Goal: Use online tool/utility: Utilize a website feature to perform a specific function

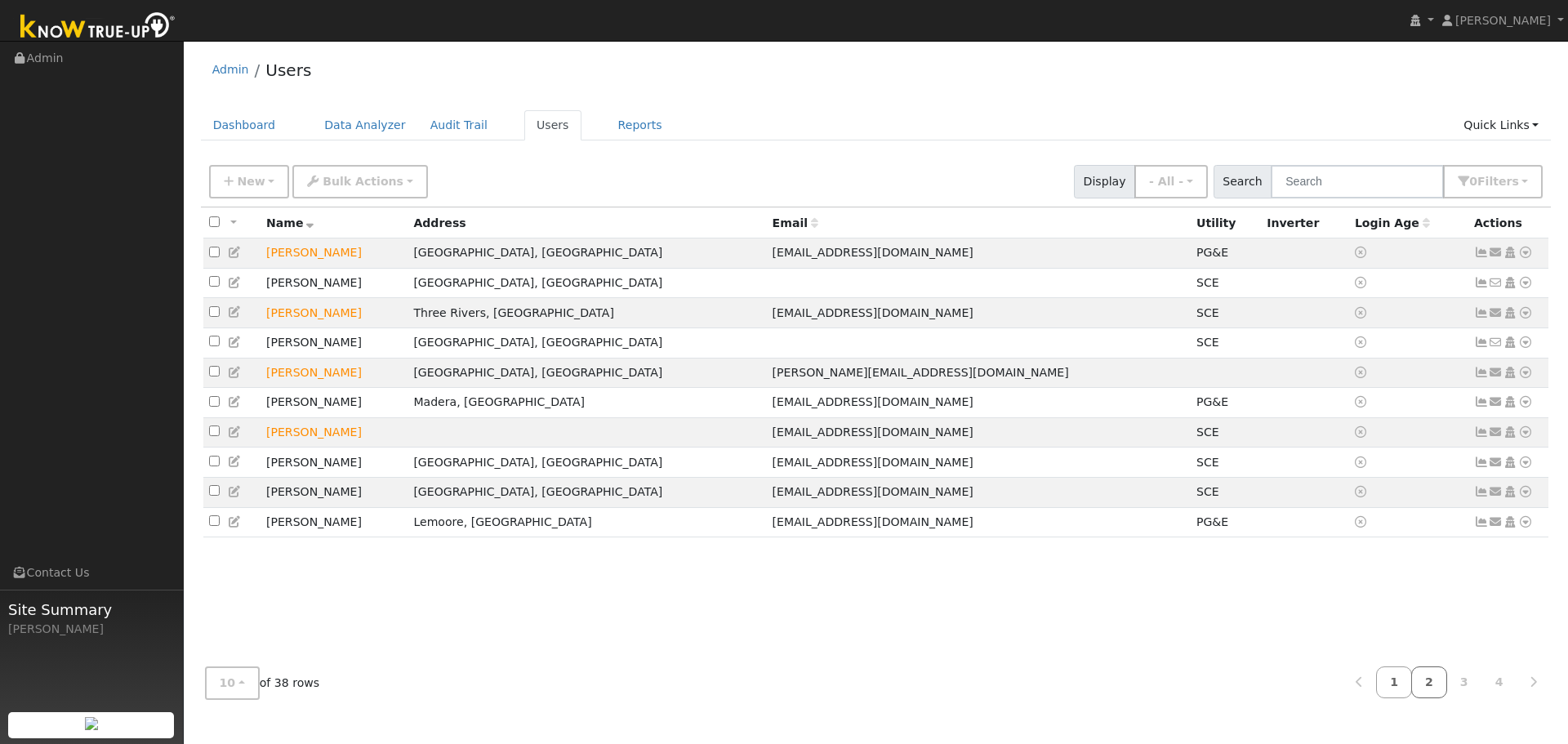
click at [1258, 679] on link "2" at bounding box center [1428, 682] width 36 height 32
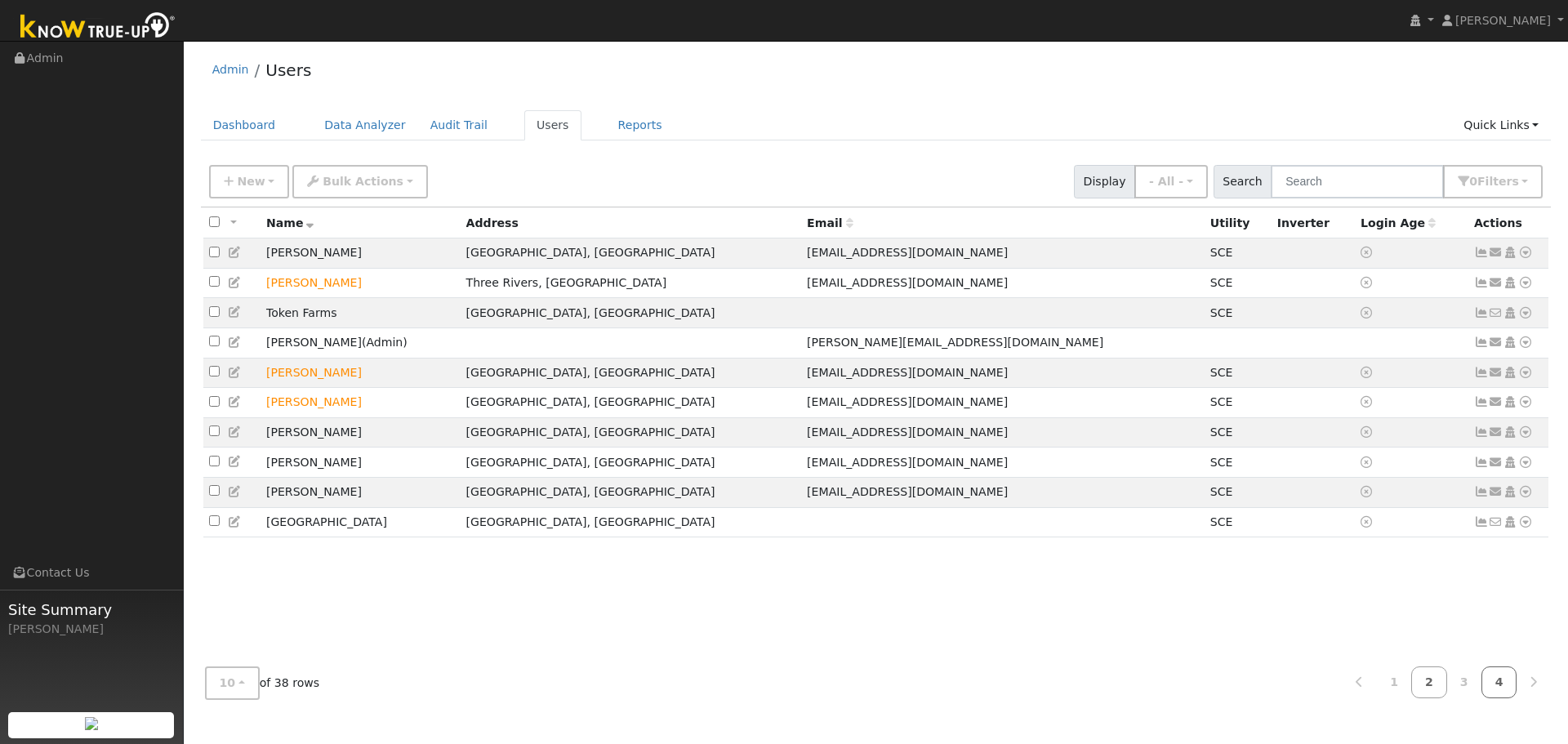
click at [1258, 685] on link "4" at bounding box center [1499, 682] width 36 height 32
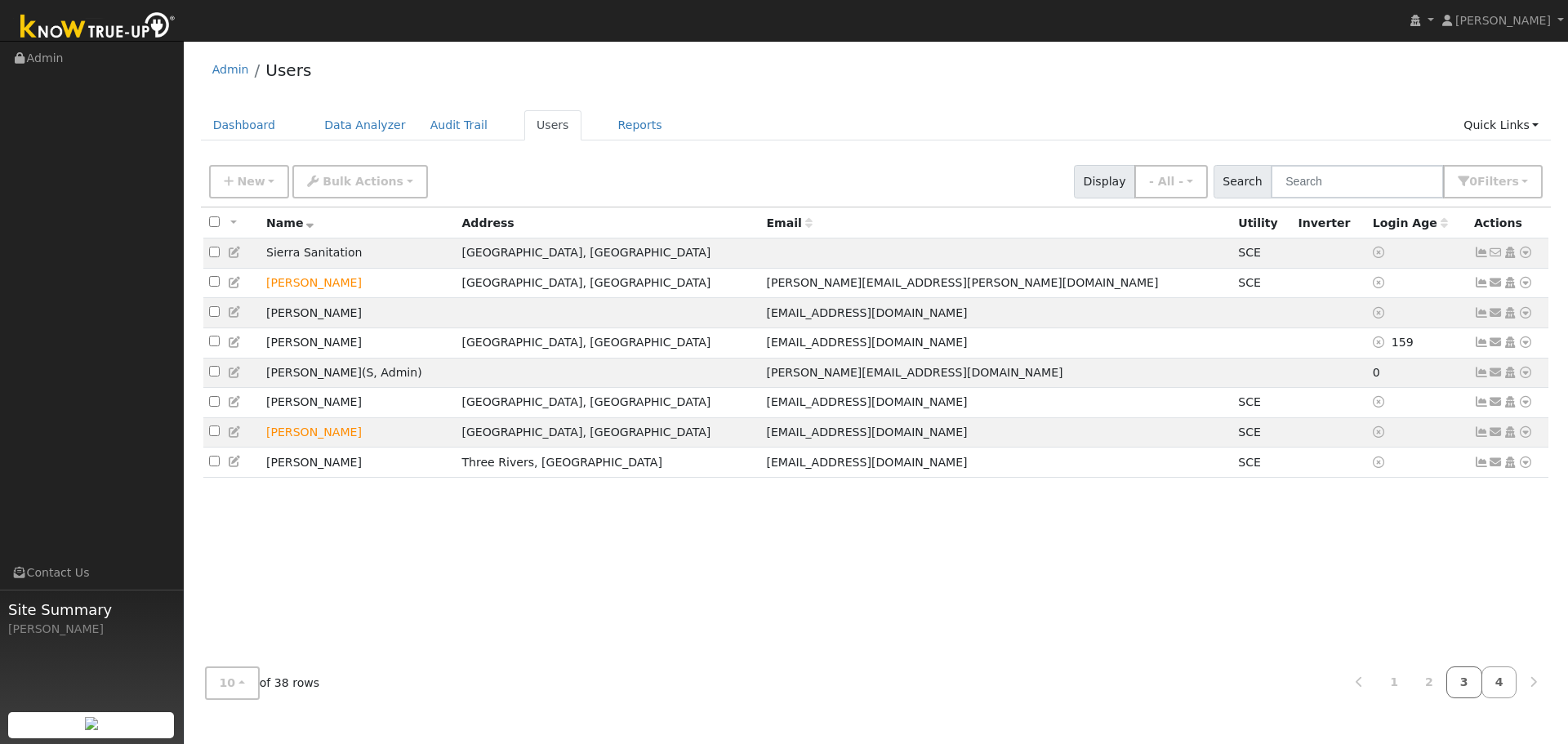
click at [1258, 684] on link "3" at bounding box center [1463, 682] width 36 height 32
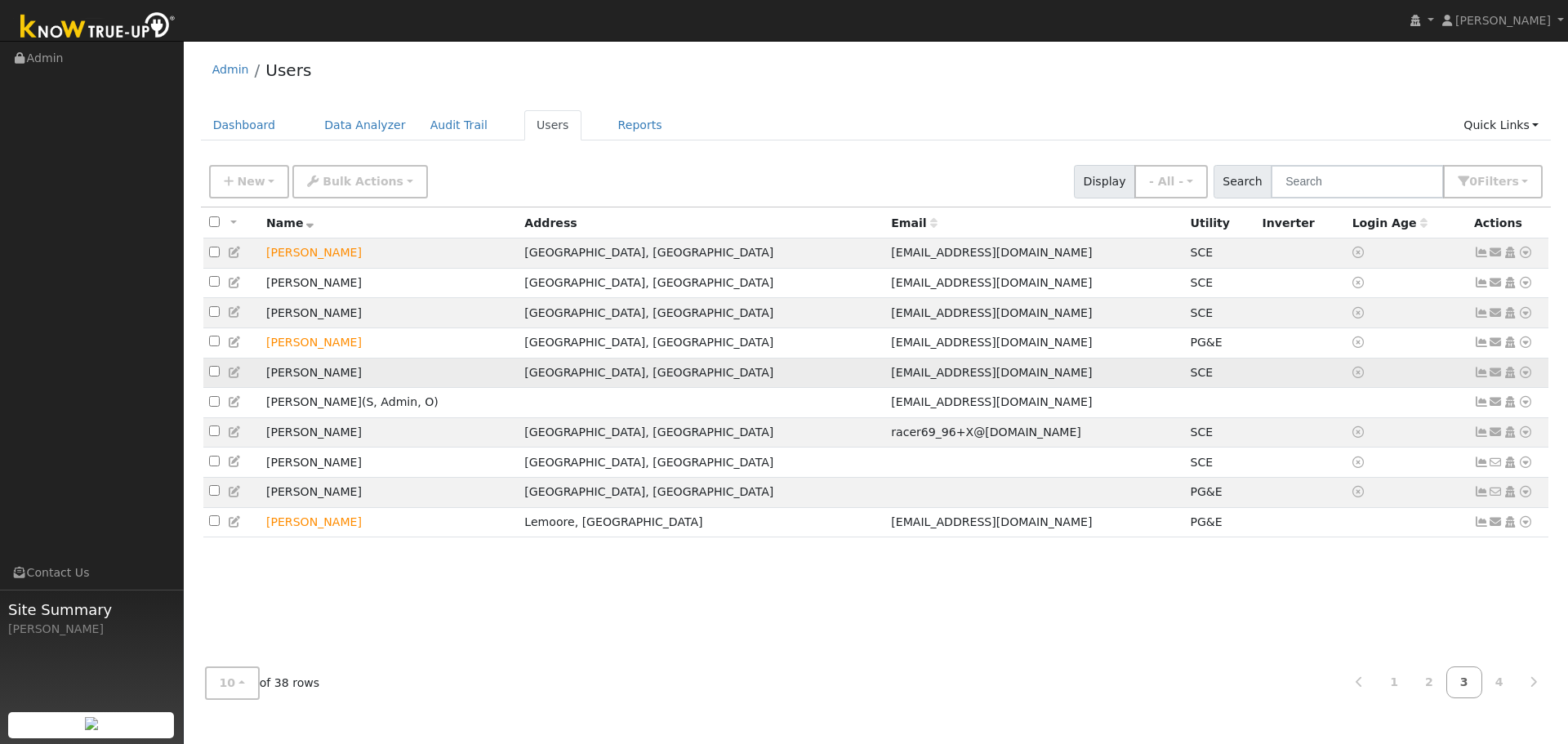
click at [1258, 378] on icon at bounding box center [1525, 372] width 15 height 11
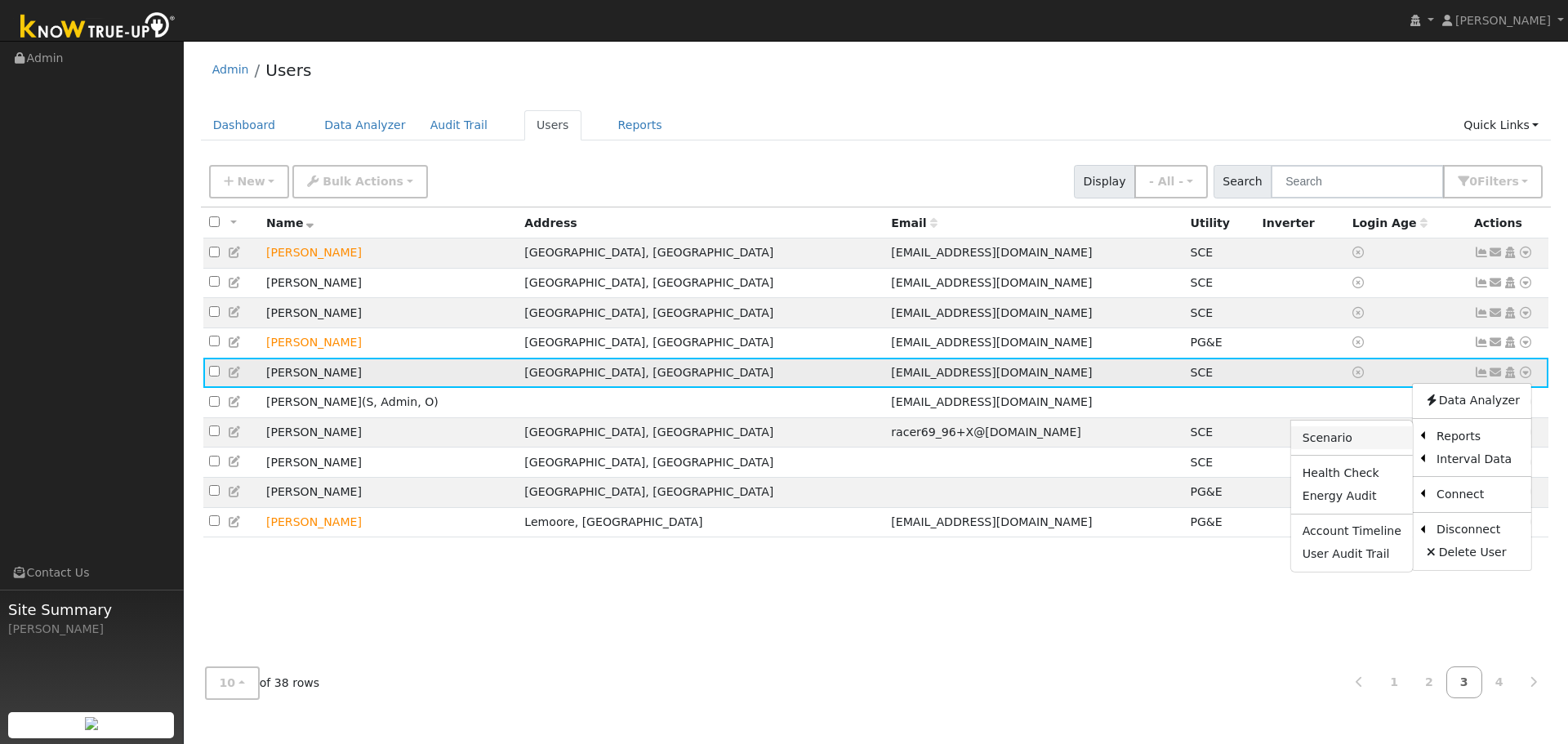
click at [1258, 449] on link "Scenario" at bounding box center [1352, 438] width 121 height 23
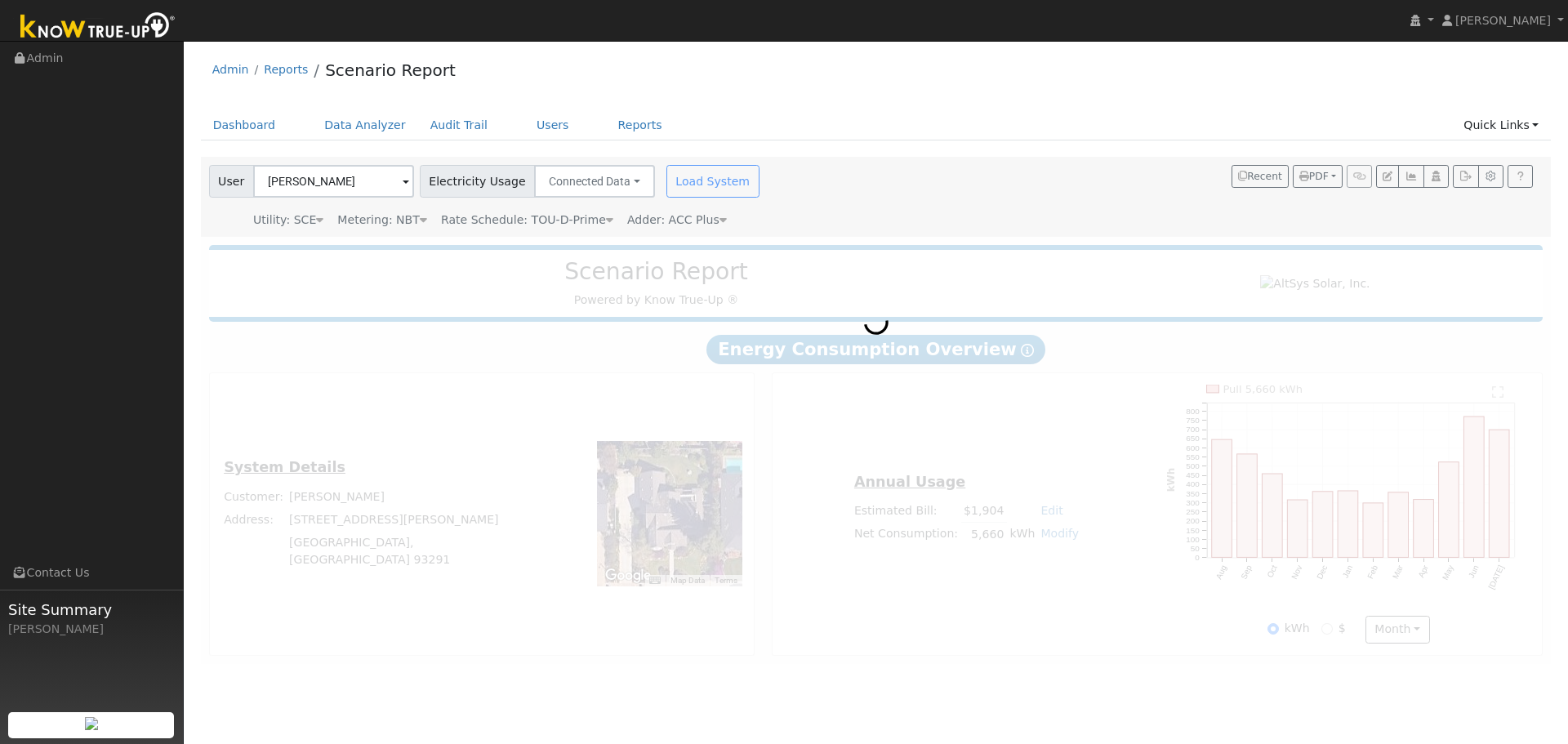
click at [670, 175] on div "Load System" at bounding box center [714, 181] width 103 height 33
click at [671, 179] on div "Load System" at bounding box center [714, 181] width 103 height 33
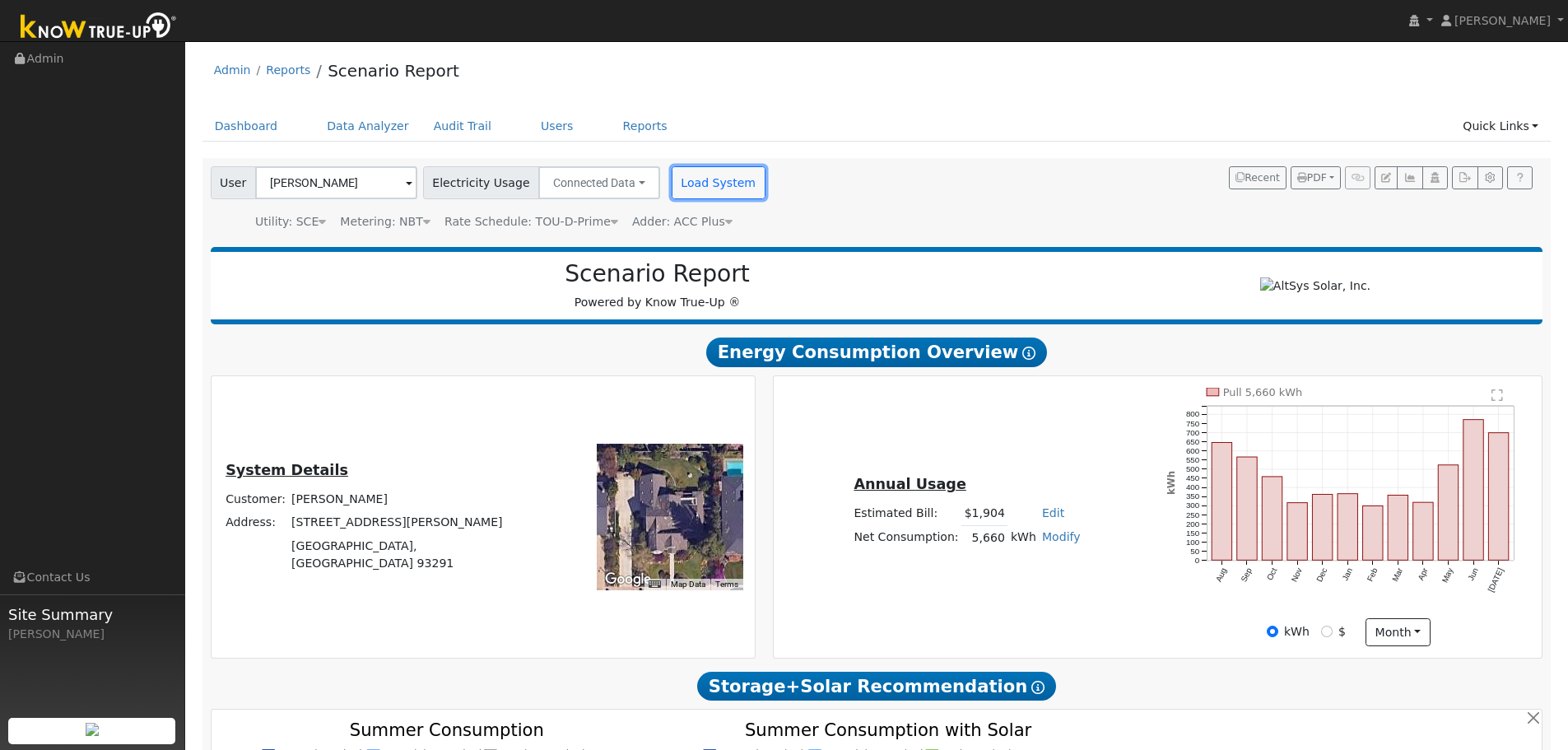
click at [676, 180] on button "Load System" at bounding box center [719, 183] width 94 height 33
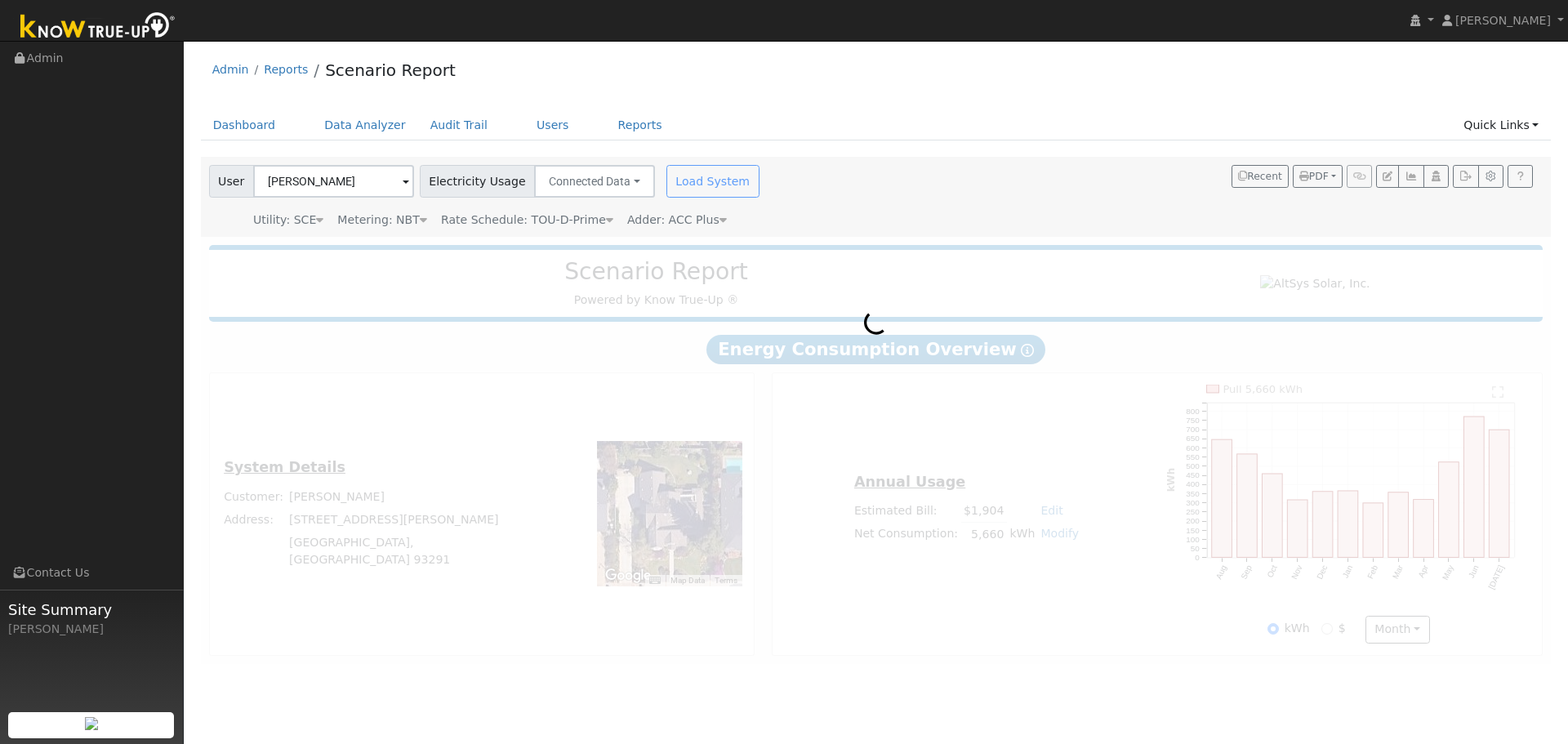
click at [1016, 98] on div "Admin Reports Scenario Report" at bounding box center [876, 74] width 1351 height 50
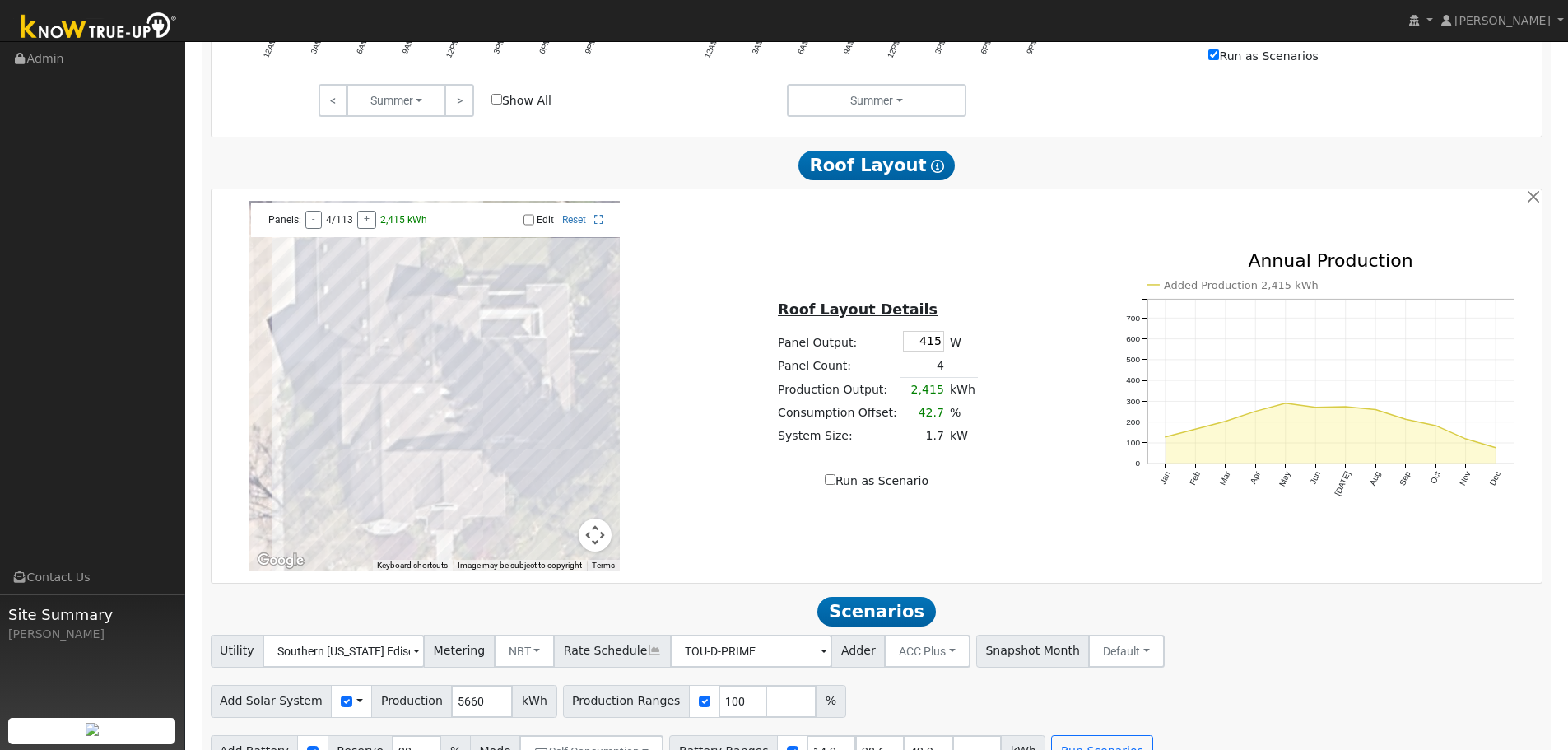
scroll to position [949, 0]
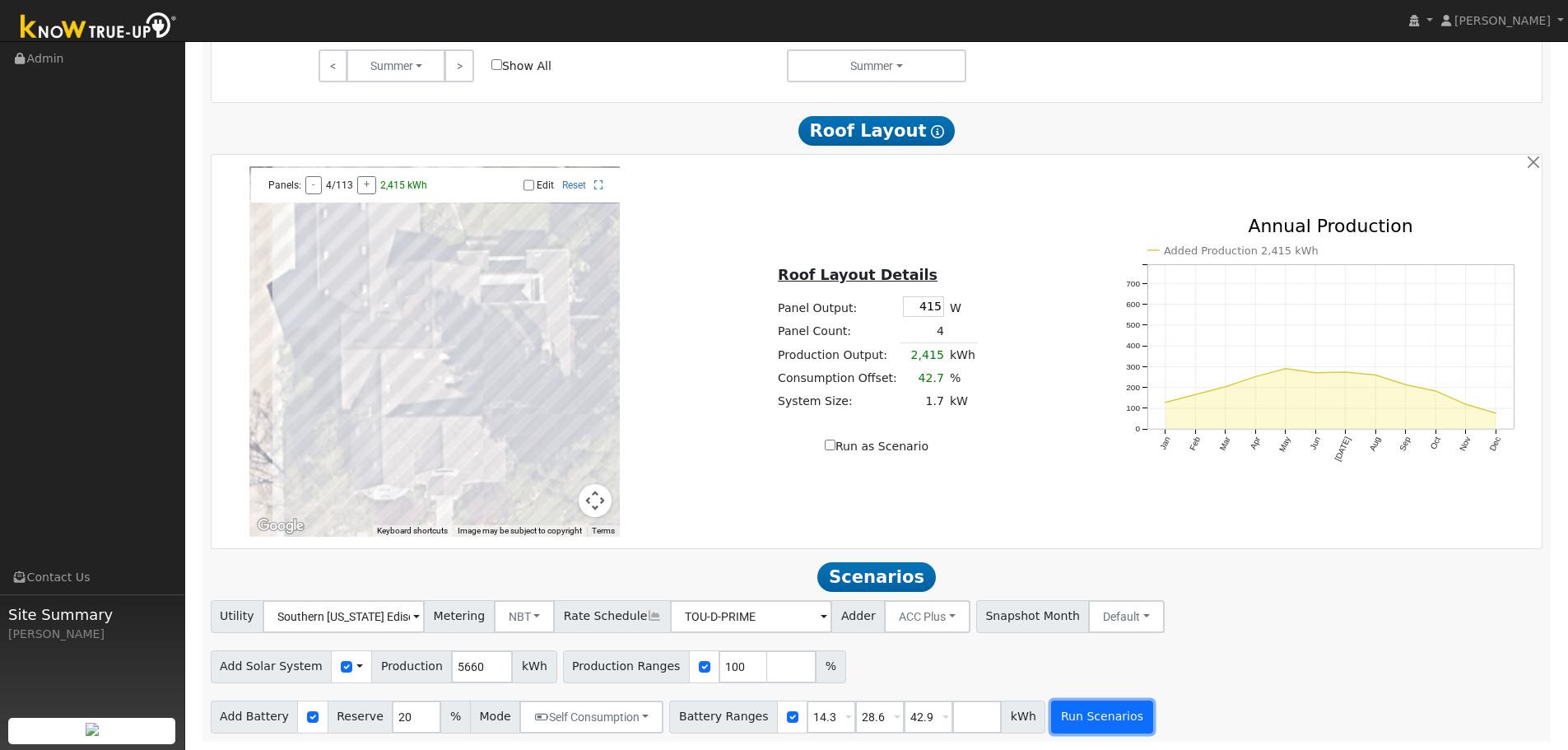
click at [1084, 719] on button "Run Scenarios" at bounding box center [1102, 716] width 101 height 33
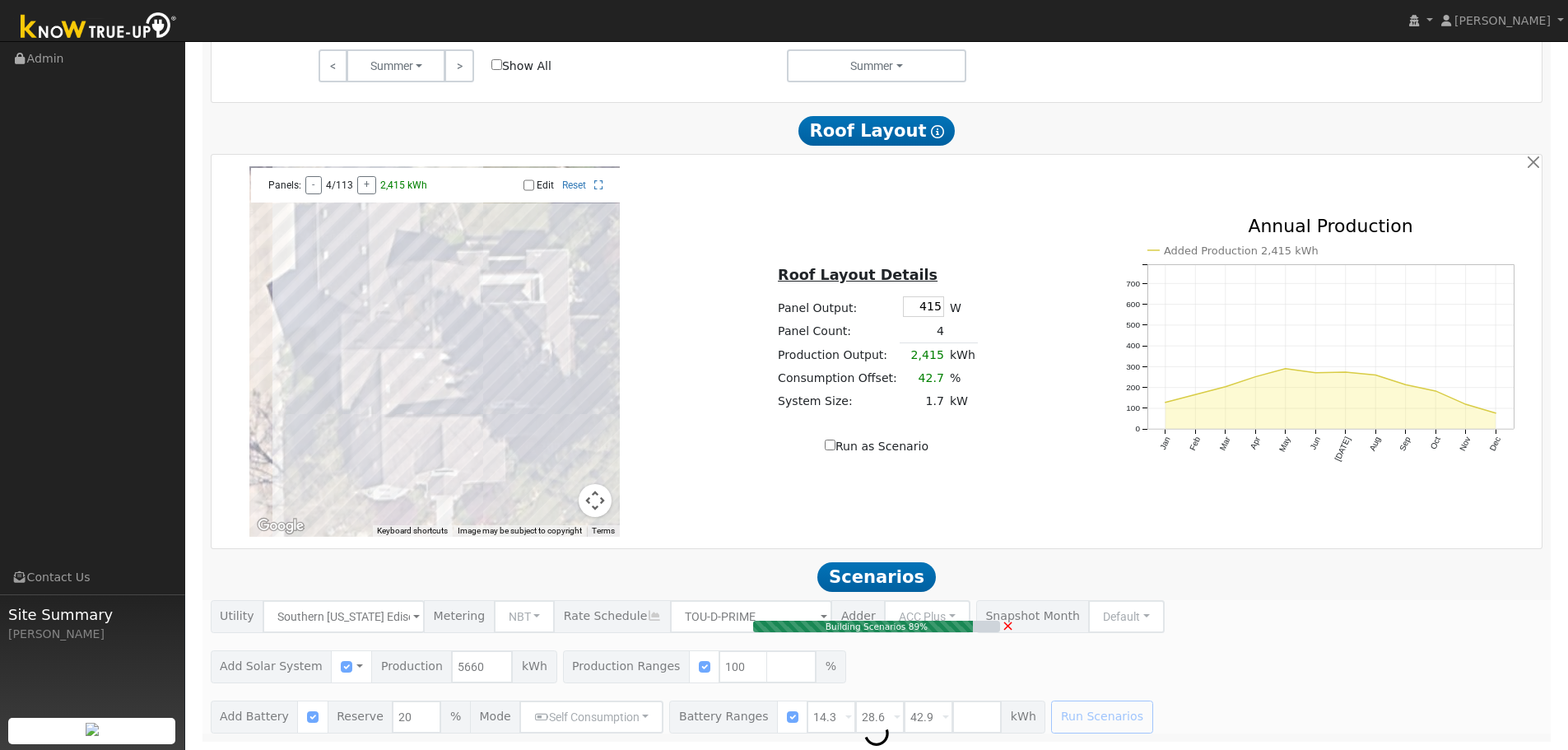
type input "3.8"
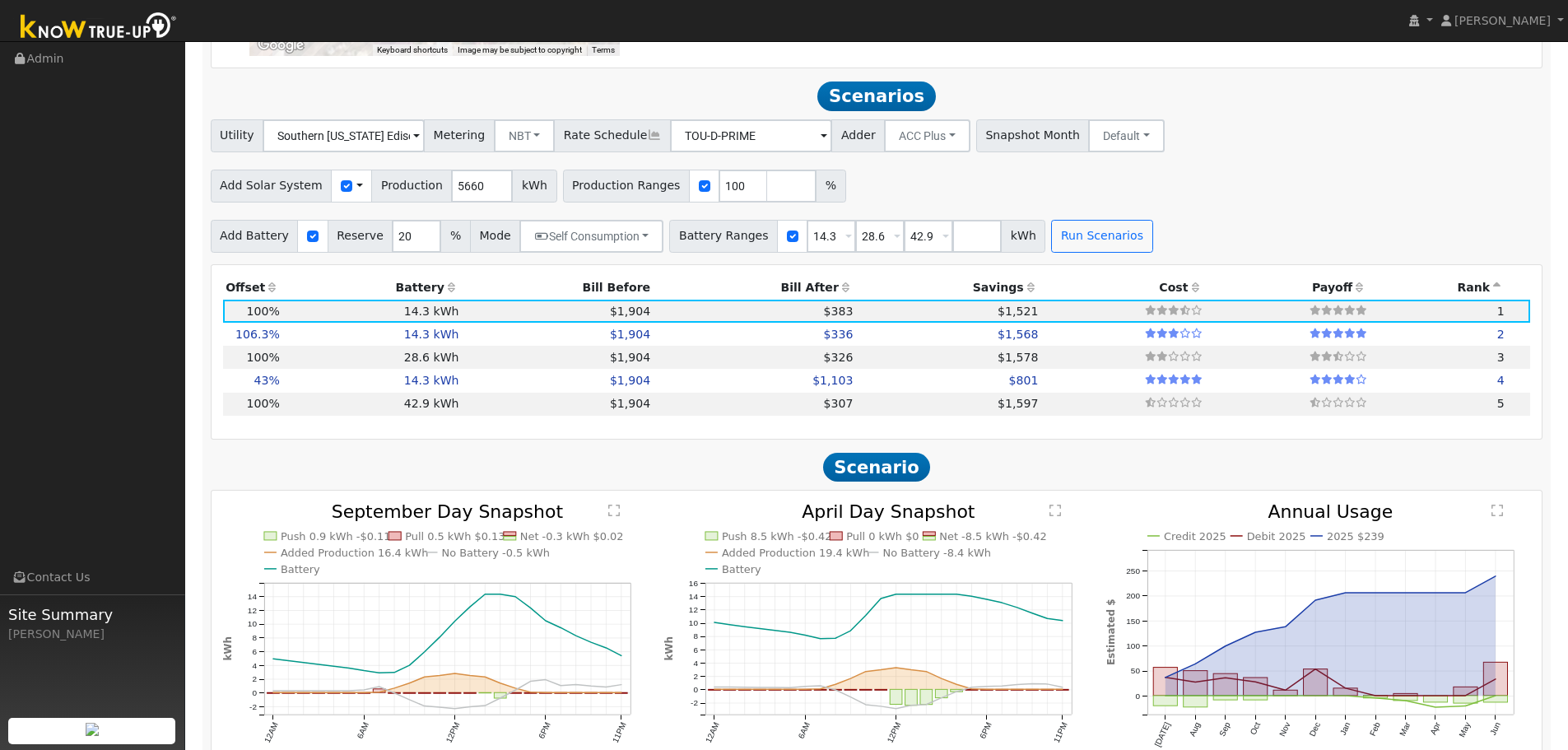
scroll to position [1459, 0]
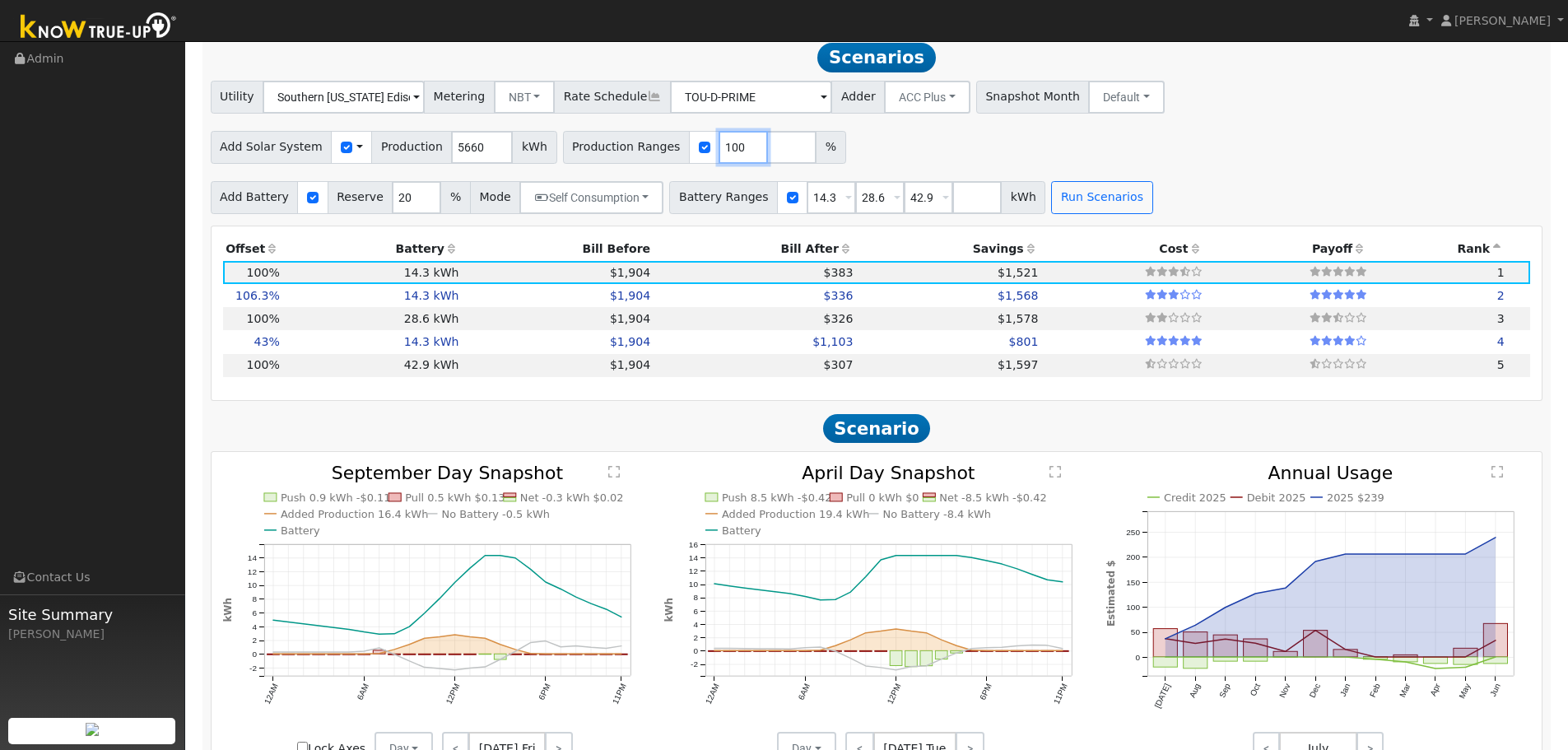
click at [727, 163] on input "100" at bounding box center [744, 147] width 50 height 33
click at [728, 159] on input "99" at bounding box center [744, 147] width 50 height 33
click at [728, 152] on input "100" at bounding box center [744, 147] width 50 height 33
click at [728, 151] on input "101" at bounding box center [744, 147] width 50 height 33
click at [728, 151] on input "102" at bounding box center [744, 147] width 50 height 33
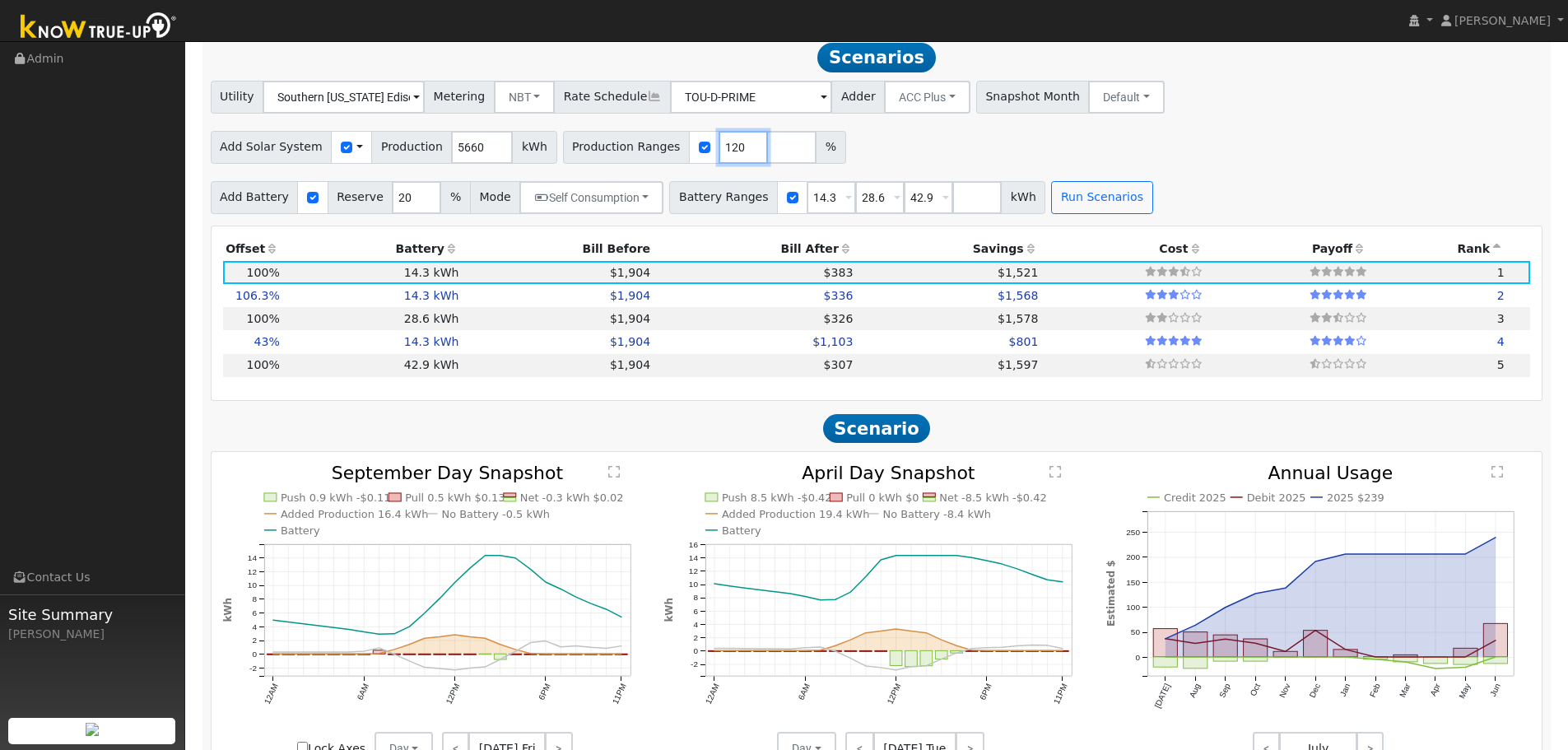
type input "120"
click at [728, 151] on input "120" at bounding box center [744, 147] width 50 height 33
click at [1087, 211] on button "Run Scenarios" at bounding box center [1102, 197] width 101 height 33
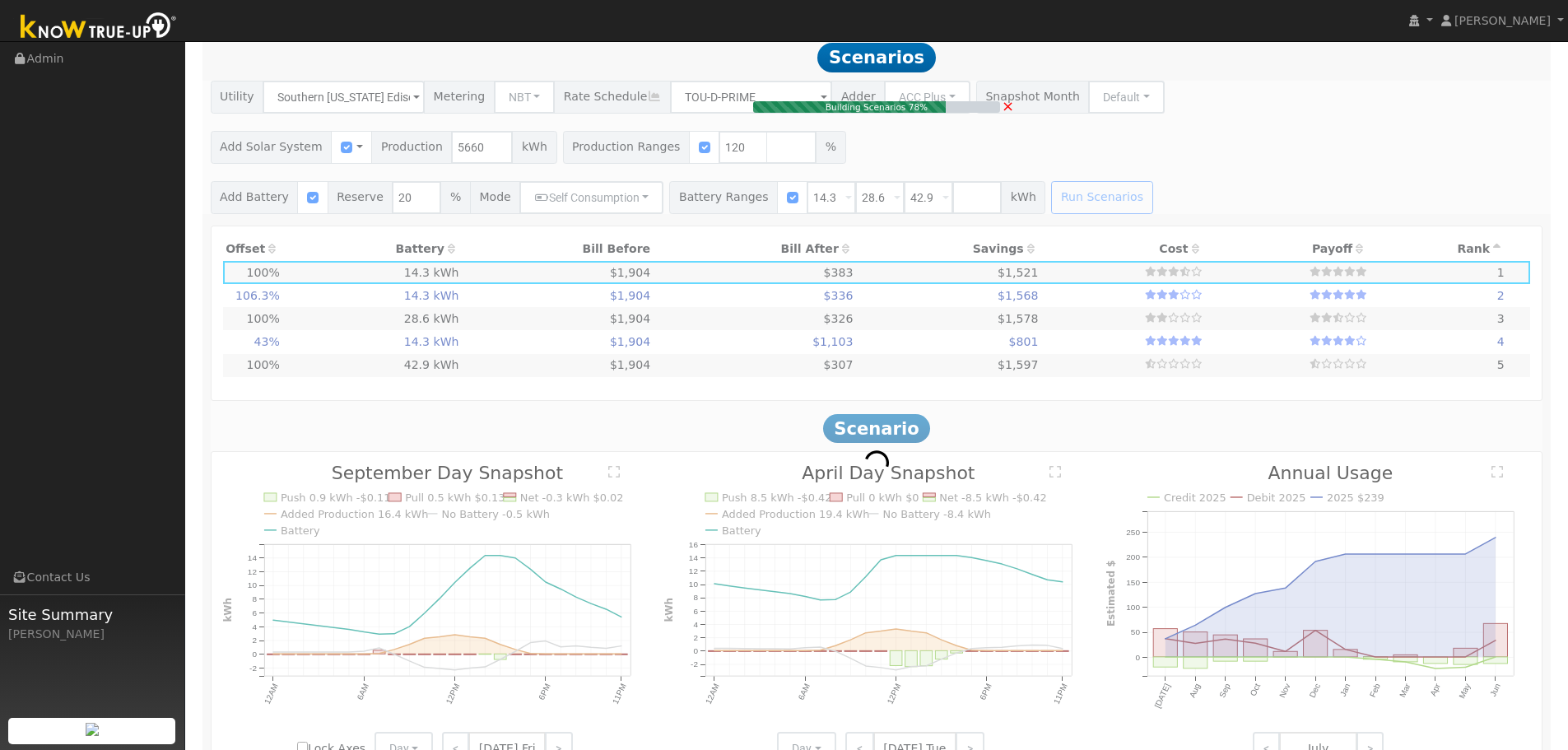
type input "4.0"
type input "$13,592"
type input "$5,729"
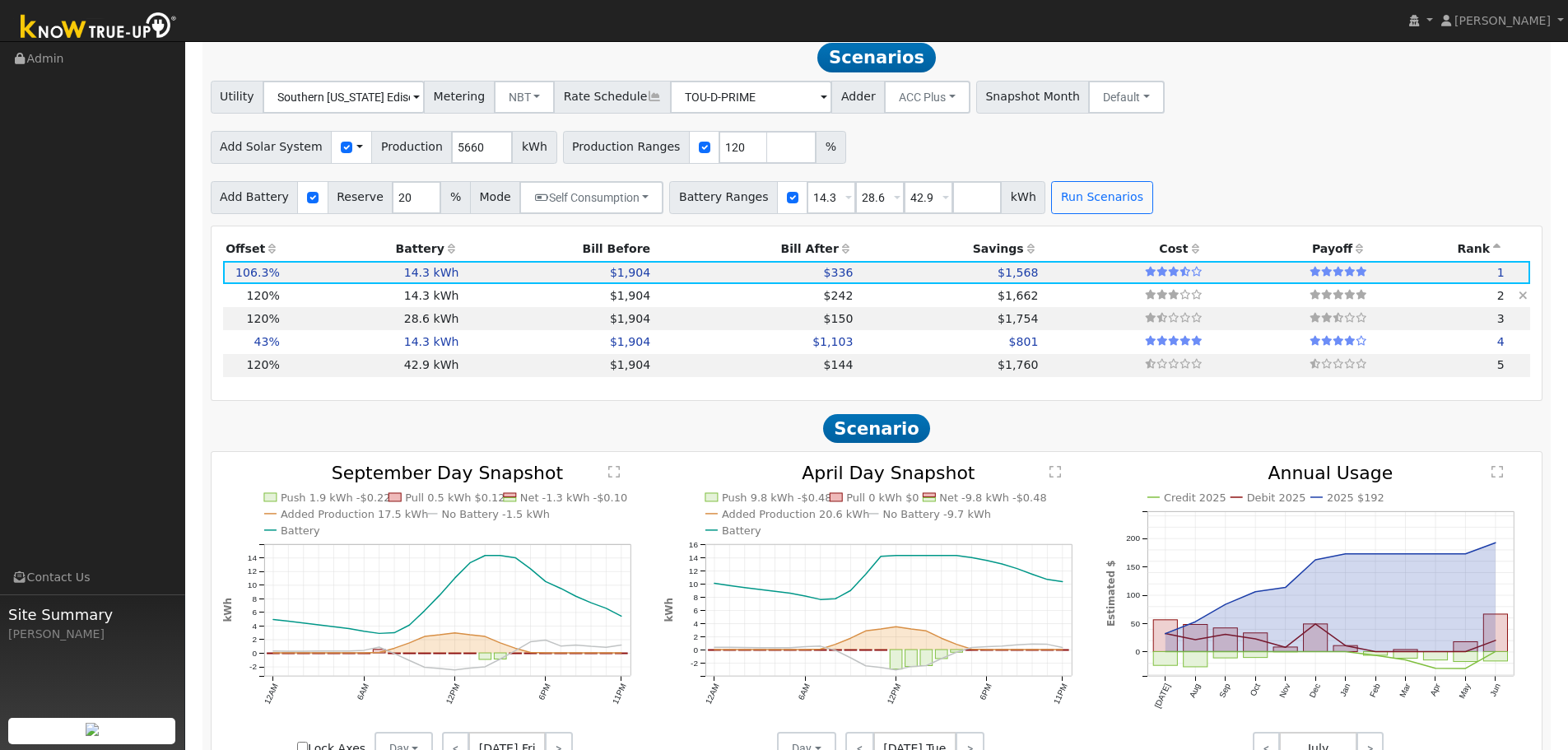
click at [325, 295] on td "14.3 kWh" at bounding box center [371, 295] width 179 height 23
type input "4.5"
type input "$15,350"
type input "$6,257"
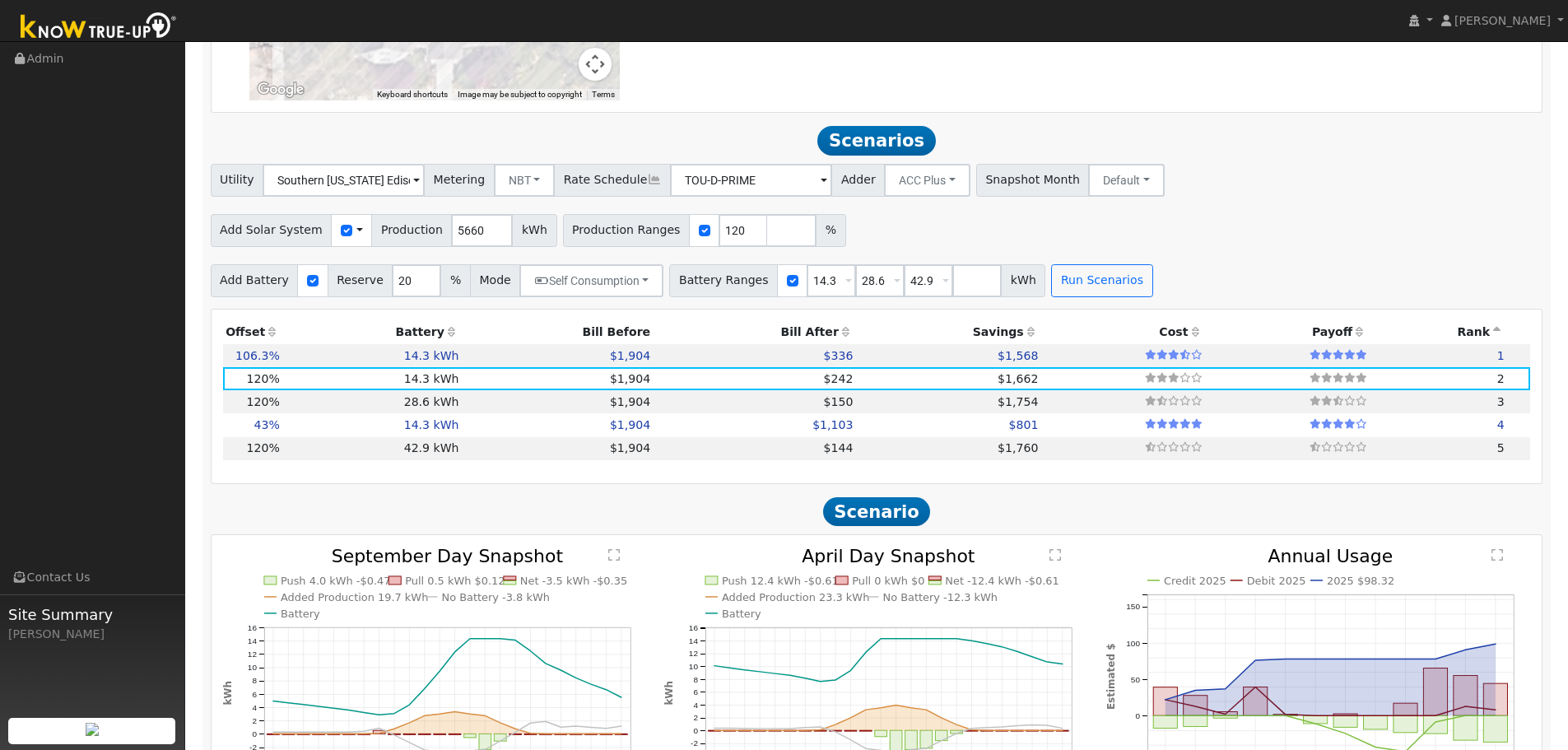
scroll to position [1294, 0]
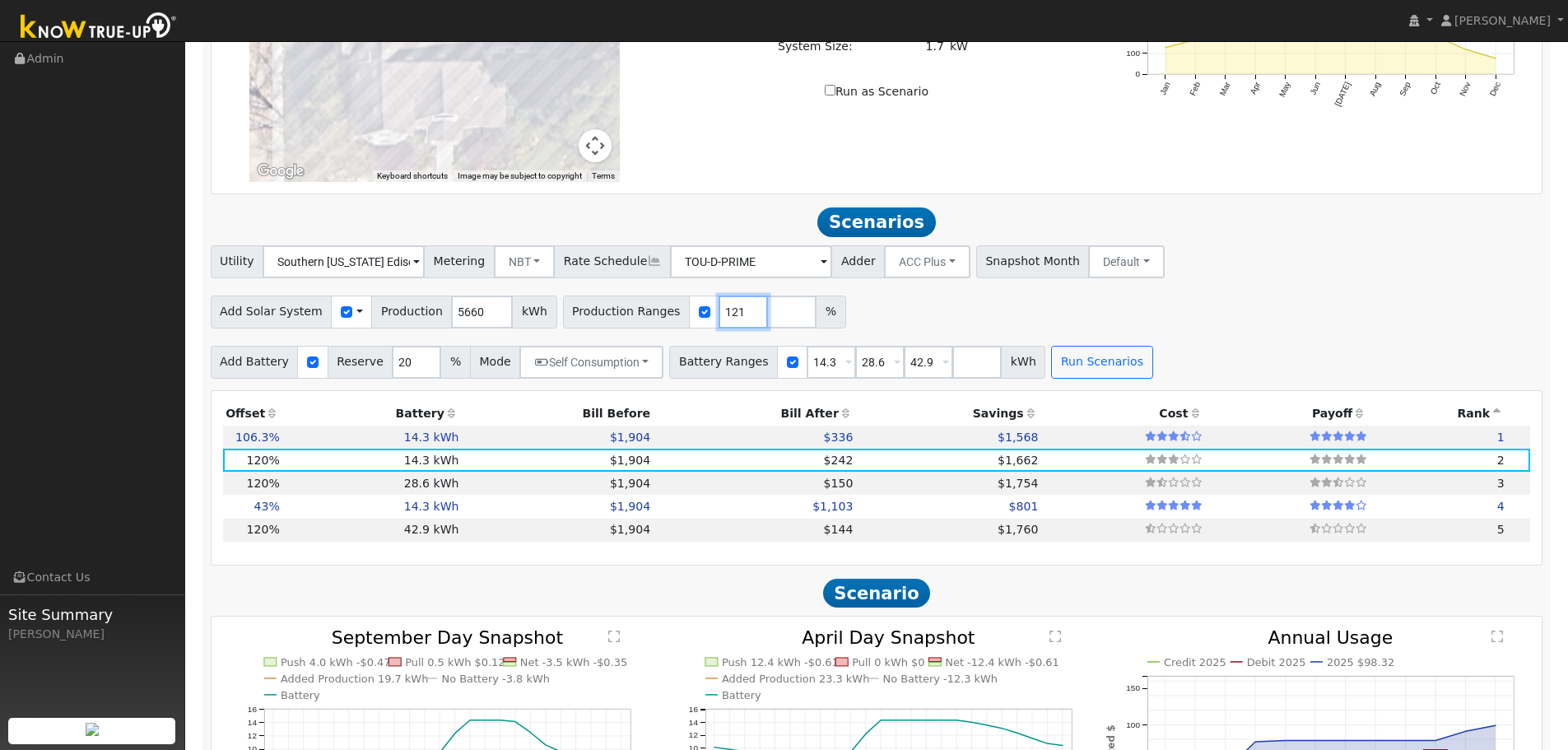
click at [724, 313] on input "121" at bounding box center [744, 311] width 50 height 33
click at [724, 313] on input "122" at bounding box center [744, 311] width 50 height 33
click at [724, 313] on input "123" at bounding box center [744, 311] width 50 height 33
click at [724, 313] on input "124" at bounding box center [744, 311] width 50 height 33
click at [724, 313] on input "125" at bounding box center [744, 311] width 50 height 33
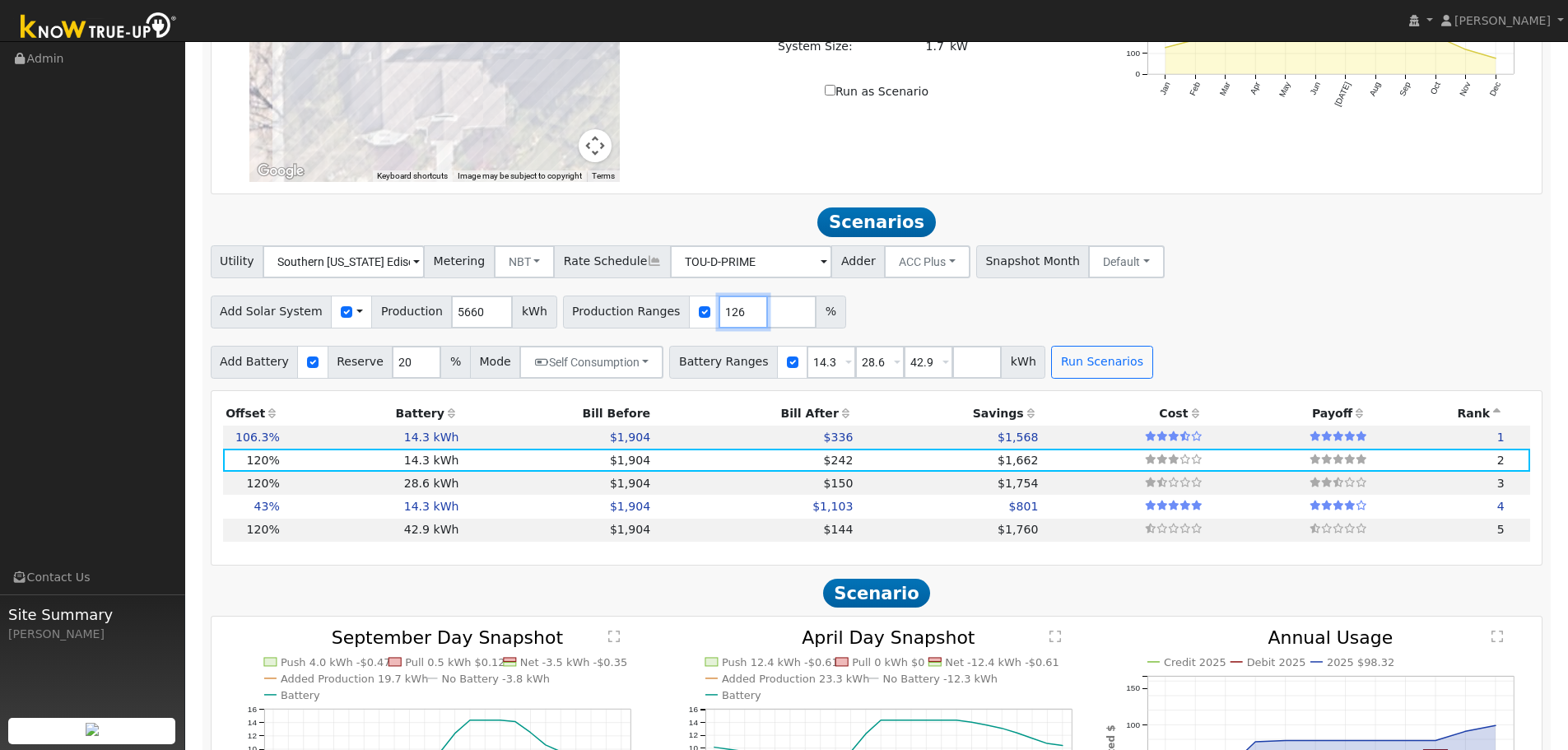
click at [724, 313] on input "126" at bounding box center [744, 311] width 50 height 33
click at [724, 313] on input "127" at bounding box center [744, 311] width 50 height 33
click at [724, 313] on input "128" at bounding box center [744, 311] width 50 height 33
click at [724, 313] on input "129" at bounding box center [744, 311] width 50 height 33
type input "130"
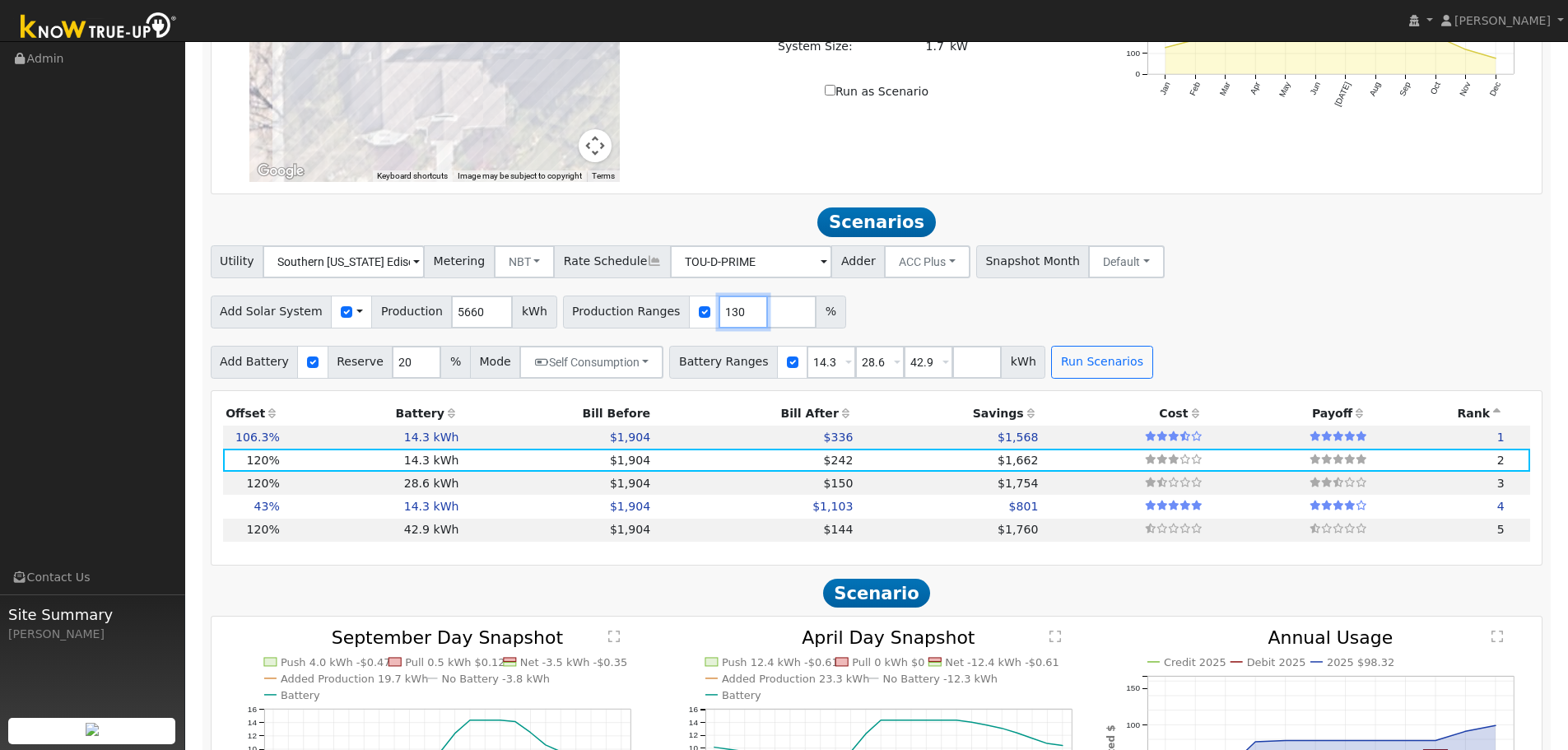
click at [724, 313] on input "130" at bounding box center [744, 311] width 50 height 33
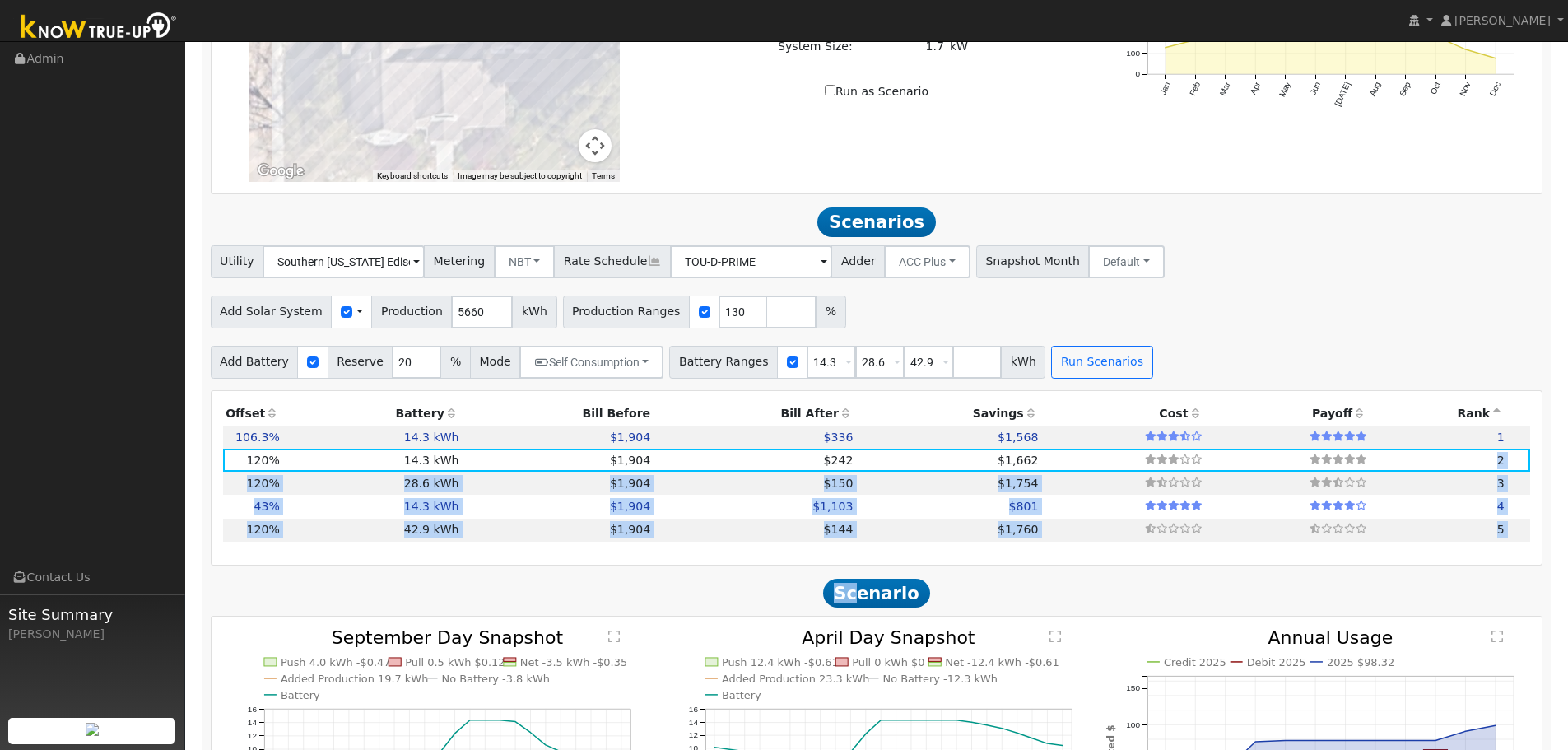
drag, startPoint x: 861, startPoint y: 609, endPoint x: 1023, endPoint y: 414, distance: 253.5
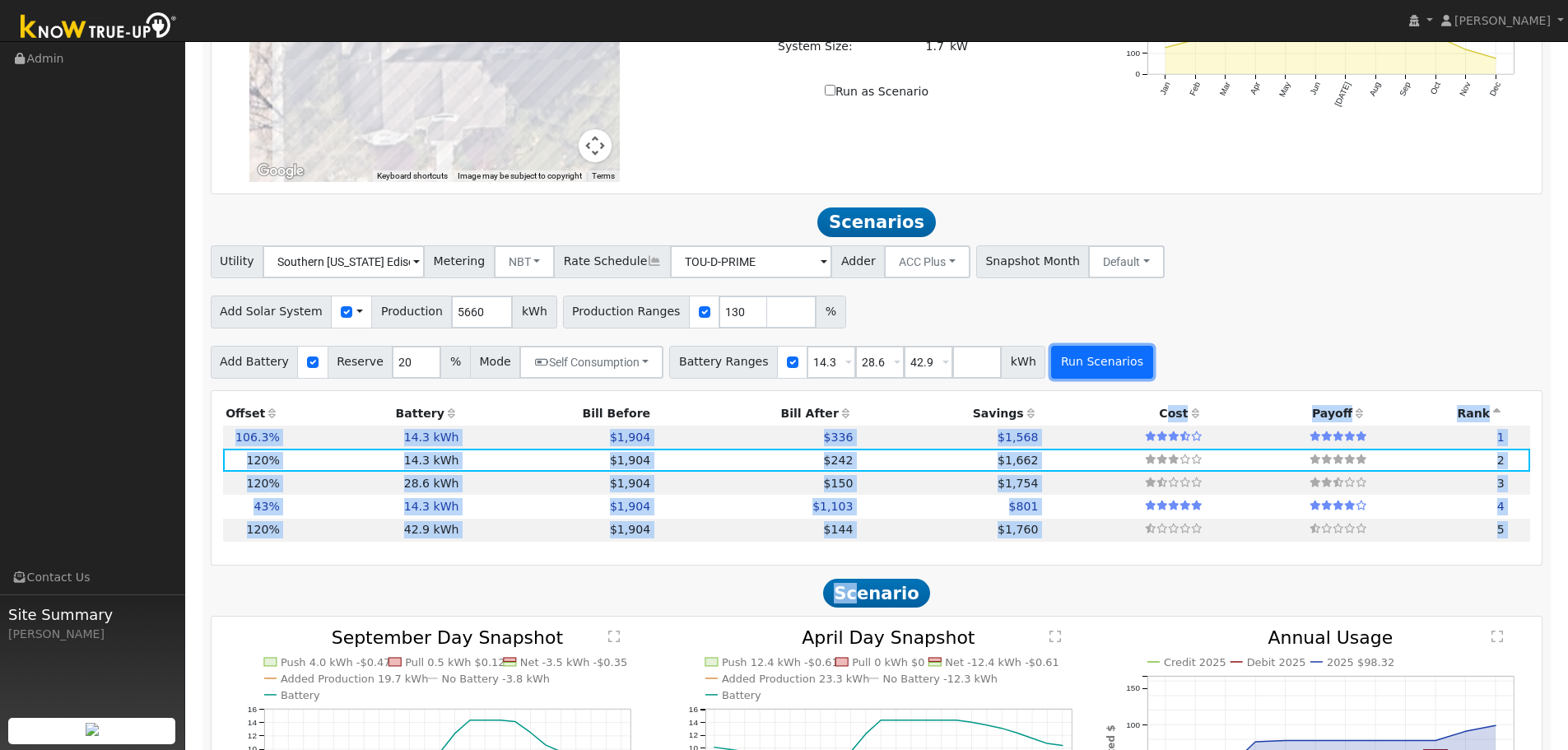
click at [1051, 355] on button "Run Scenarios" at bounding box center [1102, 362] width 101 height 33
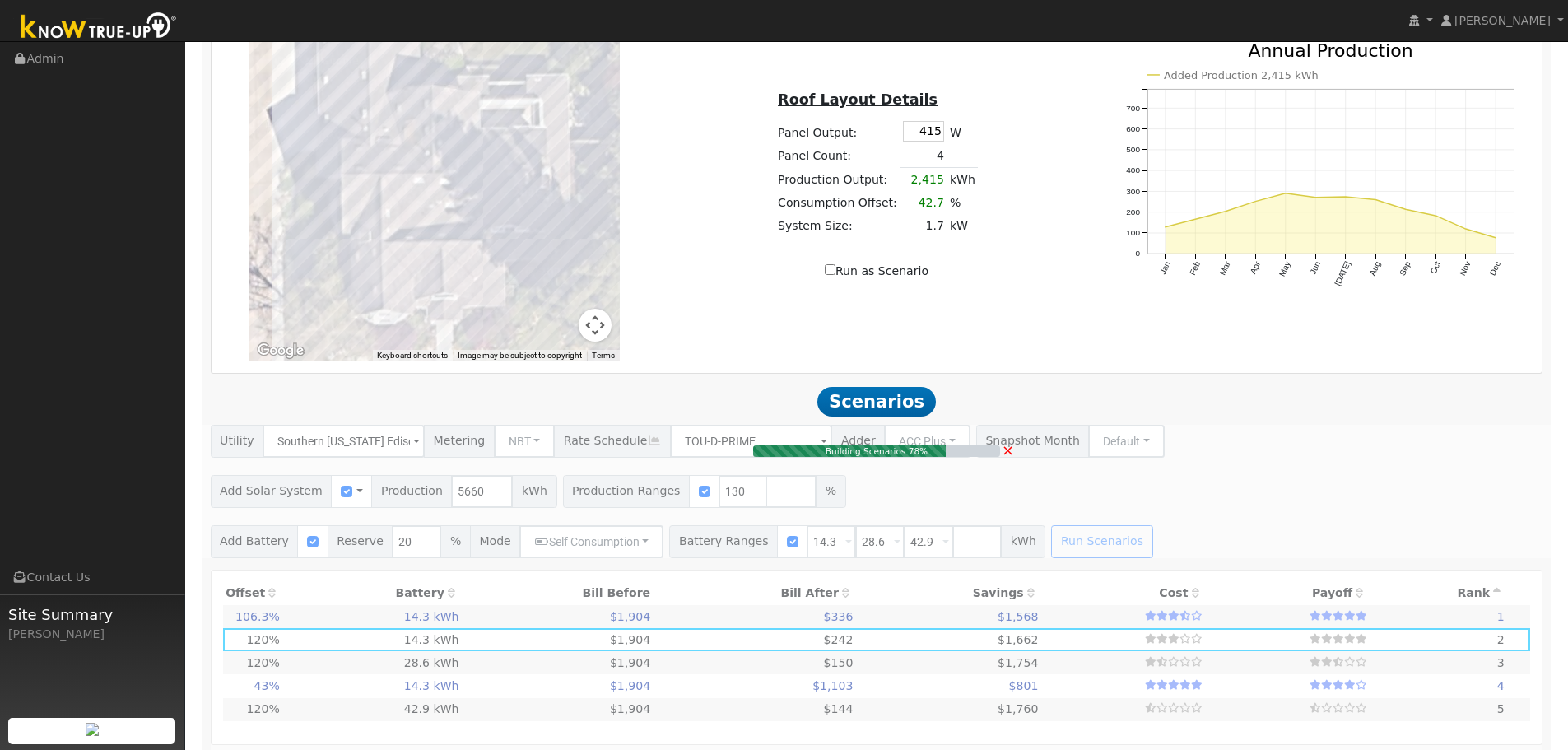
scroll to position [883, 0]
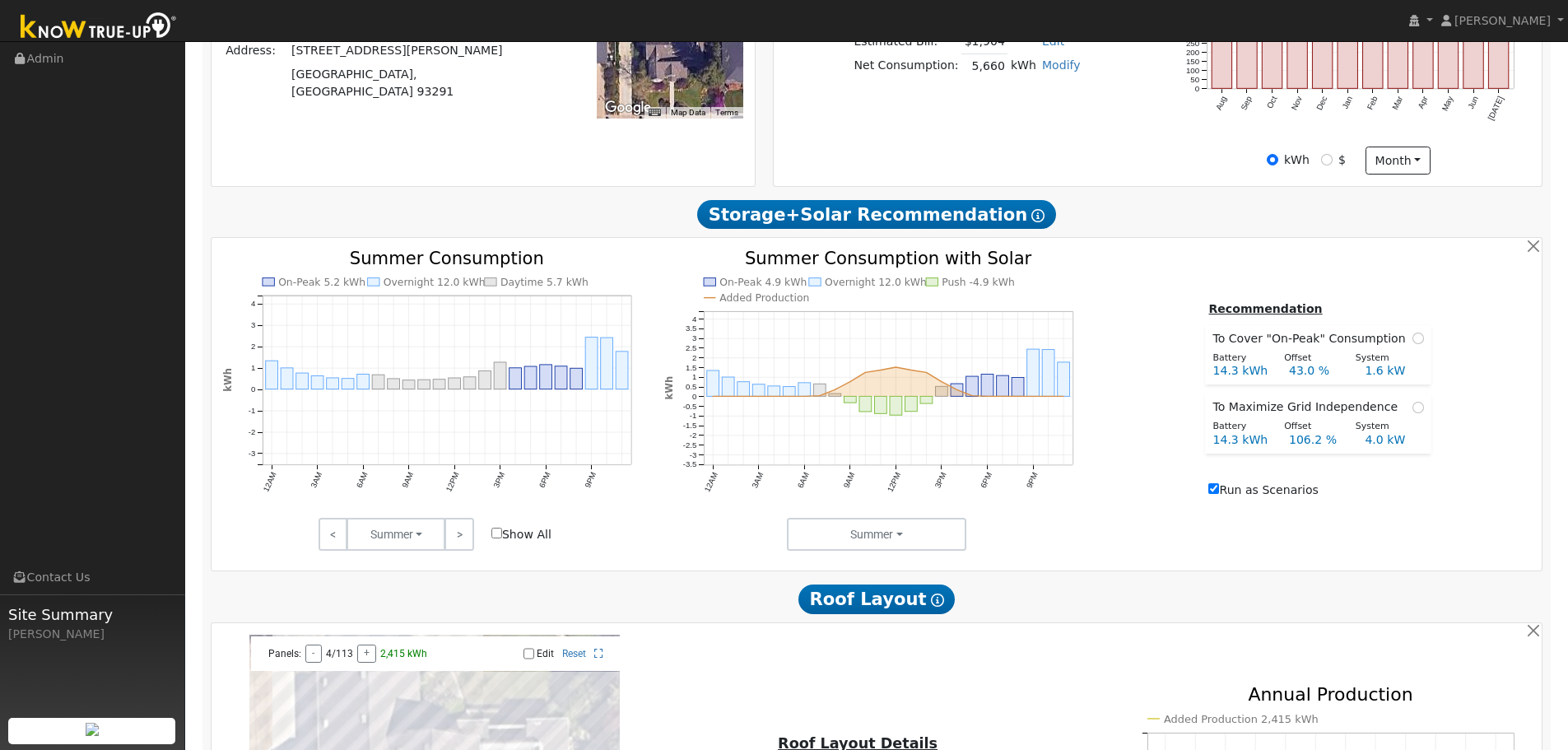
type input "4.0"
type input "$13,592"
type input "$5,729"
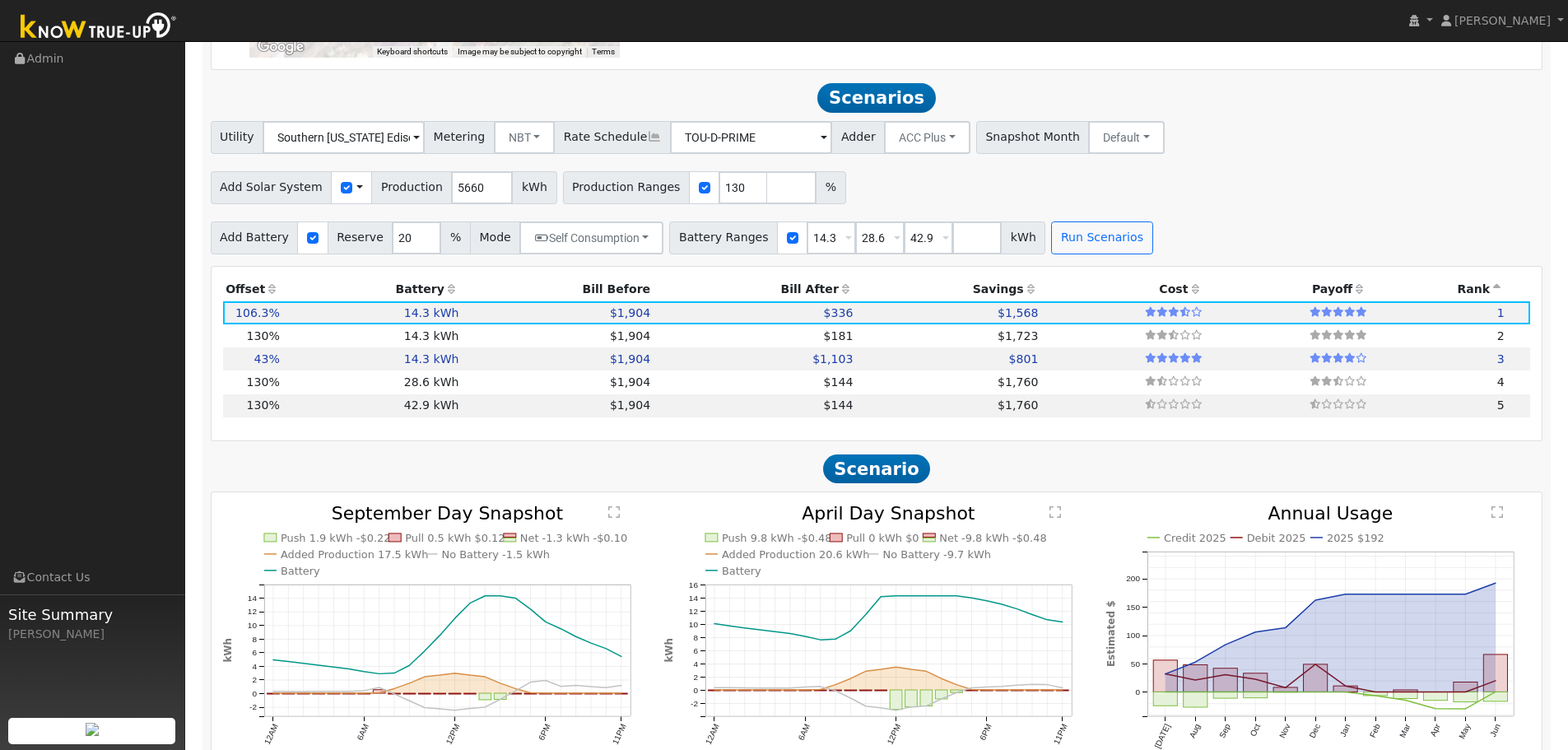
scroll to position [1459, 0]
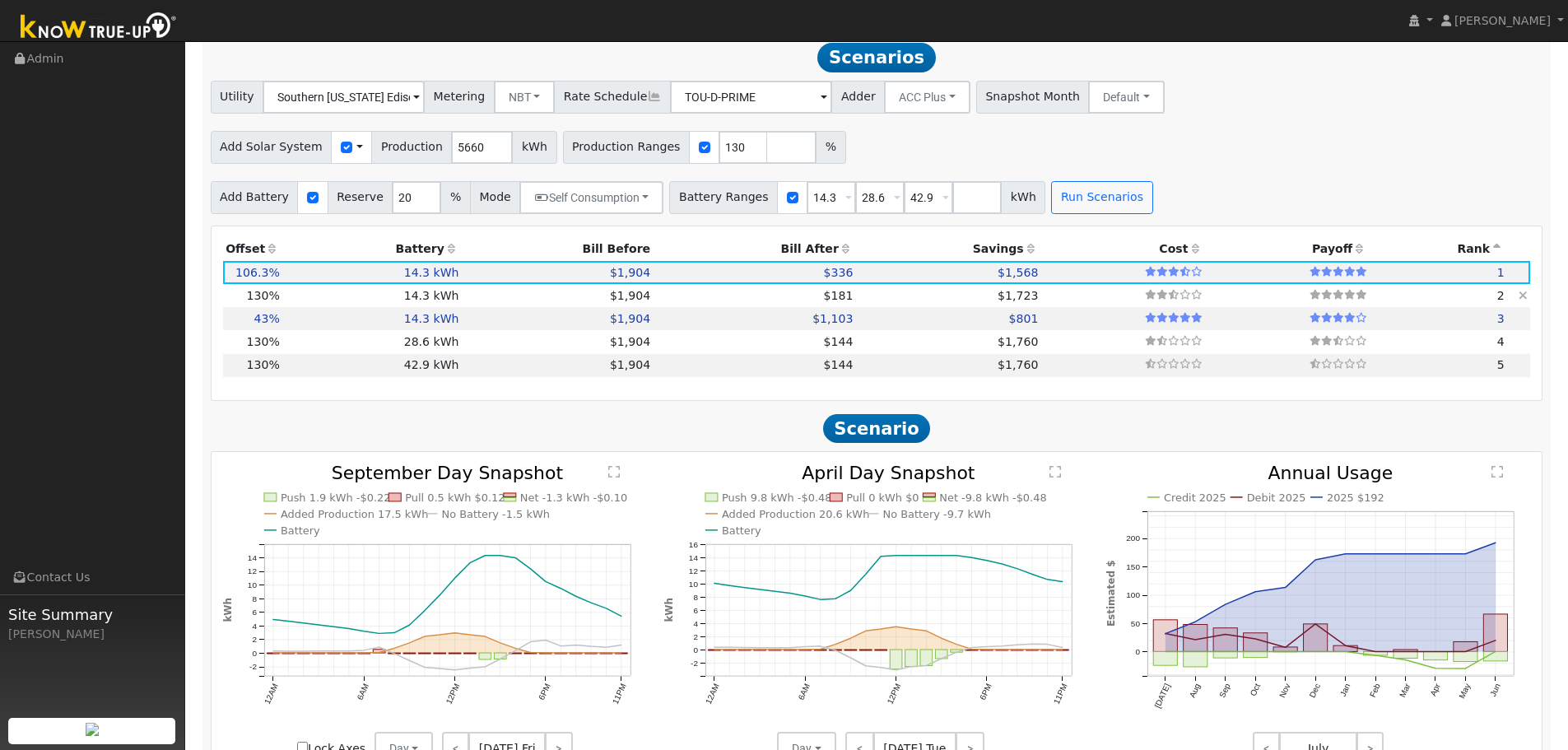
click at [480, 301] on td "$1,904" at bounding box center [558, 295] width 191 height 23
type input "4.9"
type input "$16,629"
type input "$6,640"
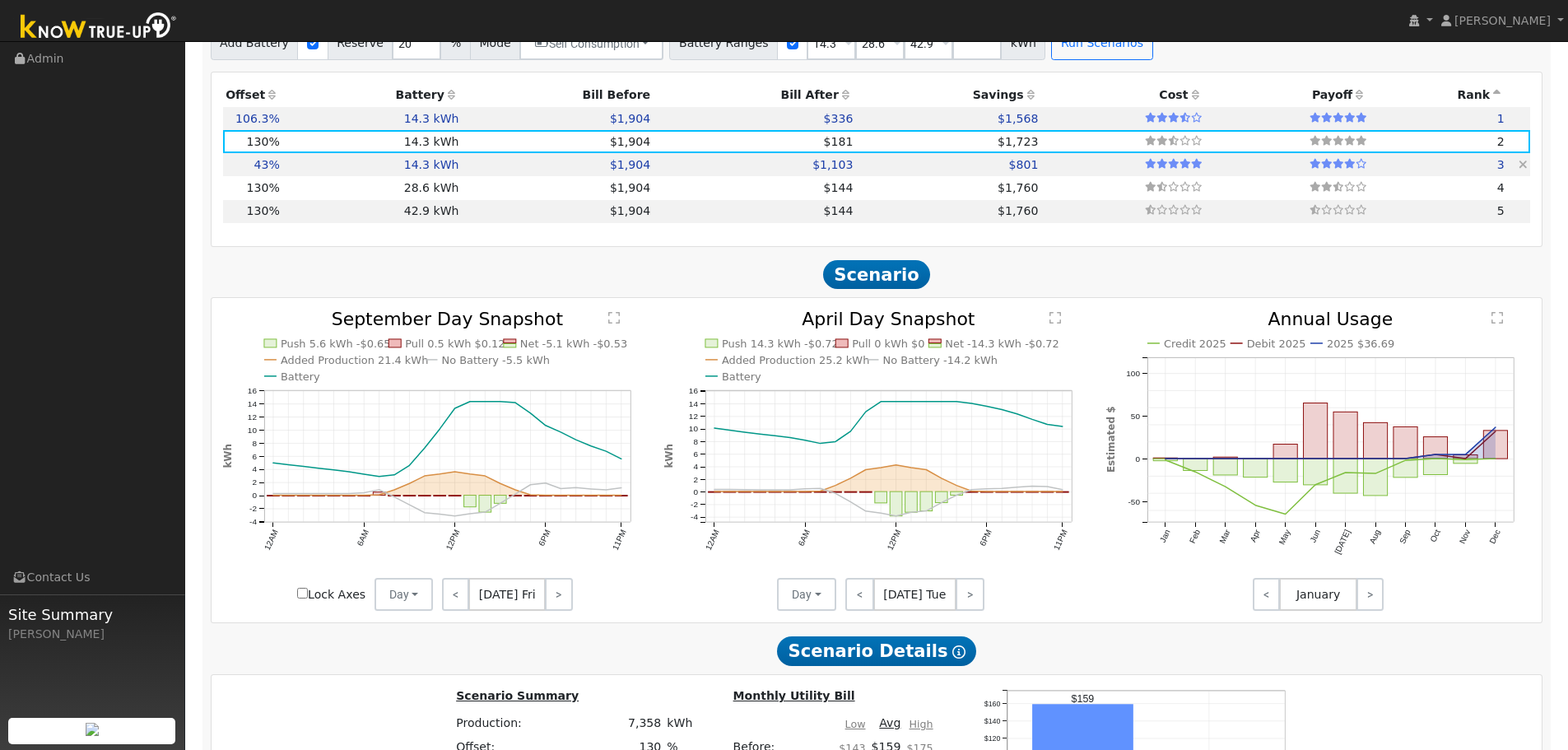
scroll to position [1377, 0]
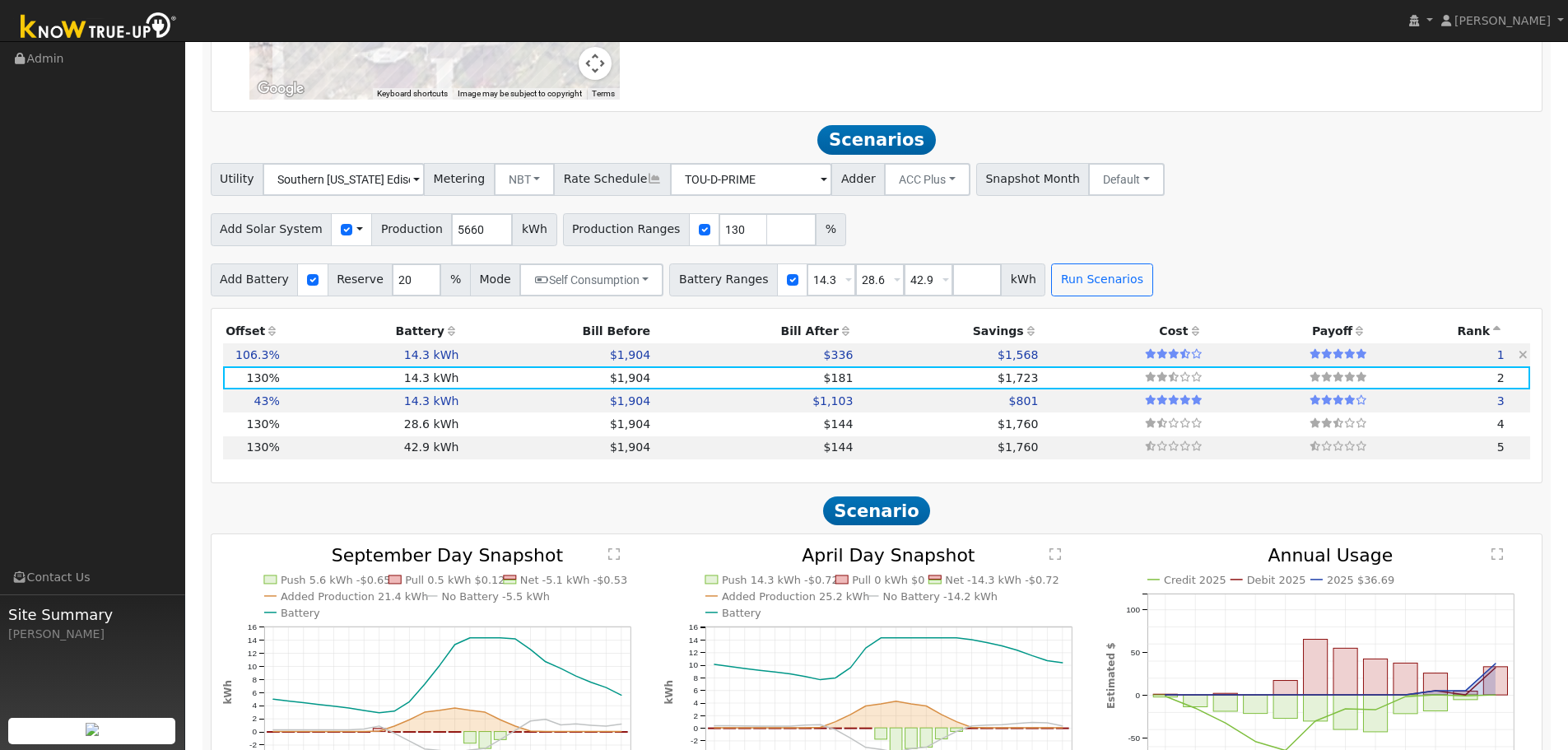
click at [438, 363] on td "14.3 kWh" at bounding box center [371, 355] width 179 height 23
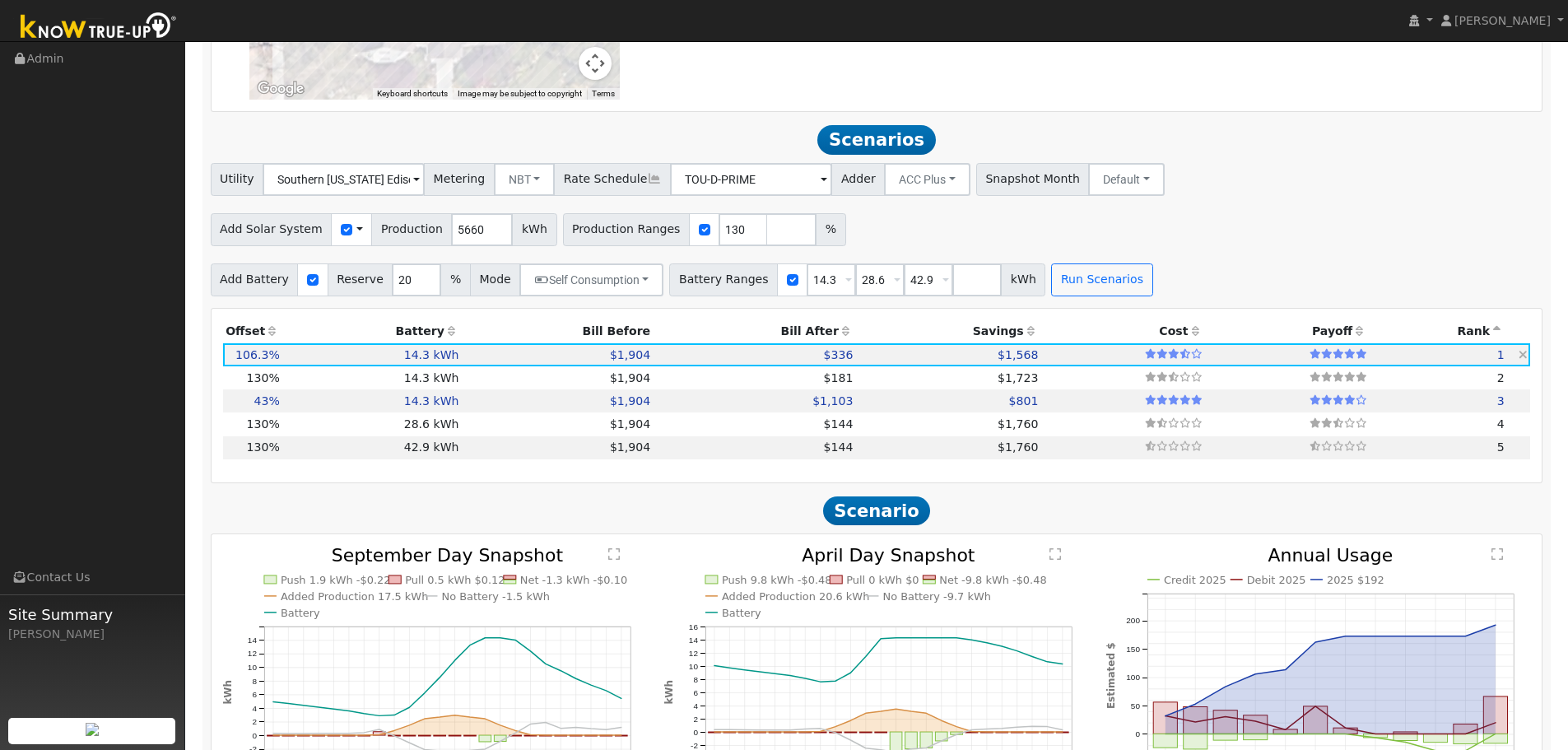
type input "4.0"
type input "$13,592"
type input "$5,729"
click at [425, 389] on td "14.3 kWh" at bounding box center [371, 378] width 179 height 23
type input "4.9"
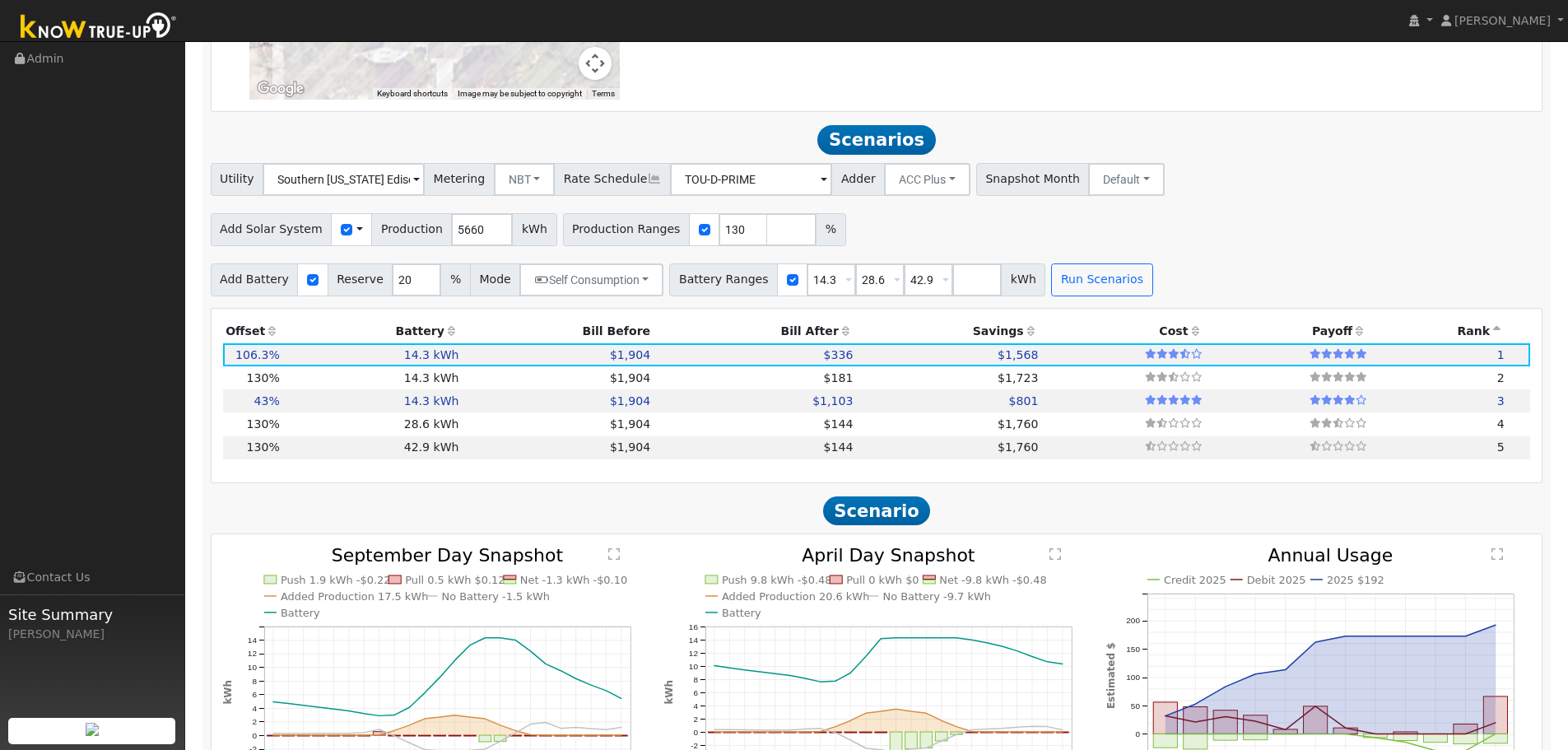
type input "$16,629"
type input "$6,640"
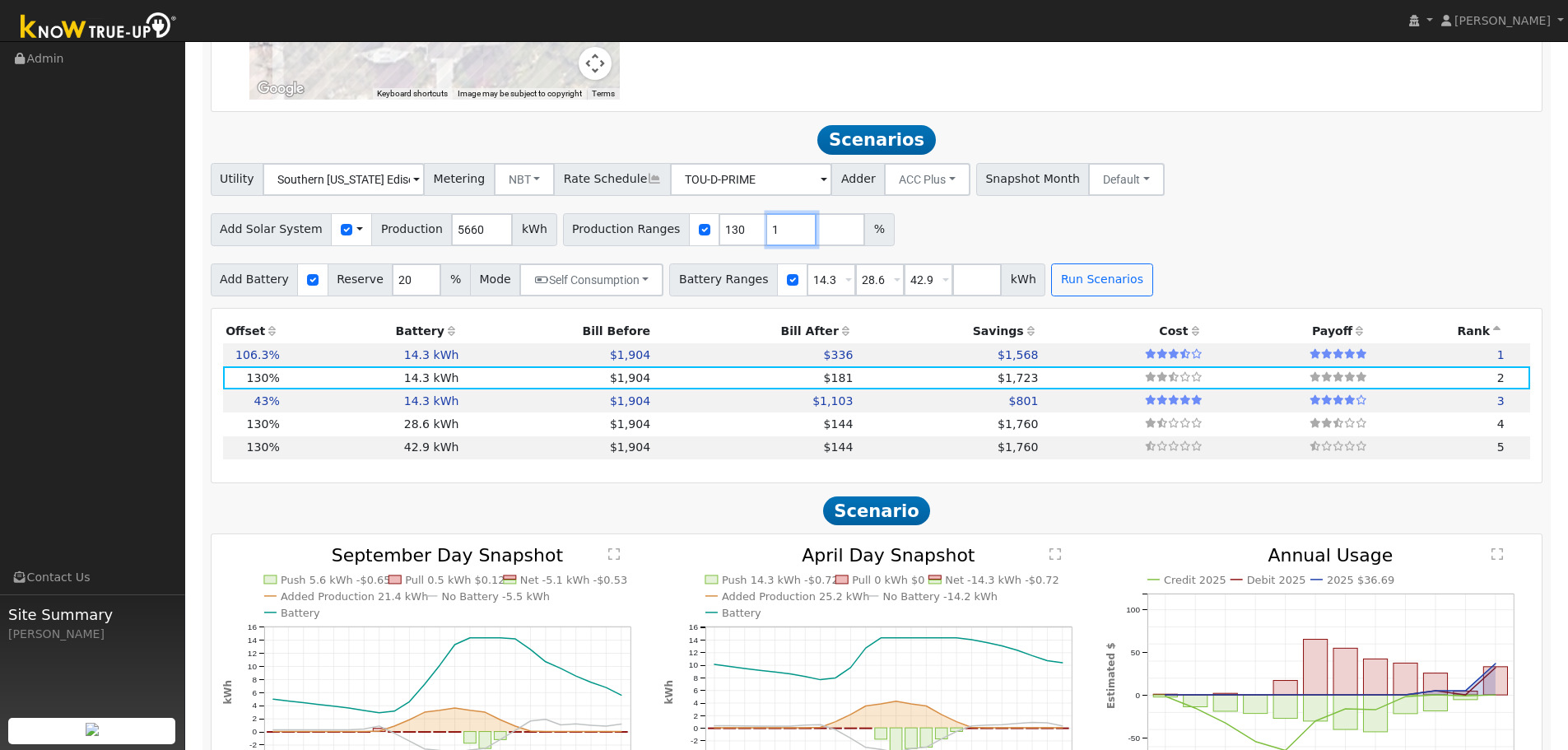
type input "1"
click at [772, 237] on input "1" at bounding box center [792, 229] width 50 height 33
type input "1"
click at [772, 237] on input "131" at bounding box center [792, 229] width 50 height 33
click at [772, 237] on input "132" at bounding box center [792, 229] width 50 height 33
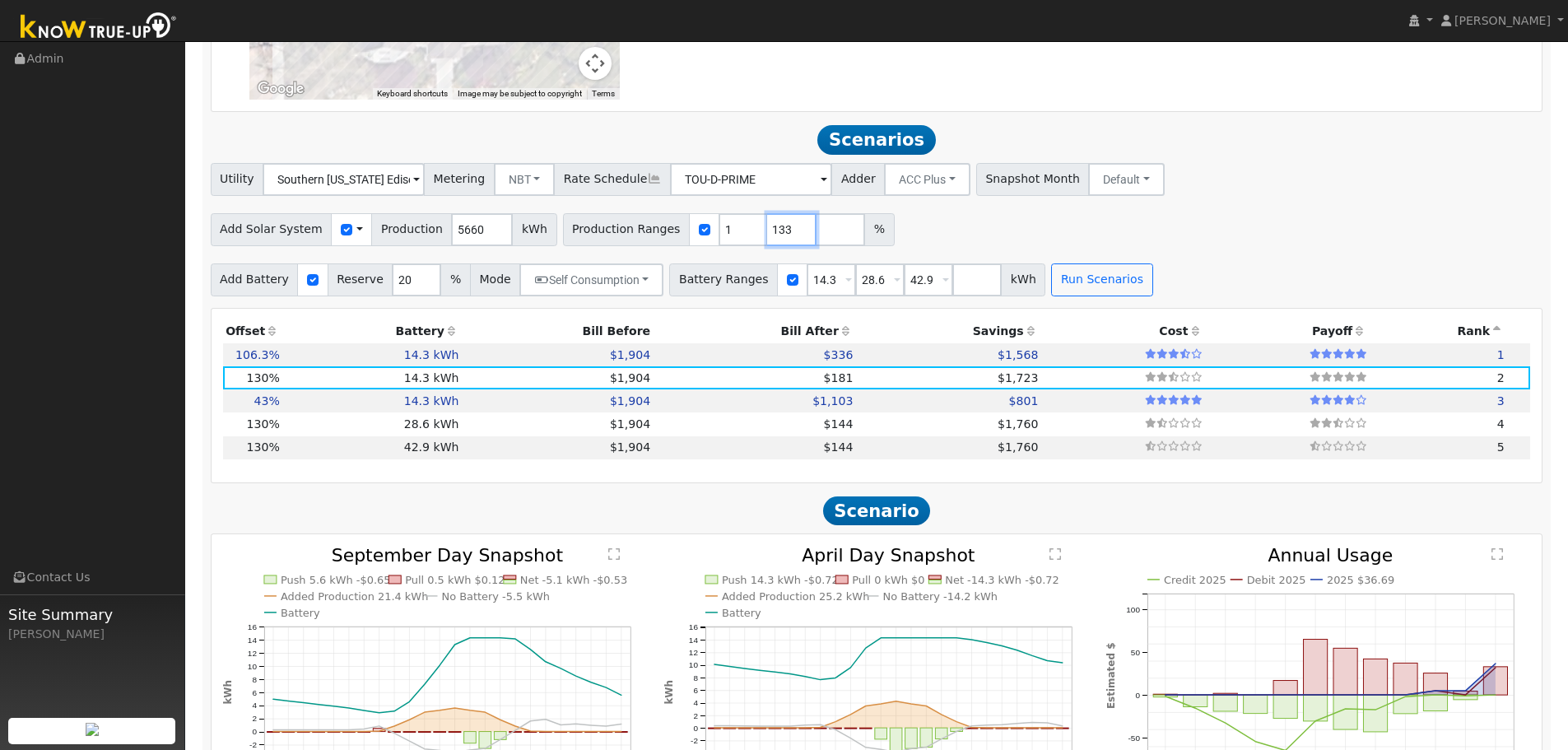
click at [771, 237] on input "133" at bounding box center [792, 229] width 50 height 33
click at [771, 237] on input "134" at bounding box center [792, 229] width 50 height 33
click at [771, 236] on input "135" at bounding box center [792, 229] width 50 height 33
click at [771, 236] on input "136" at bounding box center [792, 229] width 50 height 33
click at [770, 234] on input "137" at bounding box center [792, 229] width 50 height 33
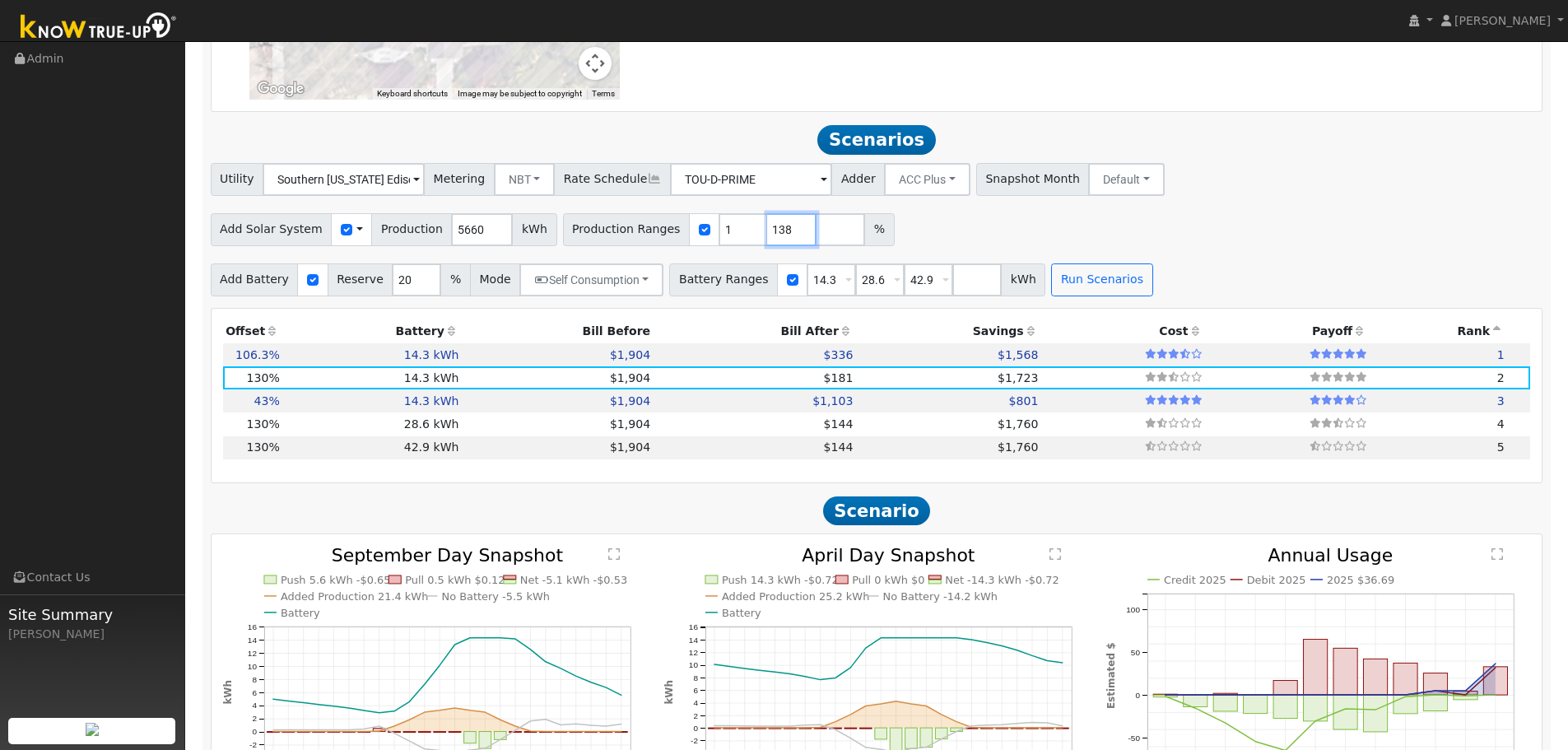
click at [769, 231] on input "138" at bounding box center [792, 229] width 50 height 33
click at [769, 230] on input "139" at bounding box center [792, 229] width 50 height 33
click at [768, 230] on input "139" at bounding box center [792, 229] width 50 height 33
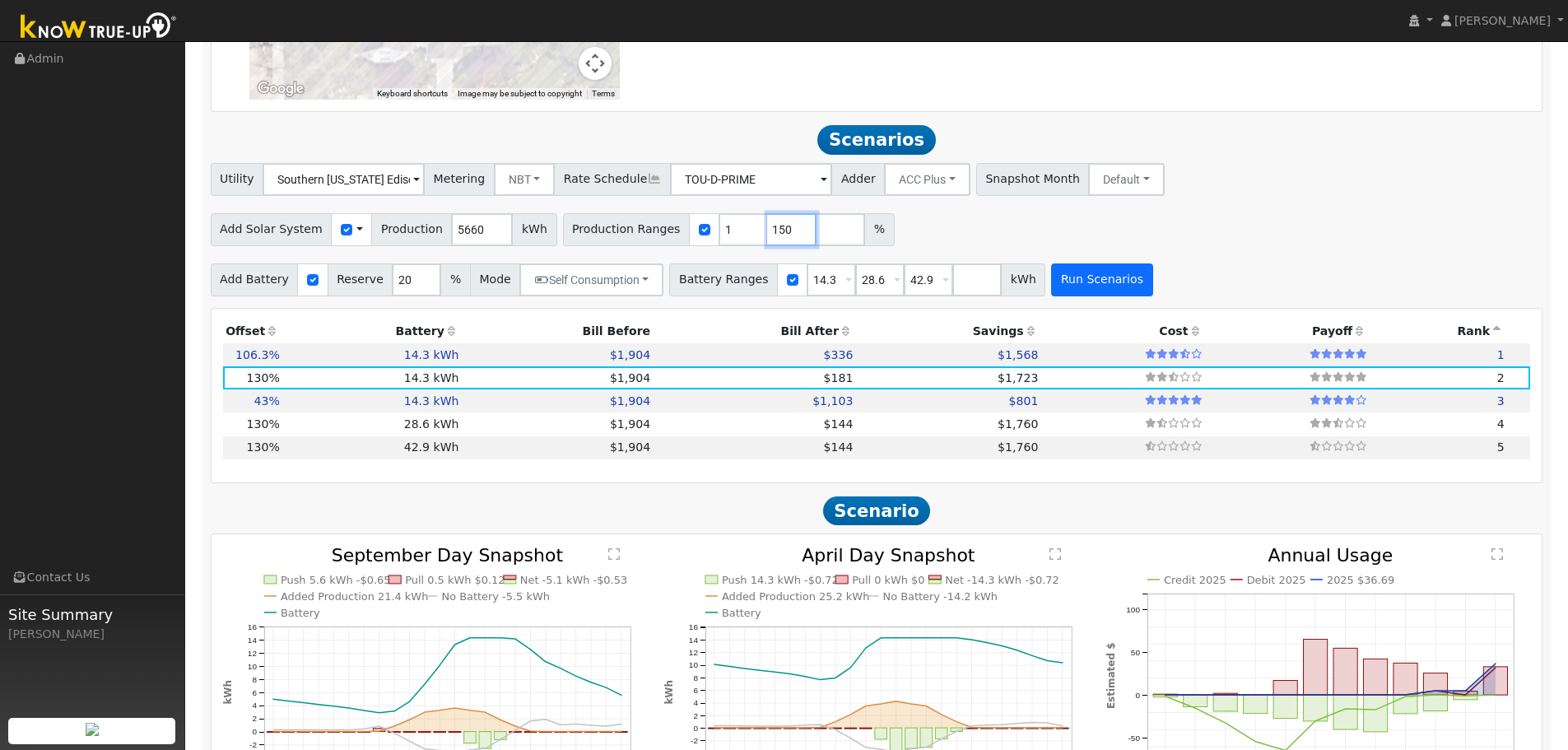
type input "150"
click at [1100, 290] on button "Run Scenarios" at bounding box center [1102, 279] width 101 height 33
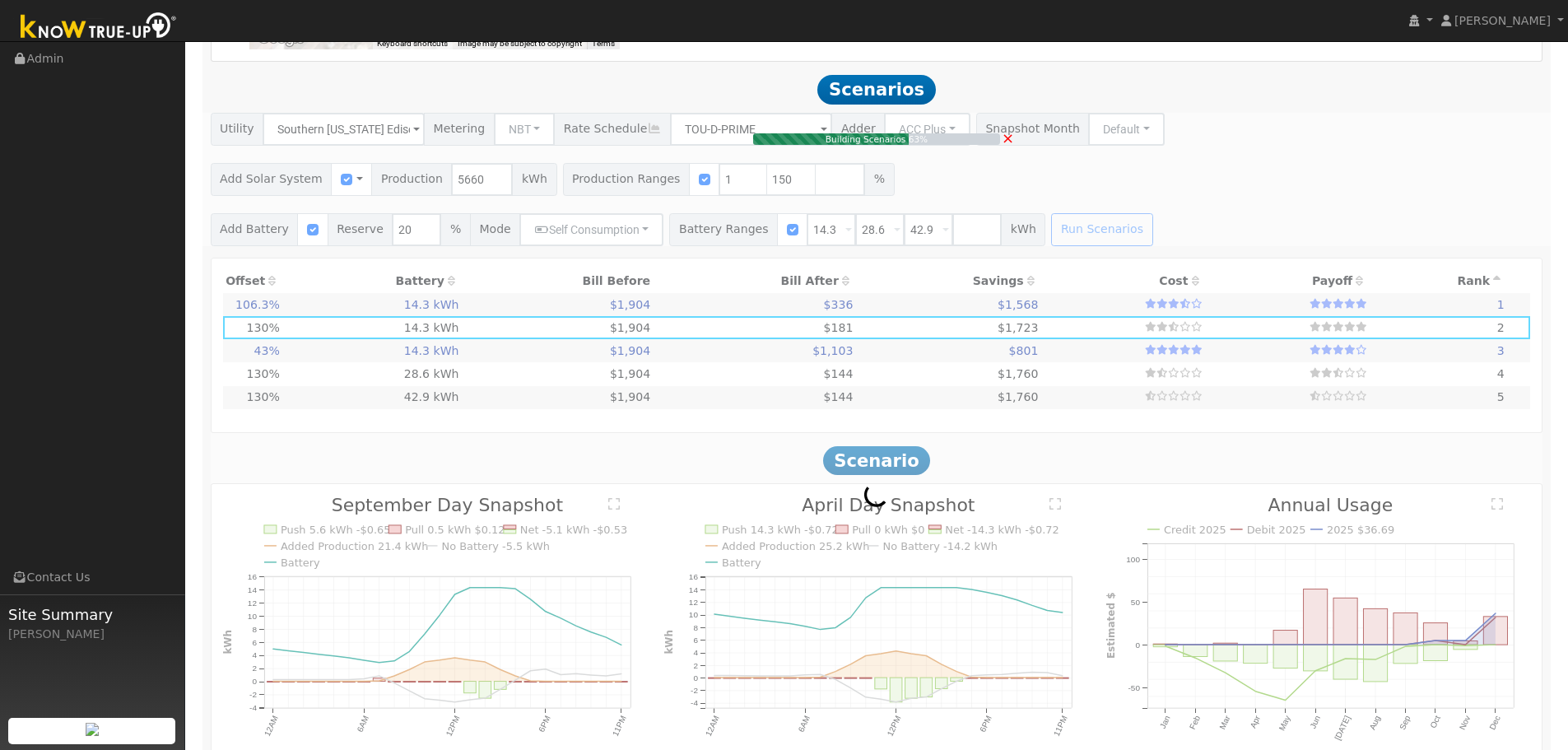
scroll to position [1213, 0]
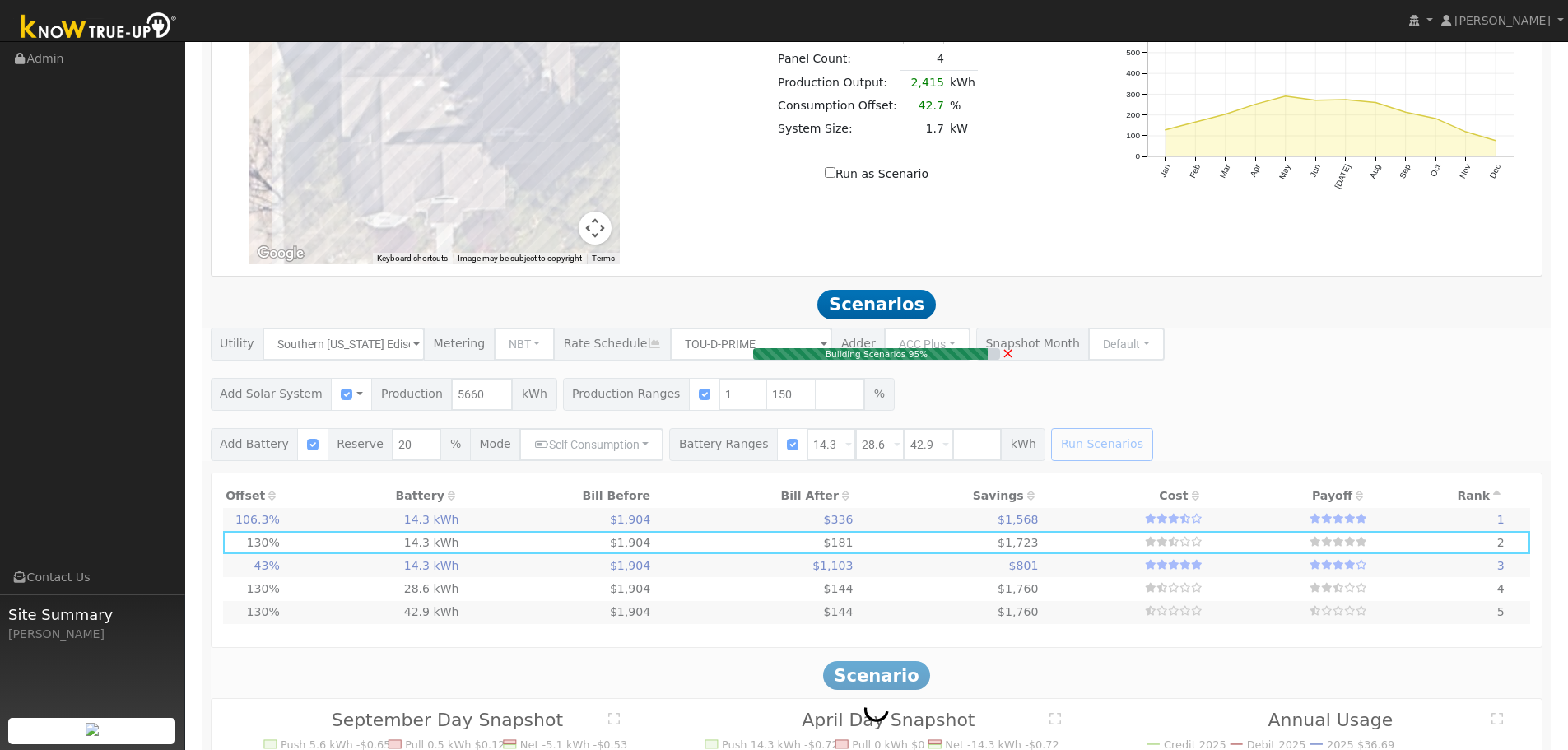
type input "4.0"
type input "$13,592"
type input "$5,729"
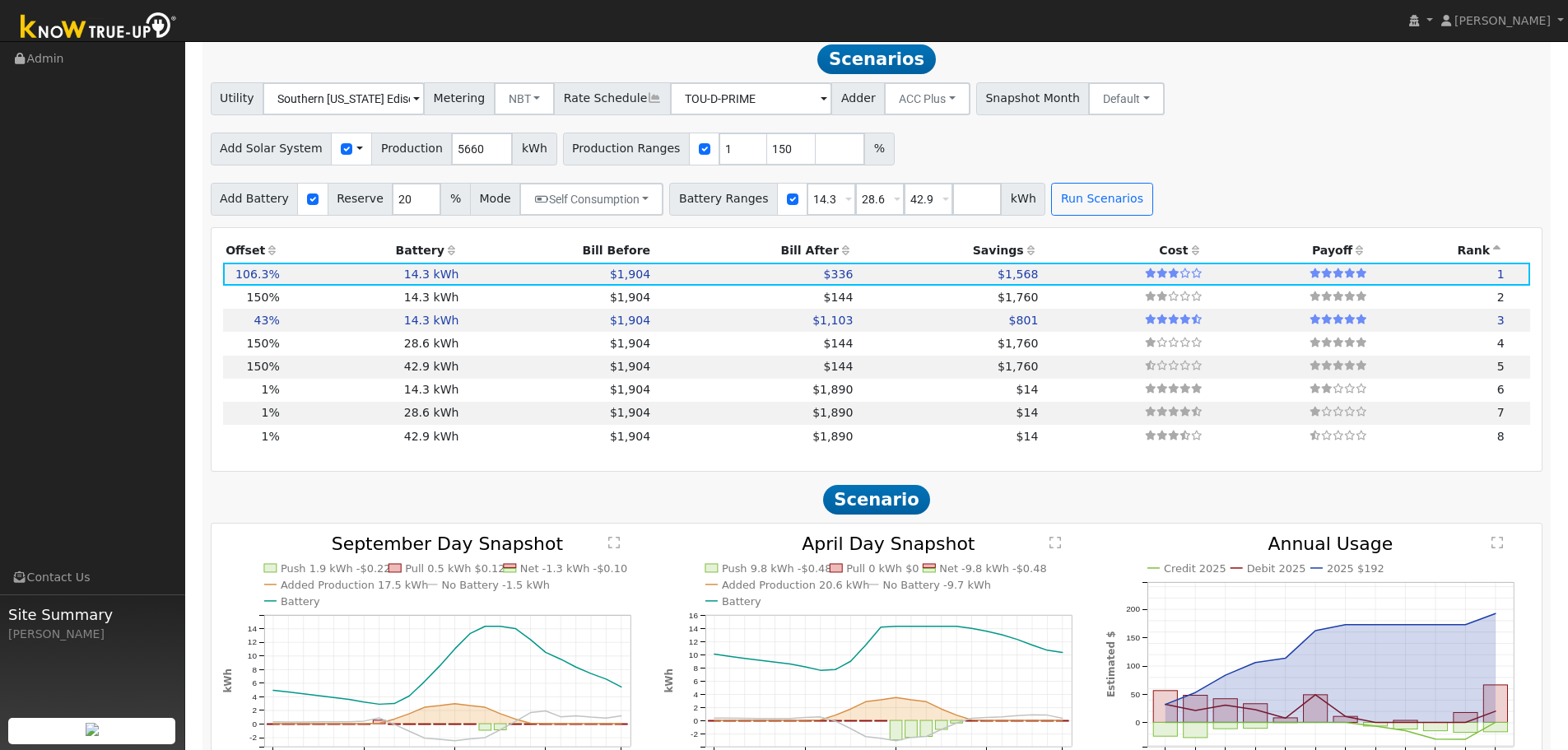
scroll to position [1459, 0]
click at [511, 304] on td "$1,904" at bounding box center [558, 295] width 191 height 23
type input "5.7"
type input "$19,187"
type input "$7,408"
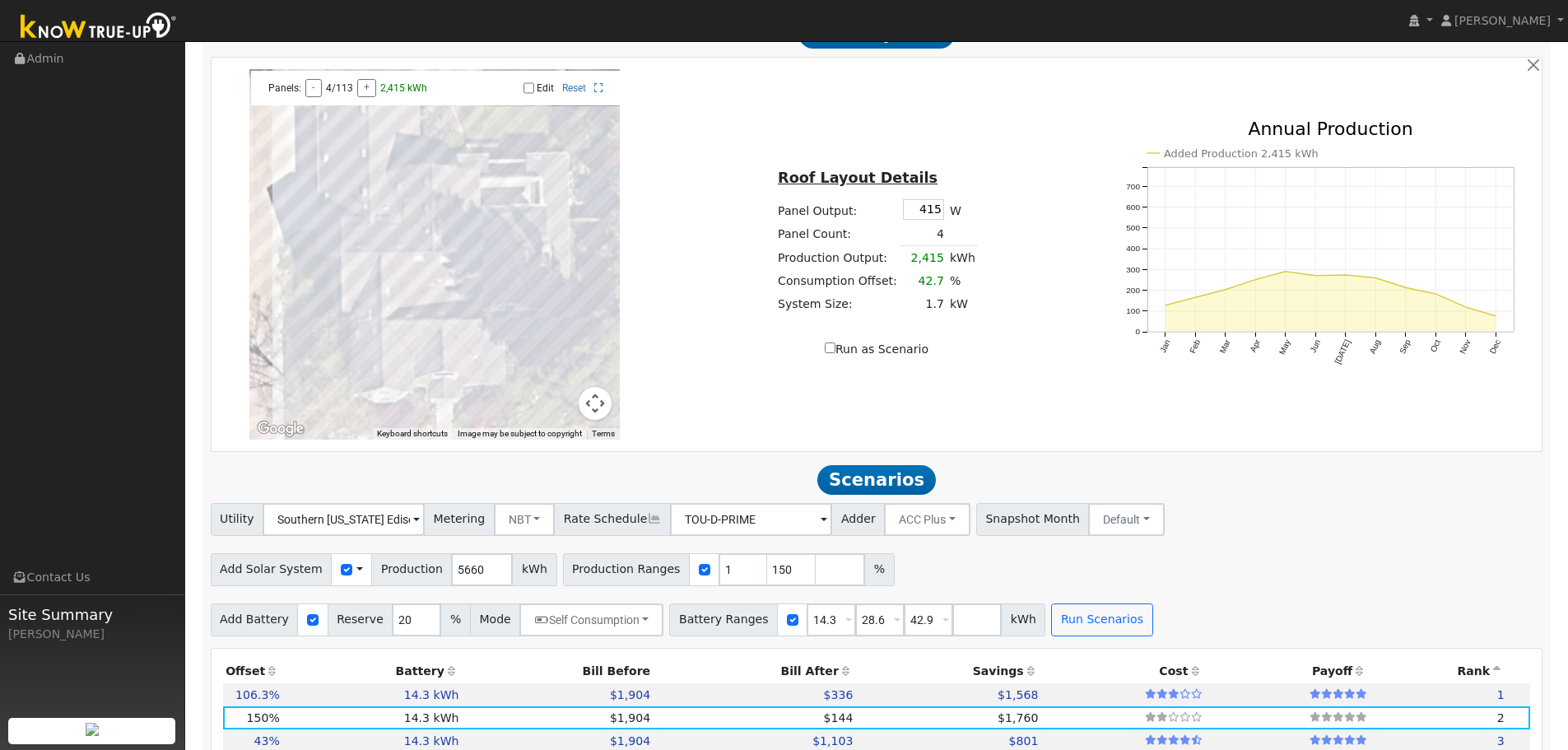
scroll to position [1202, 0]
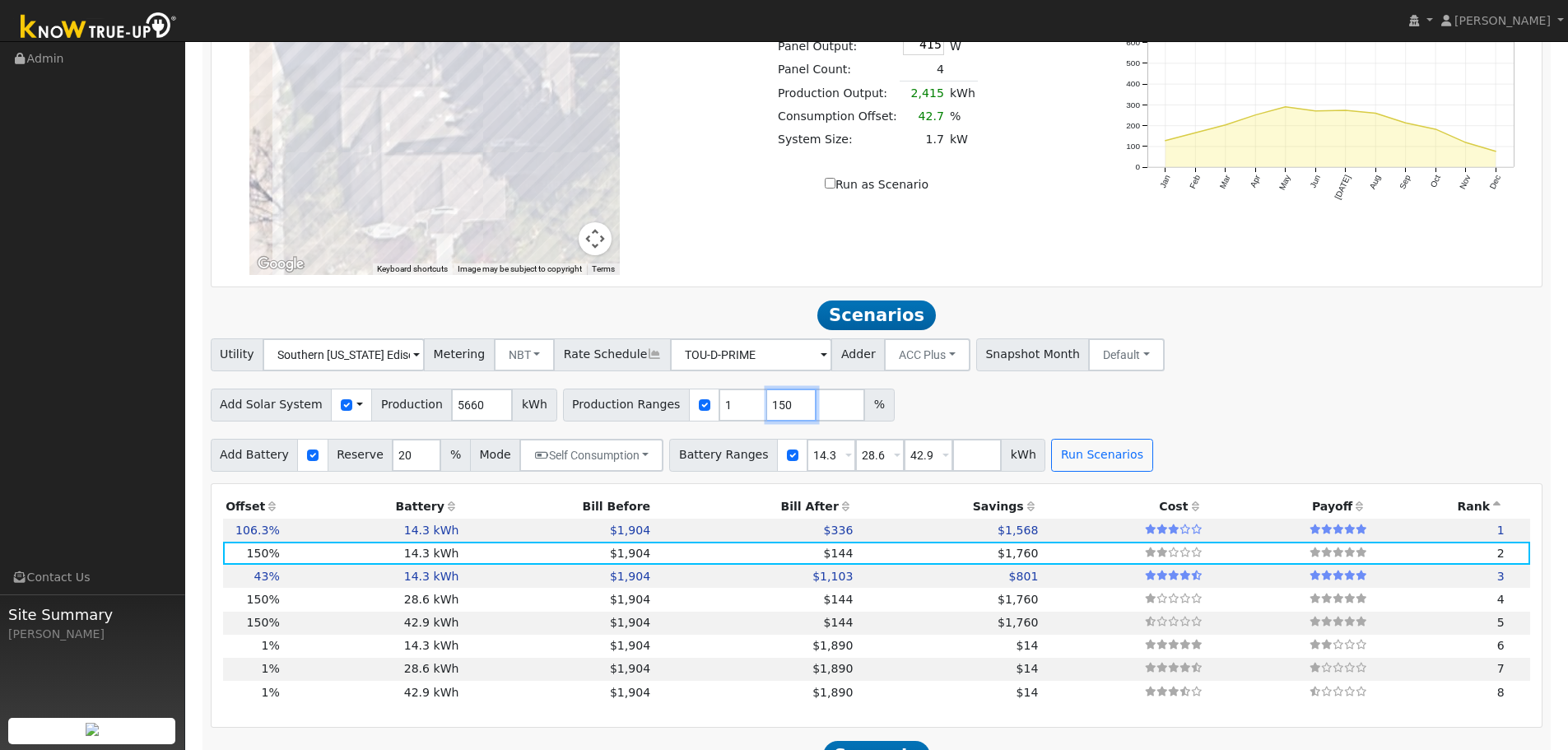
click at [767, 418] on input "150" at bounding box center [792, 404] width 50 height 33
type input "175"
click at [1066, 461] on button "Run Scenarios" at bounding box center [1102, 455] width 101 height 33
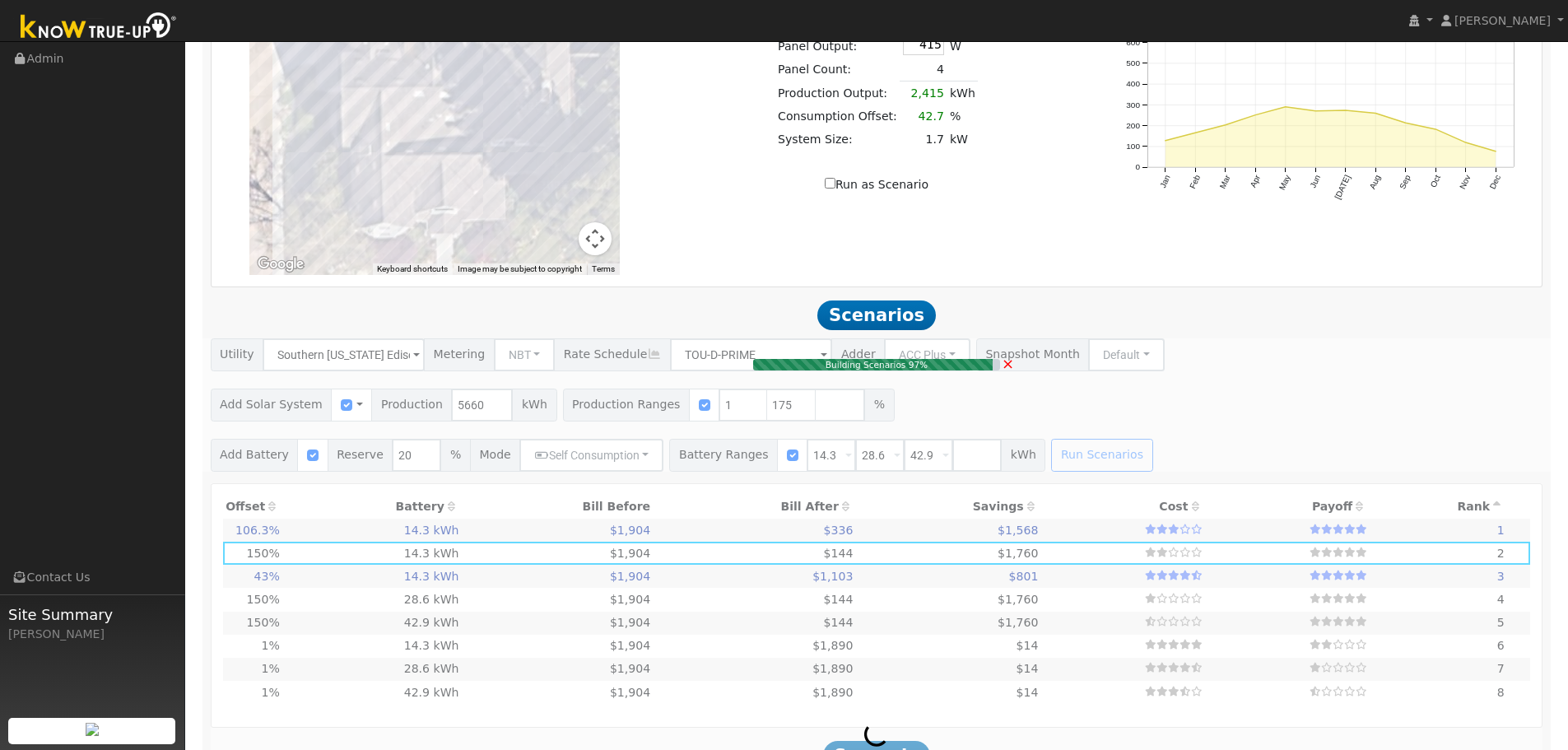
type input "4.0"
type input "$13,592"
type input "$5,729"
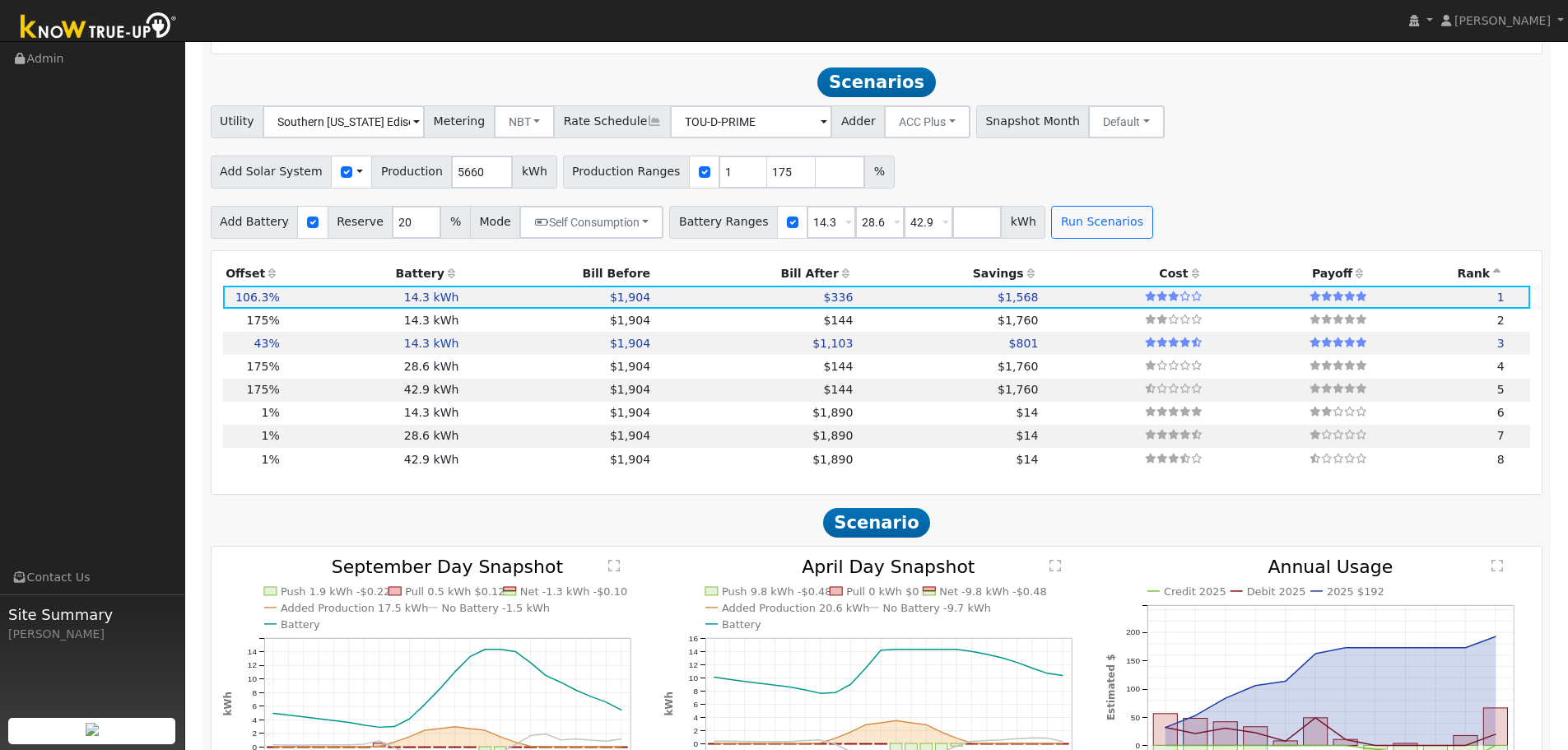
scroll to position [1459, 0]
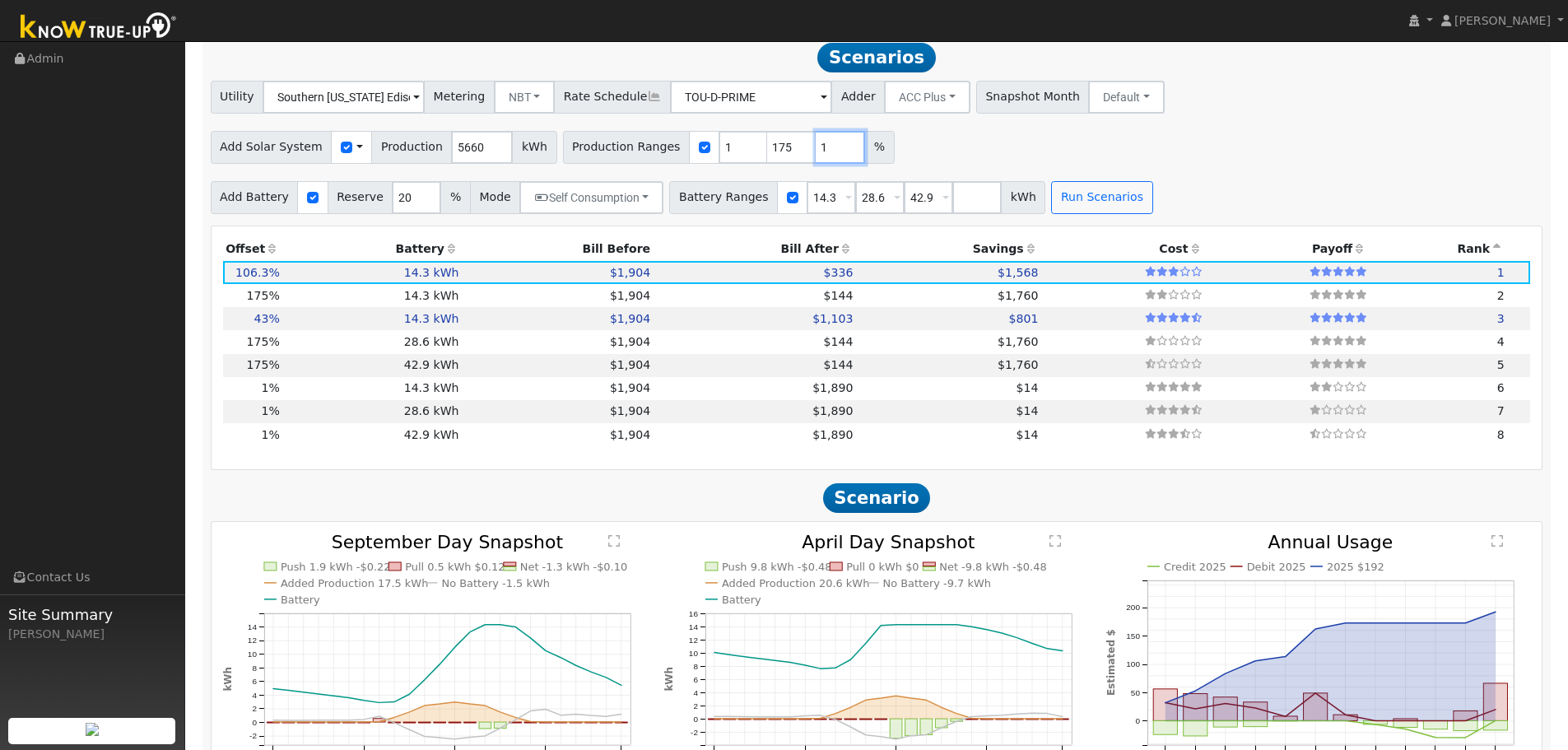
type input "1"
click at [823, 151] on input "1" at bounding box center [840, 147] width 50 height 33
type input "1"
click at [815, 151] on input "176" at bounding box center [840, 147] width 50 height 33
click at [815, 151] on input "177" at bounding box center [840, 147] width 50 height 33
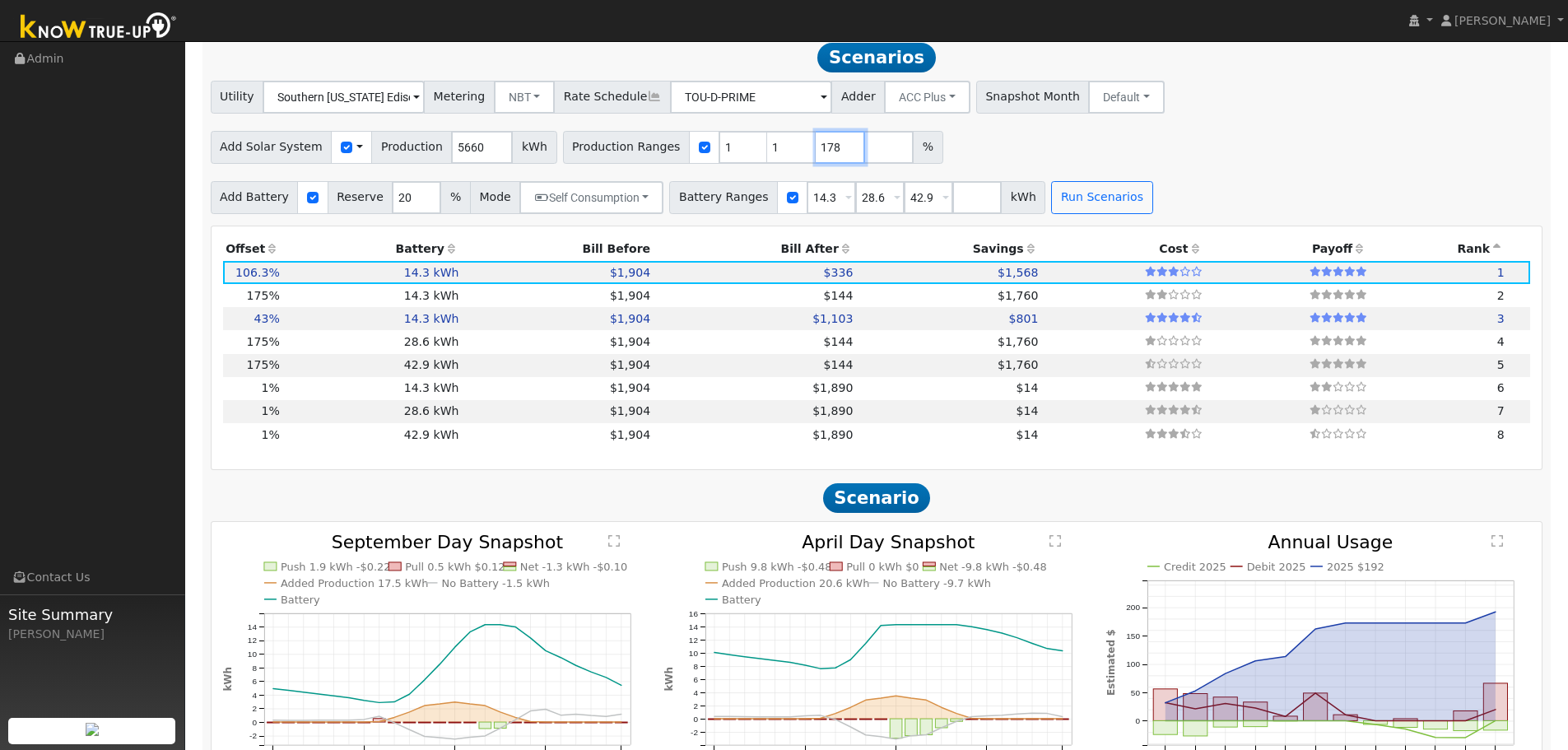
click at [815, 151] on input "178" at bounding box center [840, 147] width 50 height 33
click at [815, 151] on input "179" at bounding box center [840, 147] width 50 height 33
type input "180"
click at [815, 151] on input "180" at bounding box center [840, 147] width 50 height 33
click at [1051, 197] on button "Run Scenarios" at bounding box center [1102, 197] width 101 height 33
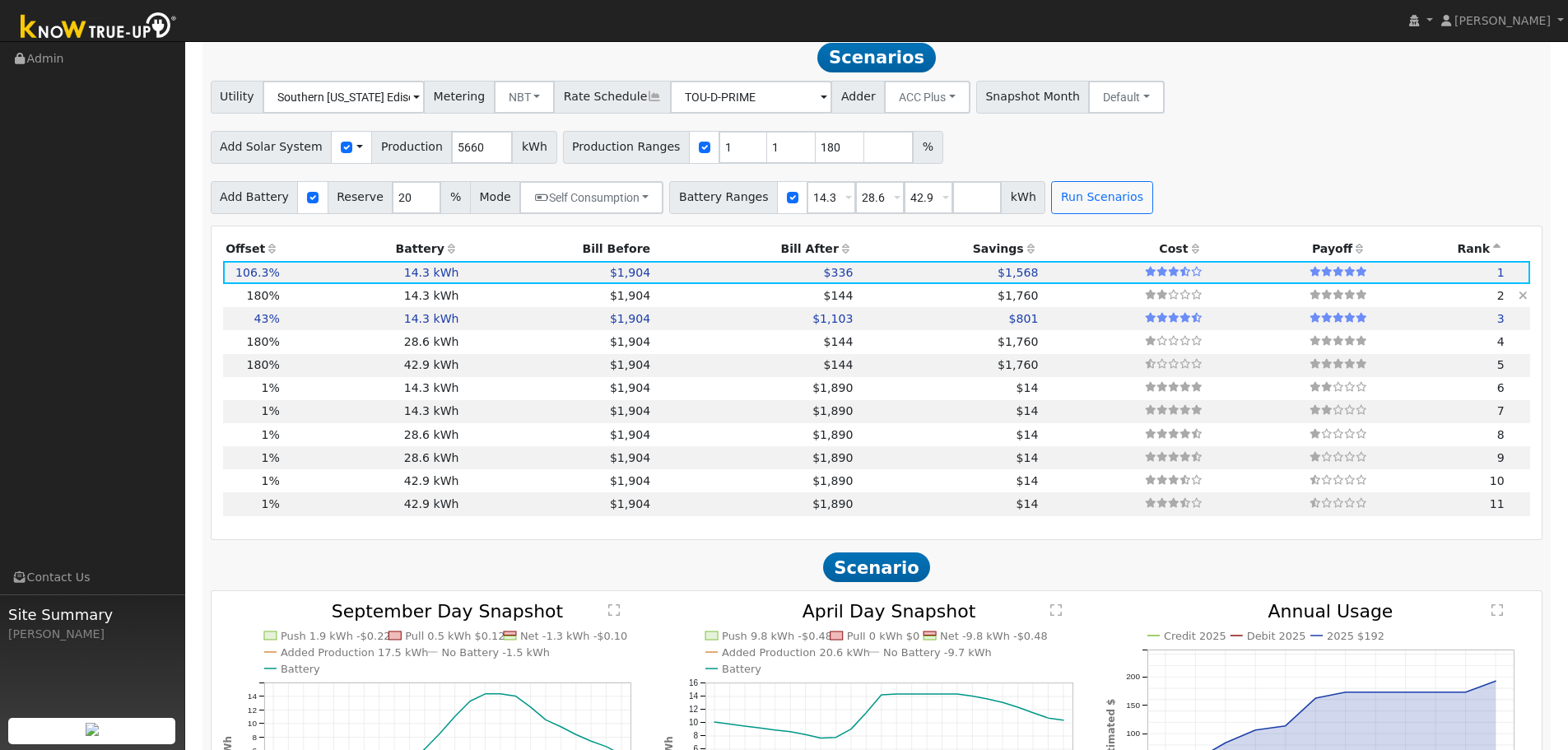
click at [511, 301] on td "$1,904" at bounding box center [558, 295] width 191 height 23
type input "6.8"
type input "$23,025"
type input "$8,559"
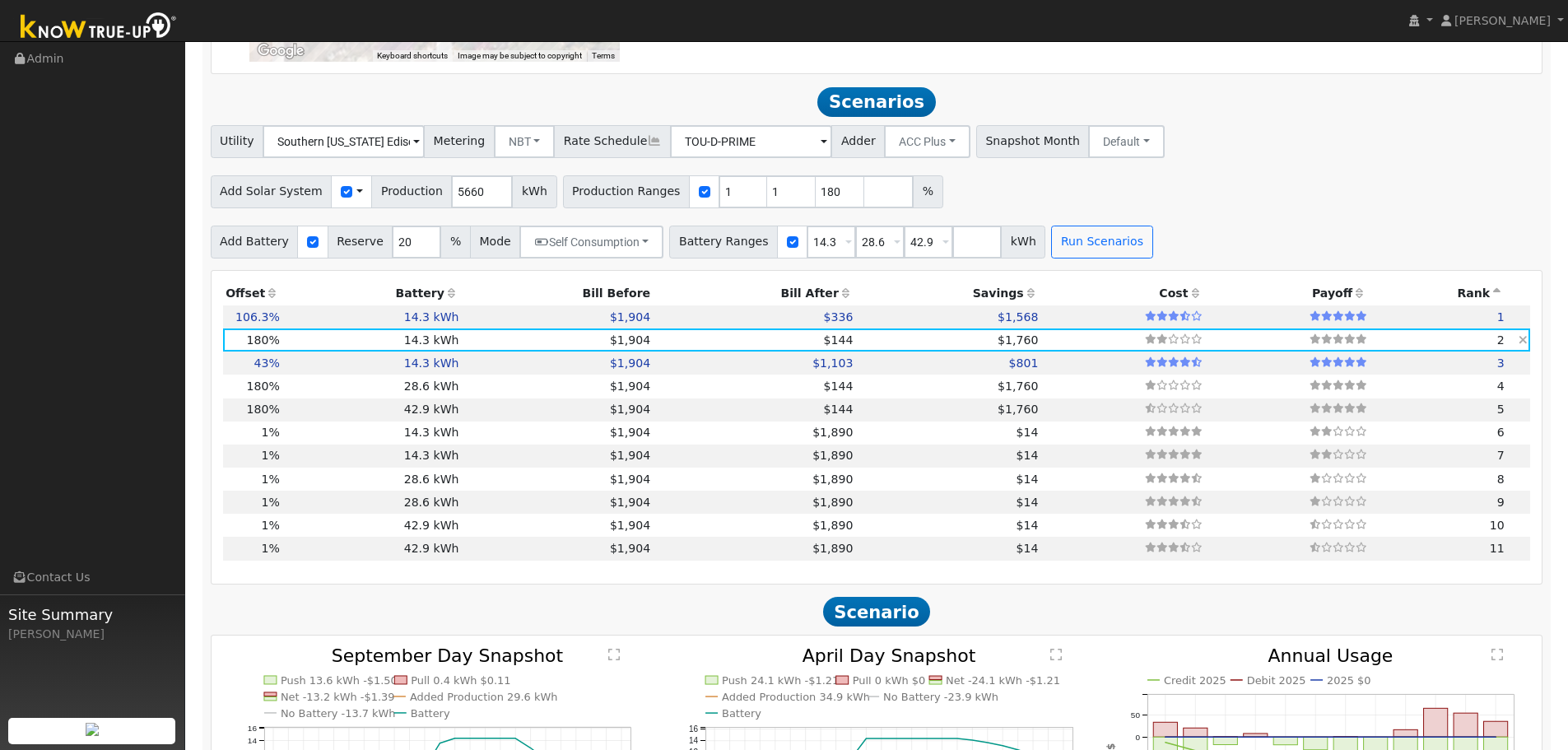
scroll to position [1377, 0]
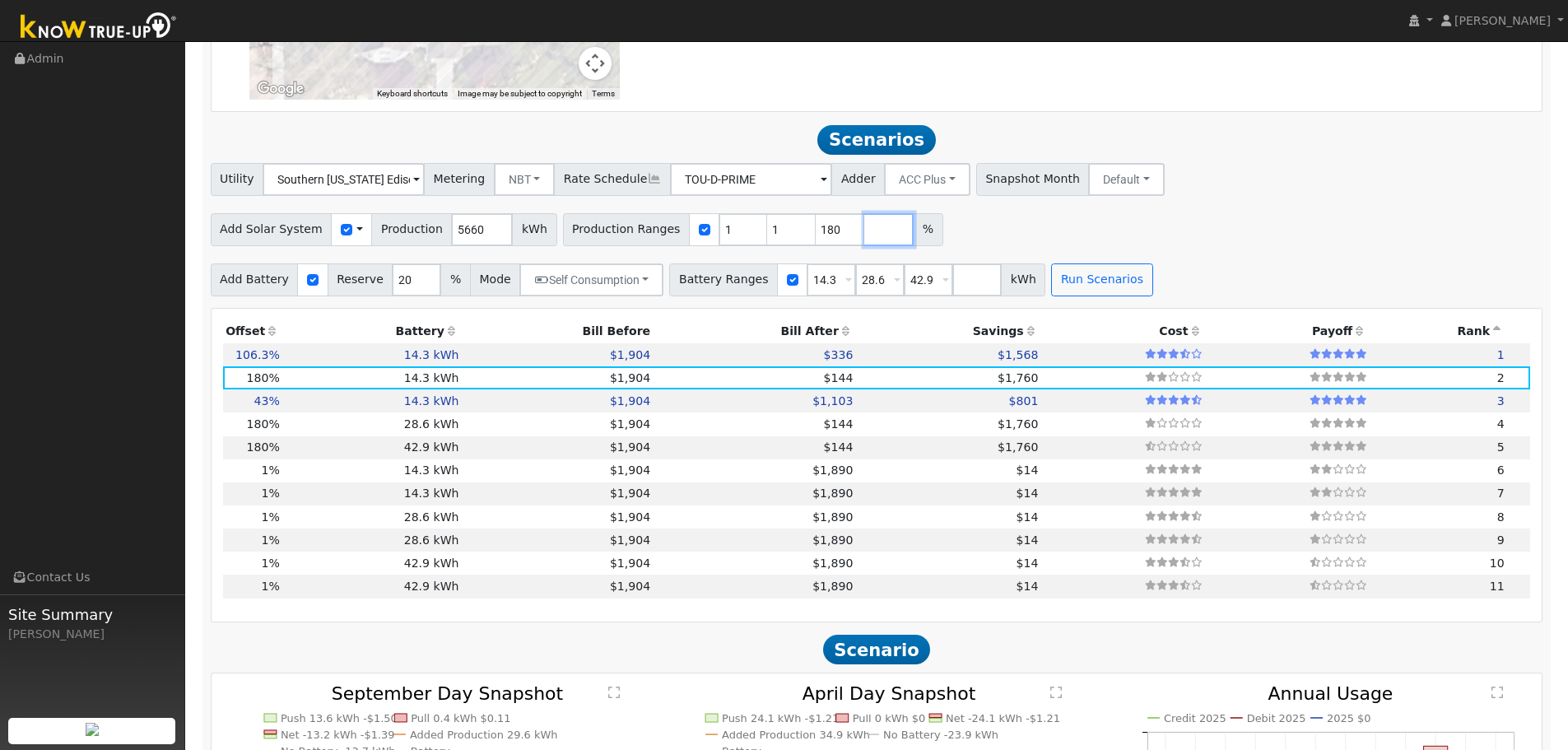
click at [871, 246] on input "number" at bounding box center [889, 229] width 50 height 33
click at [876, 246] on input "number" at bounding box center [889, 229] width 50 height 33
click at [815, 246] on input "180" at bounding box center [840, 229] width 50 height 33
type input "175"
click at [1087, 296] on button "Run Scenarios" at bounding box center [1102, 279] width 101 height 33
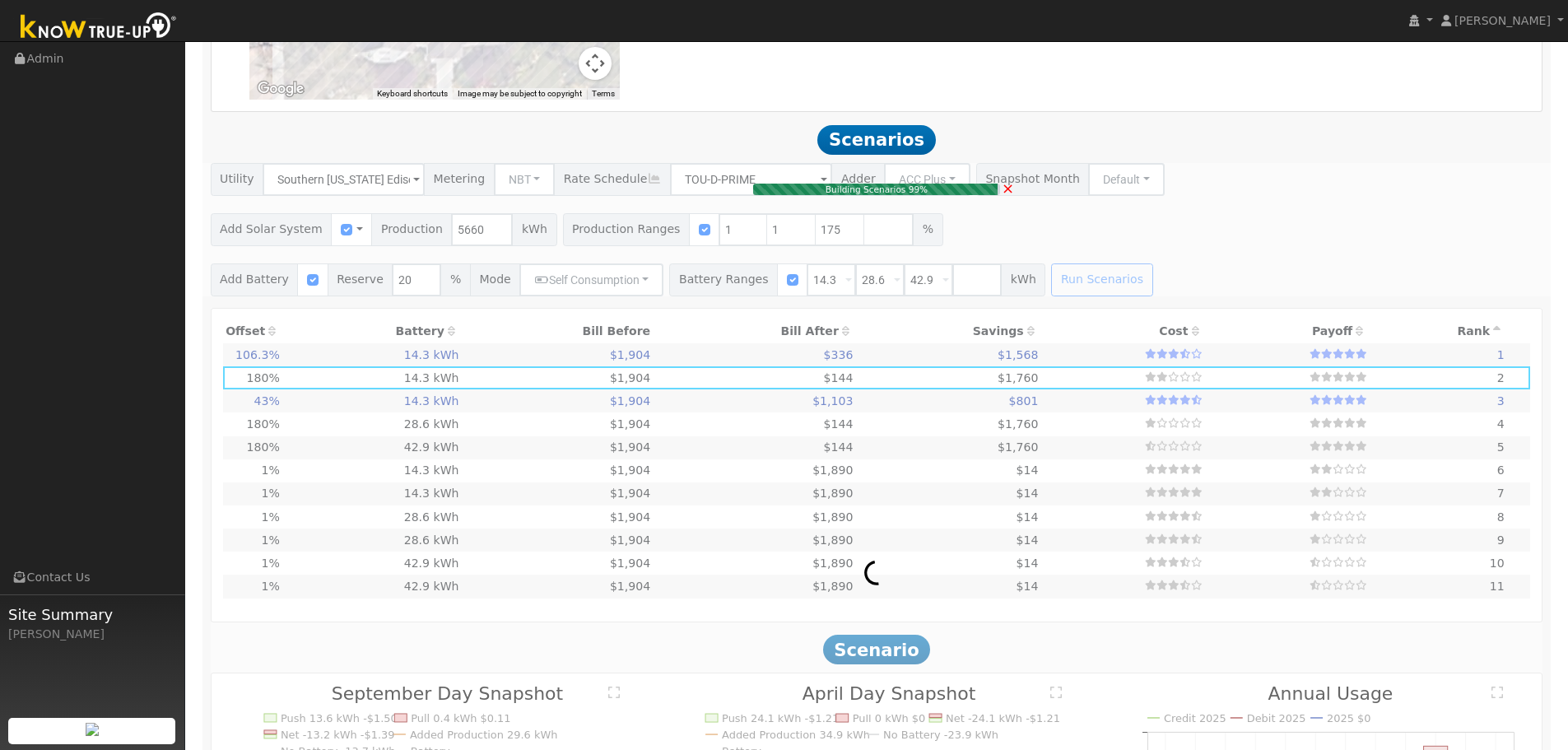
type input "4.0"
type input "$13,592"
type input "$5,729"
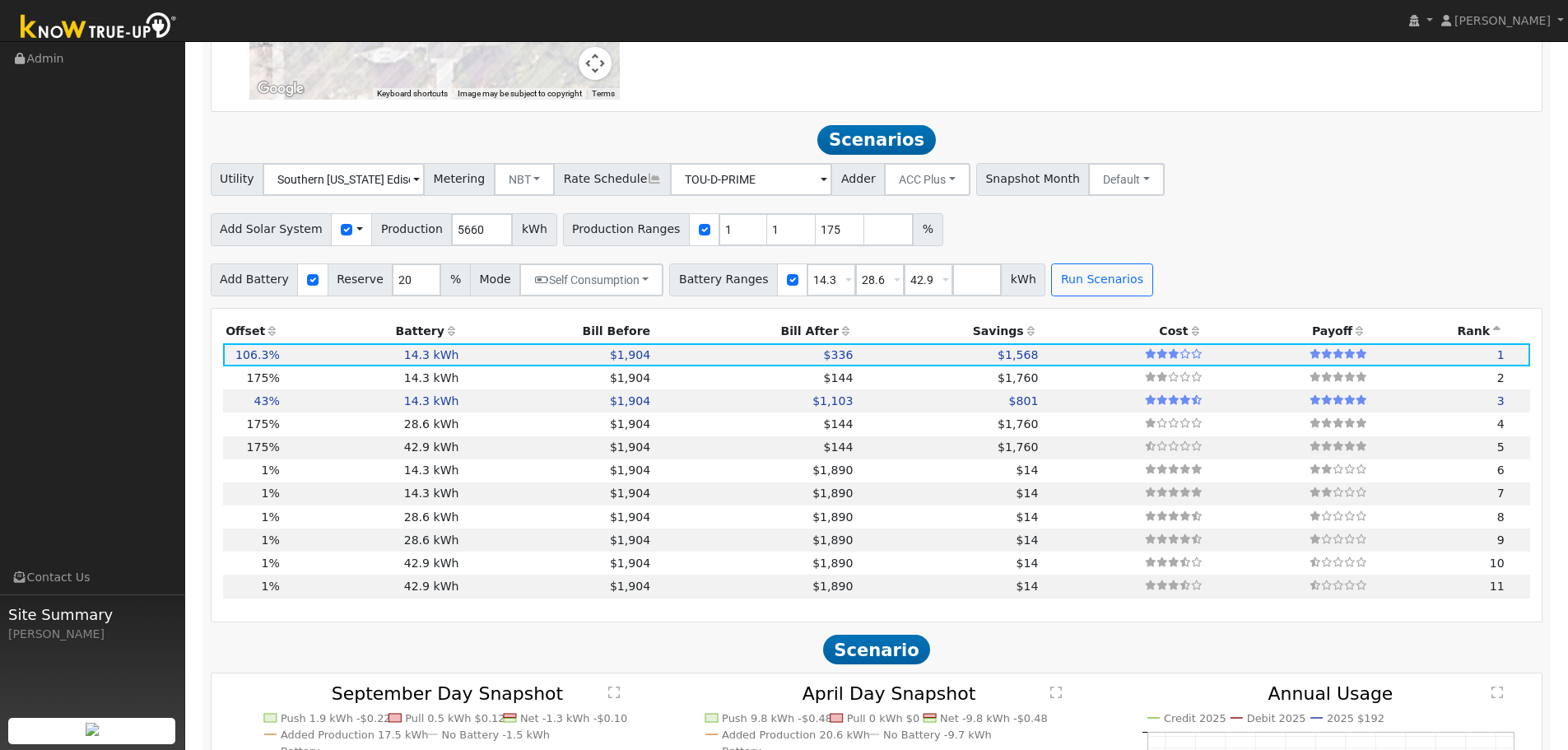
scroll to position [1459, 0]
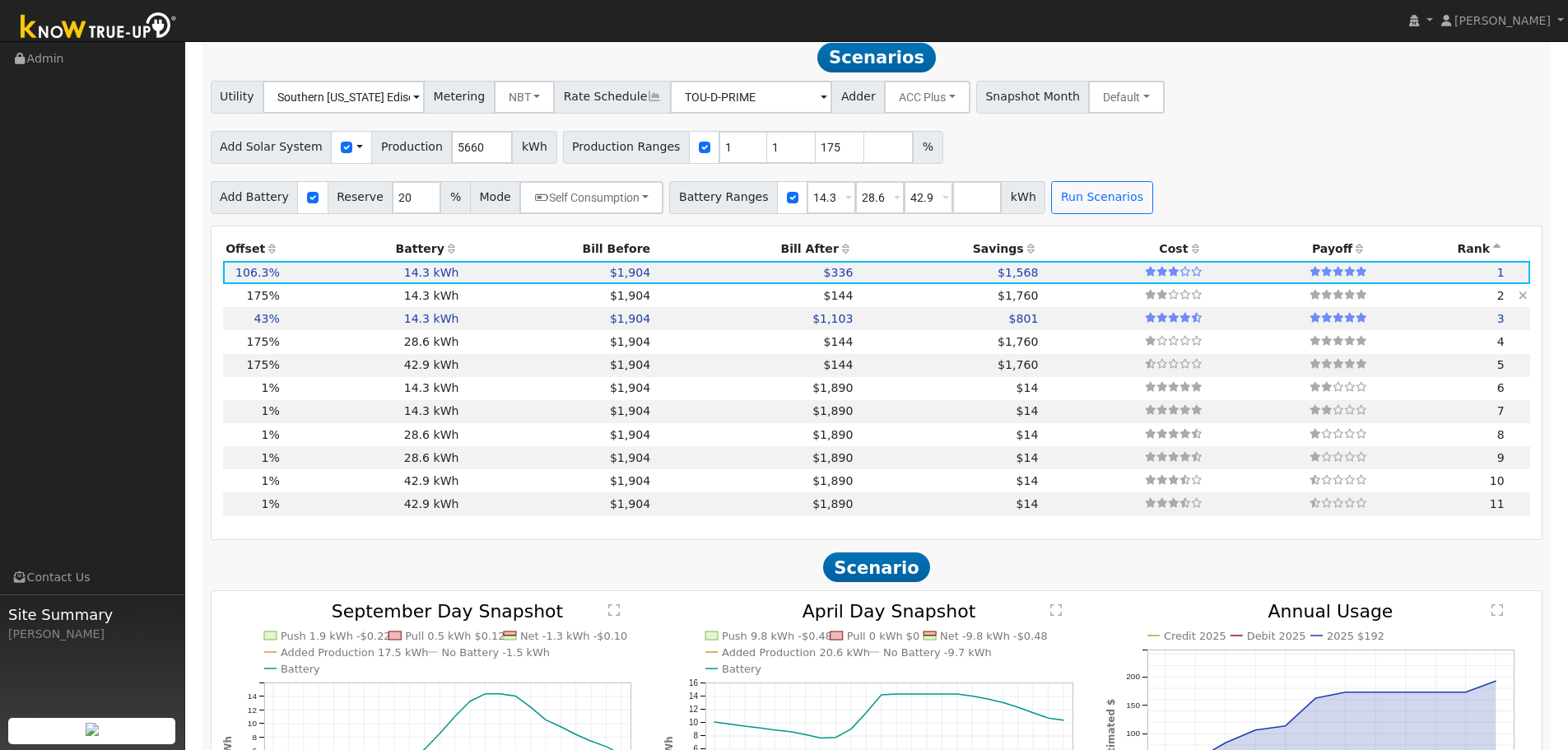
click at [554, 304] on td "$1,904" at bounding box center [558, 295] width 191 height 23
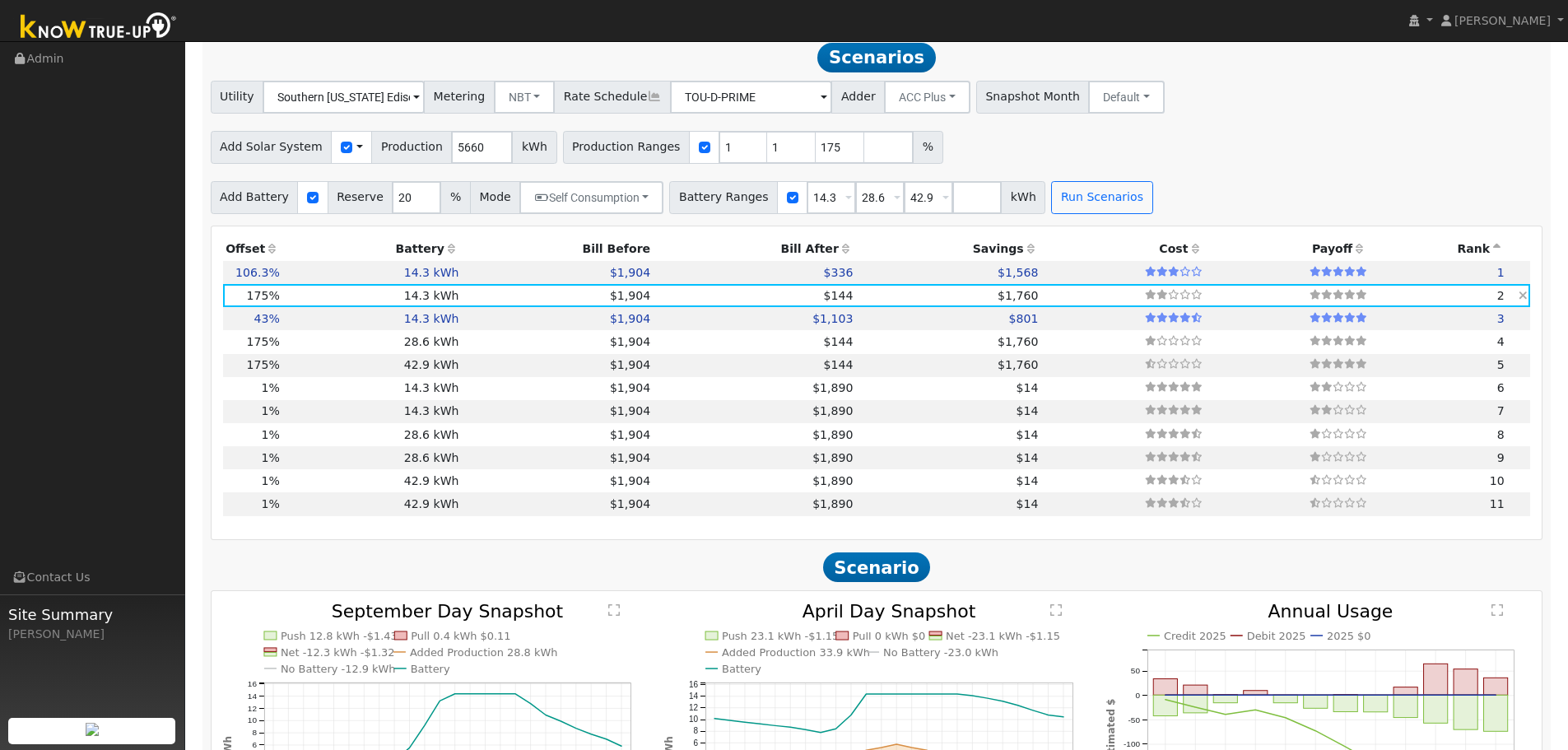
type input "6.6"
type input "$22,385"
type input "$8,367"
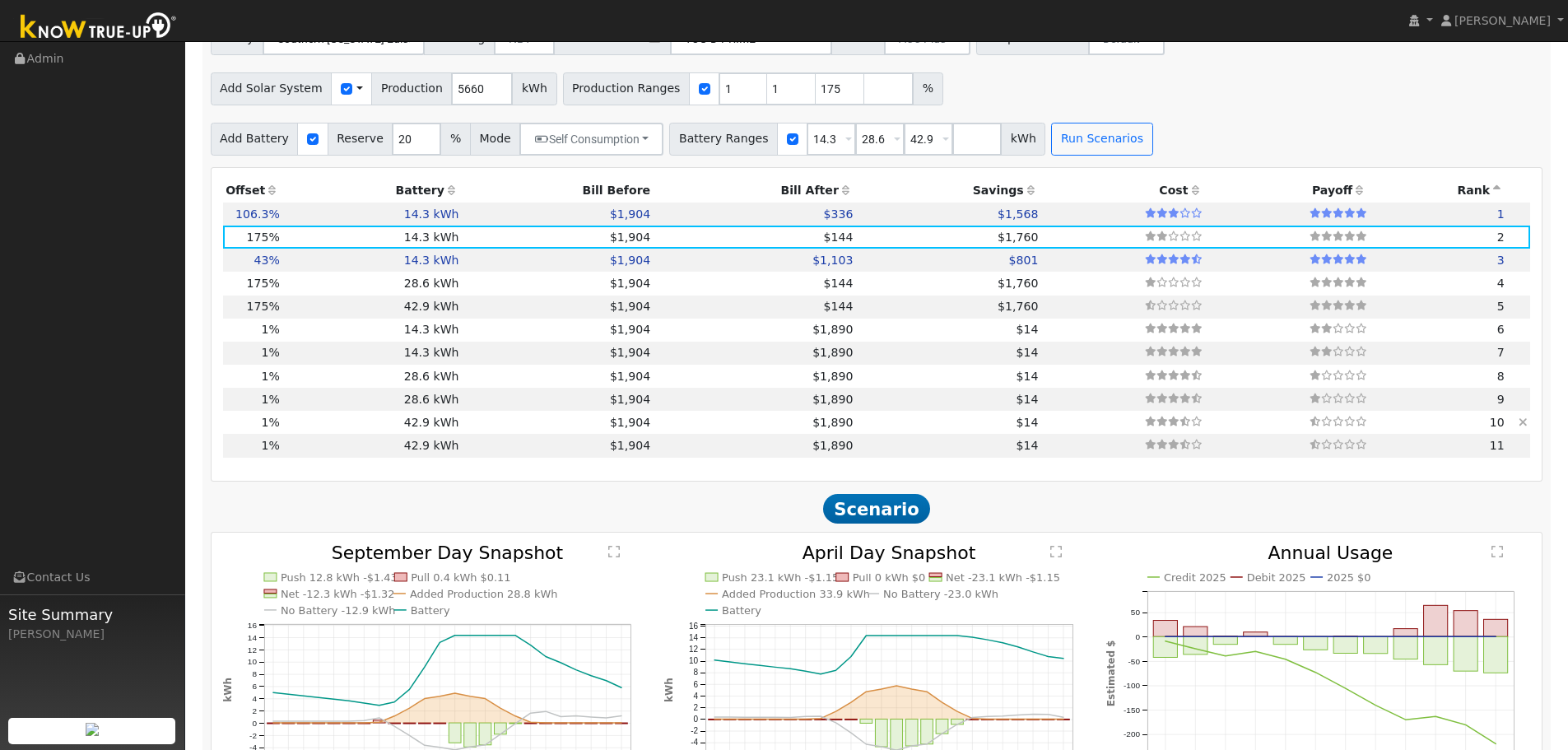
scroll to position [1189, 0]
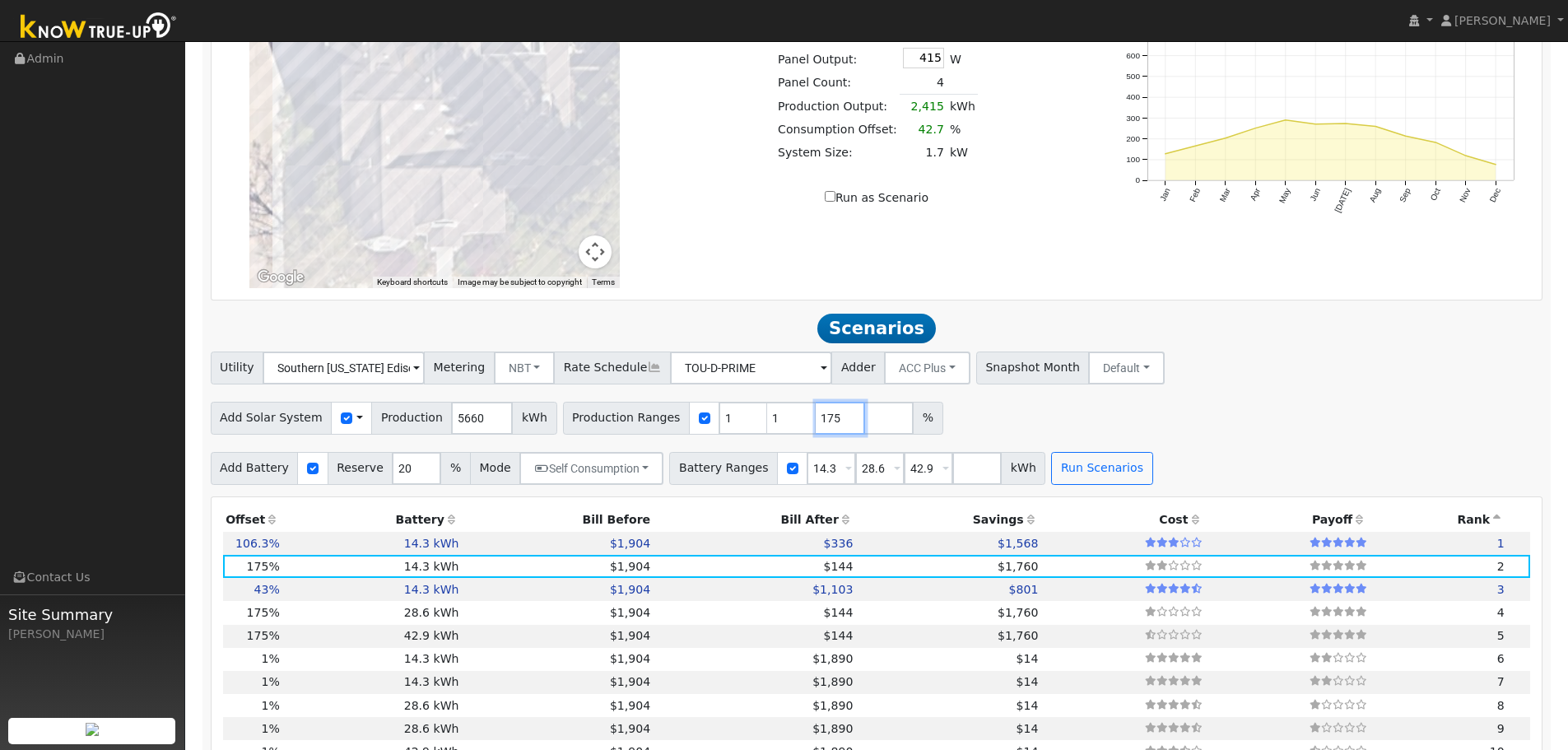
click at [826, 434] on input "175" at bounding box center [840, 418] width 50 height 33
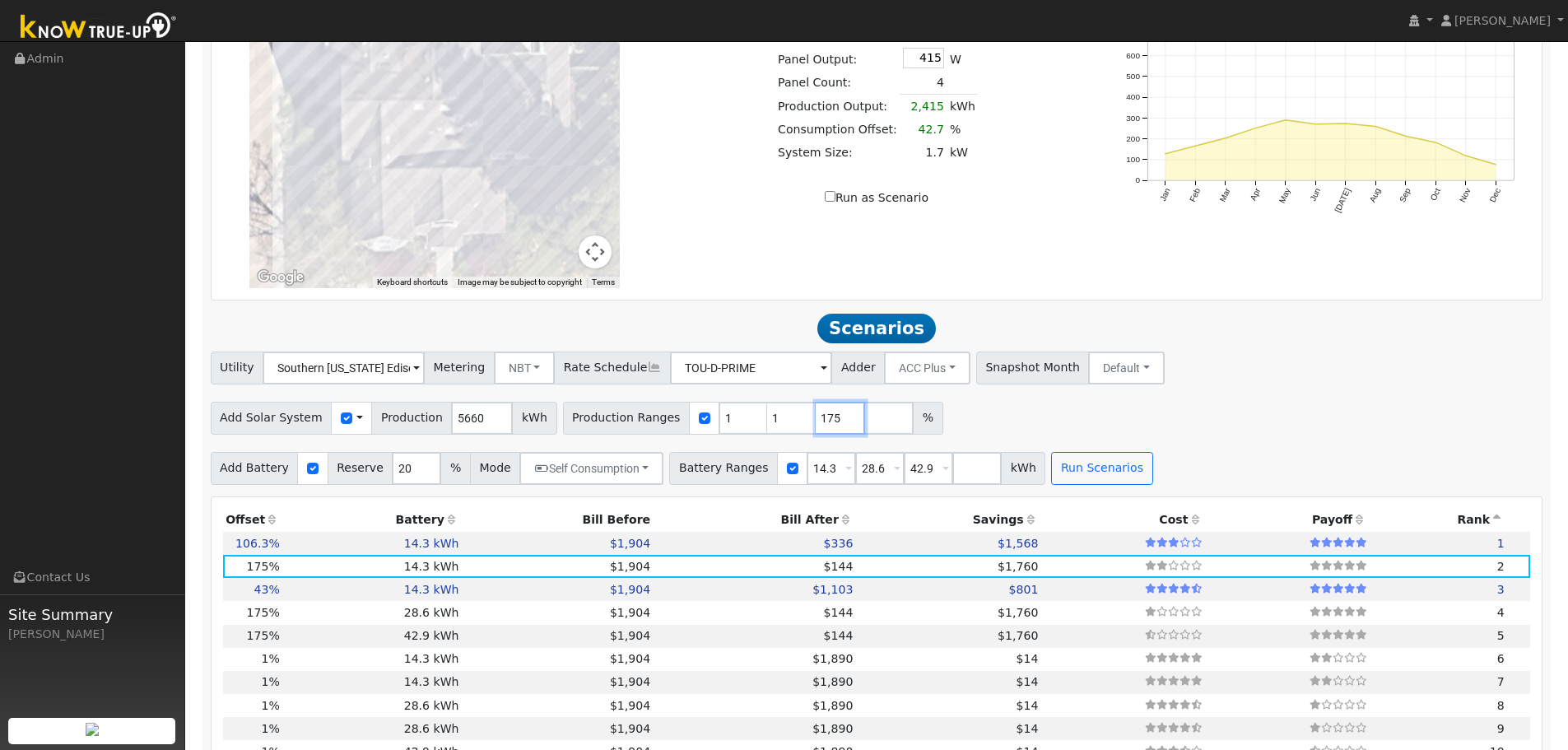
click at [826, 434] on input "175" at bounding box center [840, 418] width 50 height 33
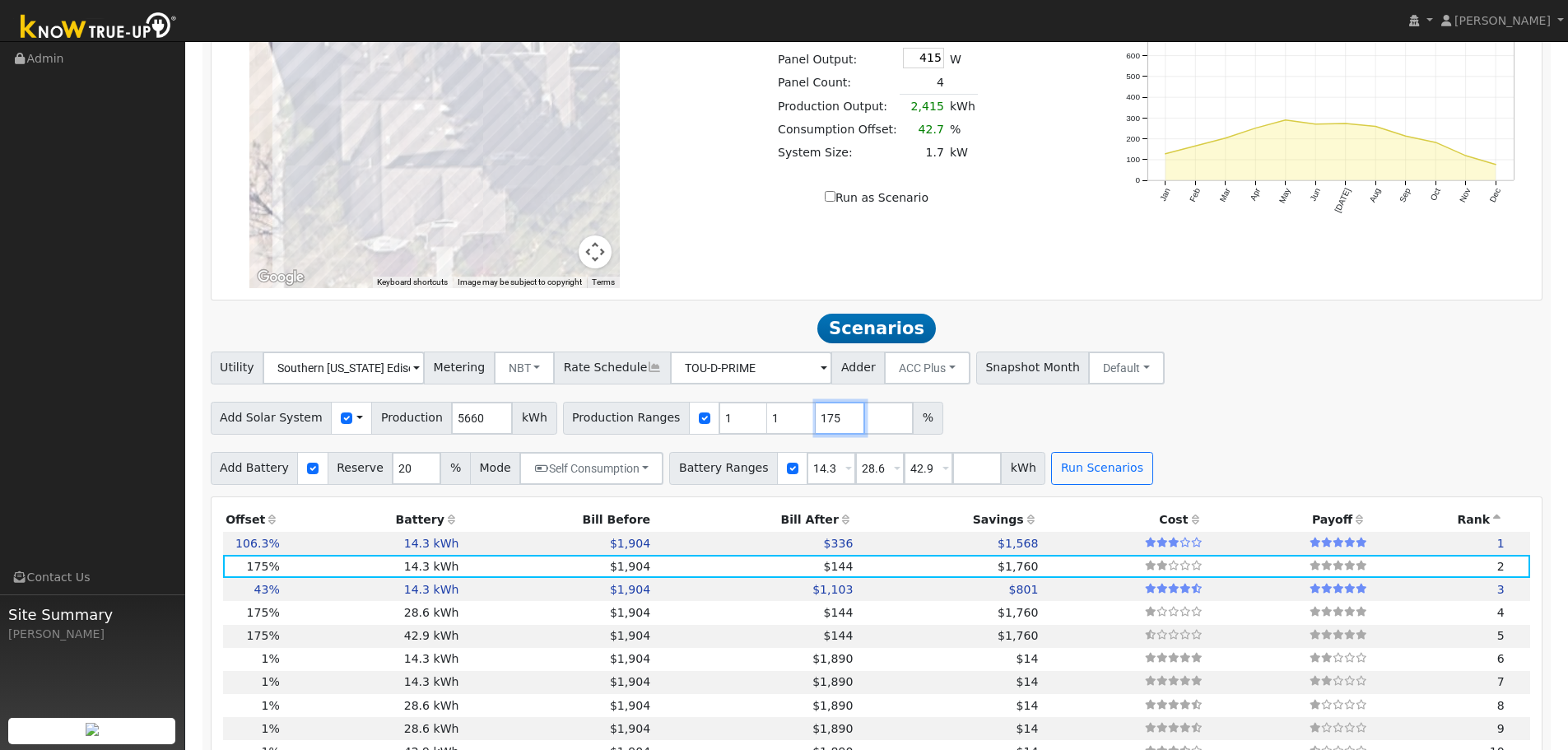
click at [829, 434] on input "175" at bounding box center [840, 418] width 50 height 33
click at [827, 434] on input "175" at bounding box center [840, 418] width 50 height 33
click at [819, 434] on input "175" at bounding box center [840, 418] width 50 height 33
type input "173"
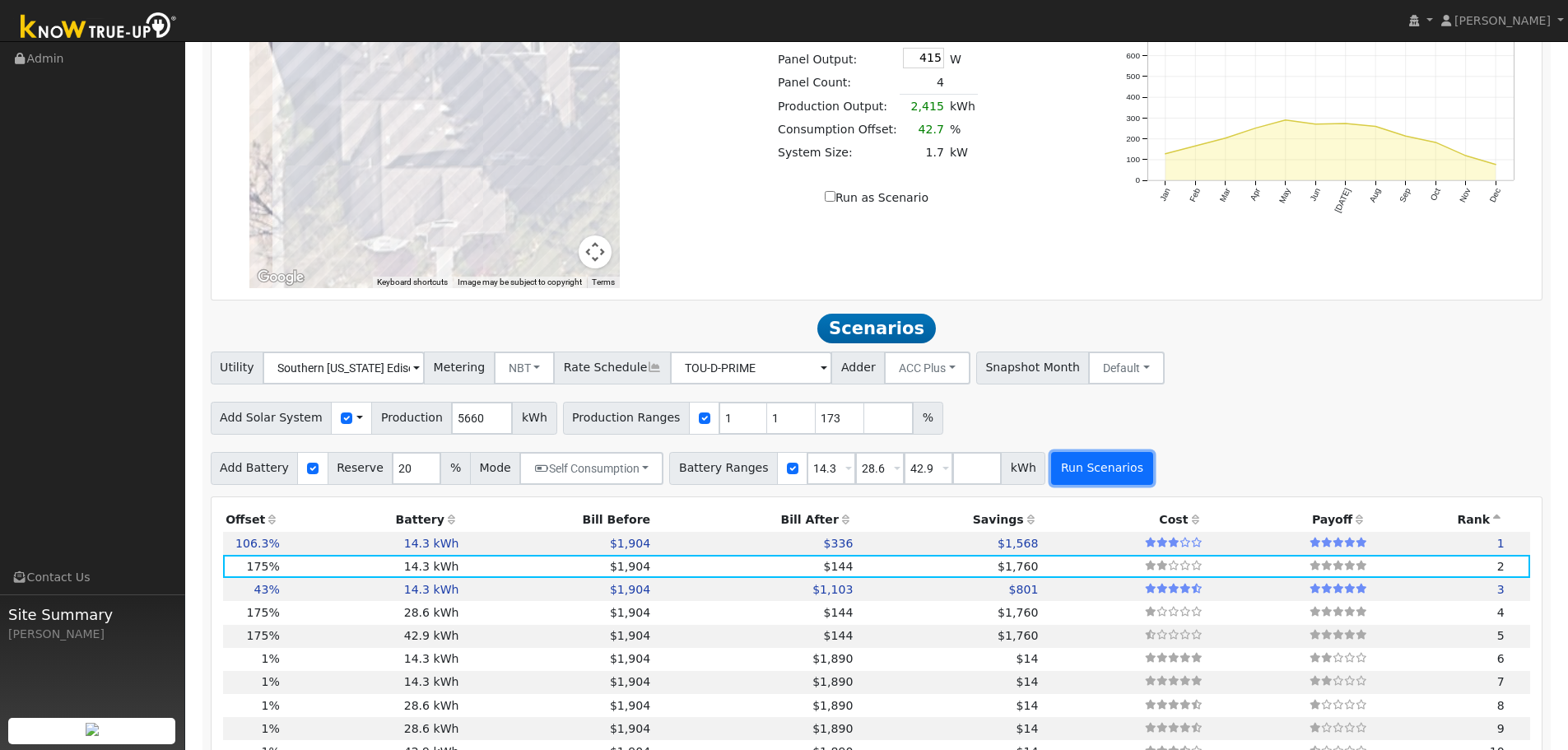
click at [1093, 480] on button "Run Scenarios" at bounding box center [1102, 468] width 101 height 33
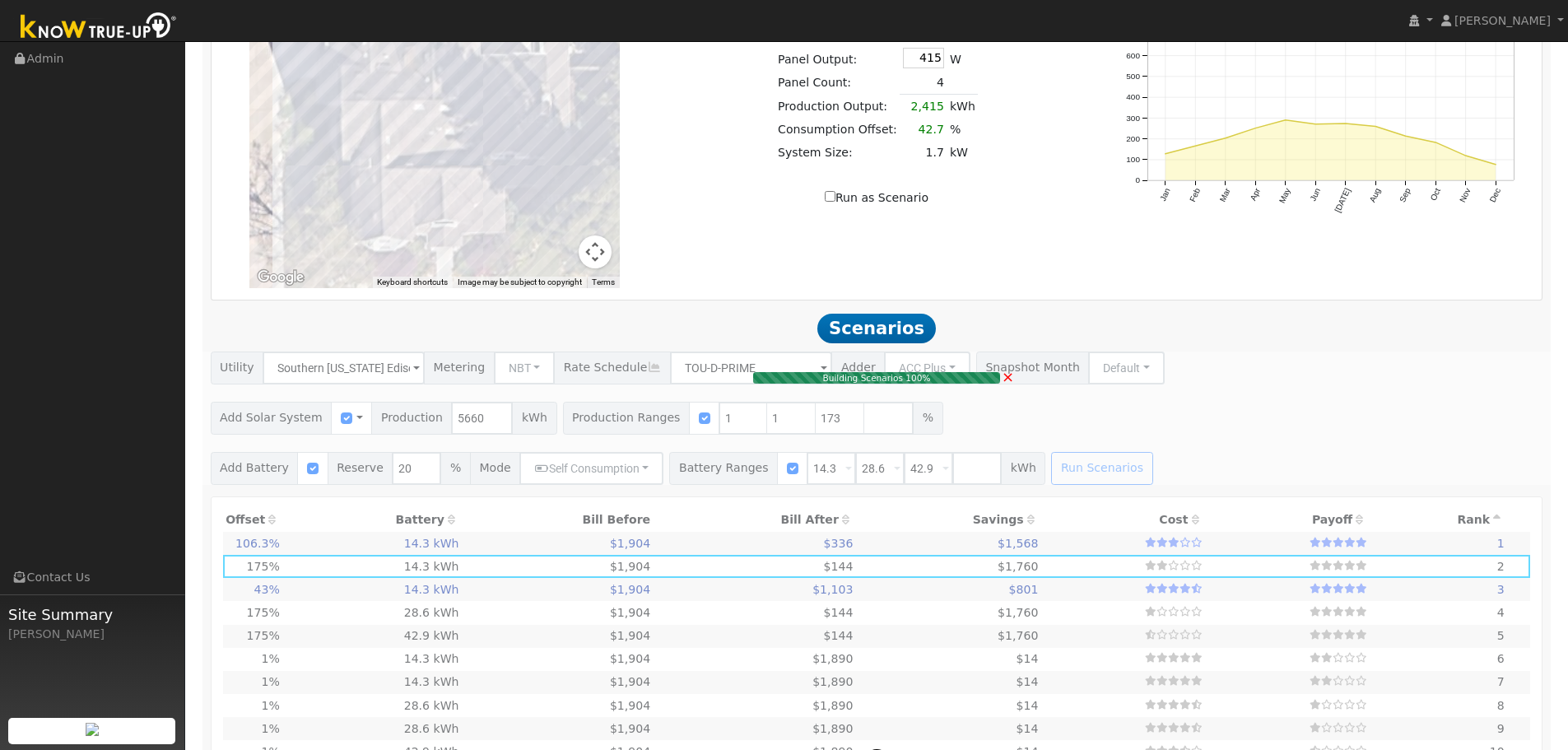
type input "4.0"
type input "$13,592"
type input "$5,729"
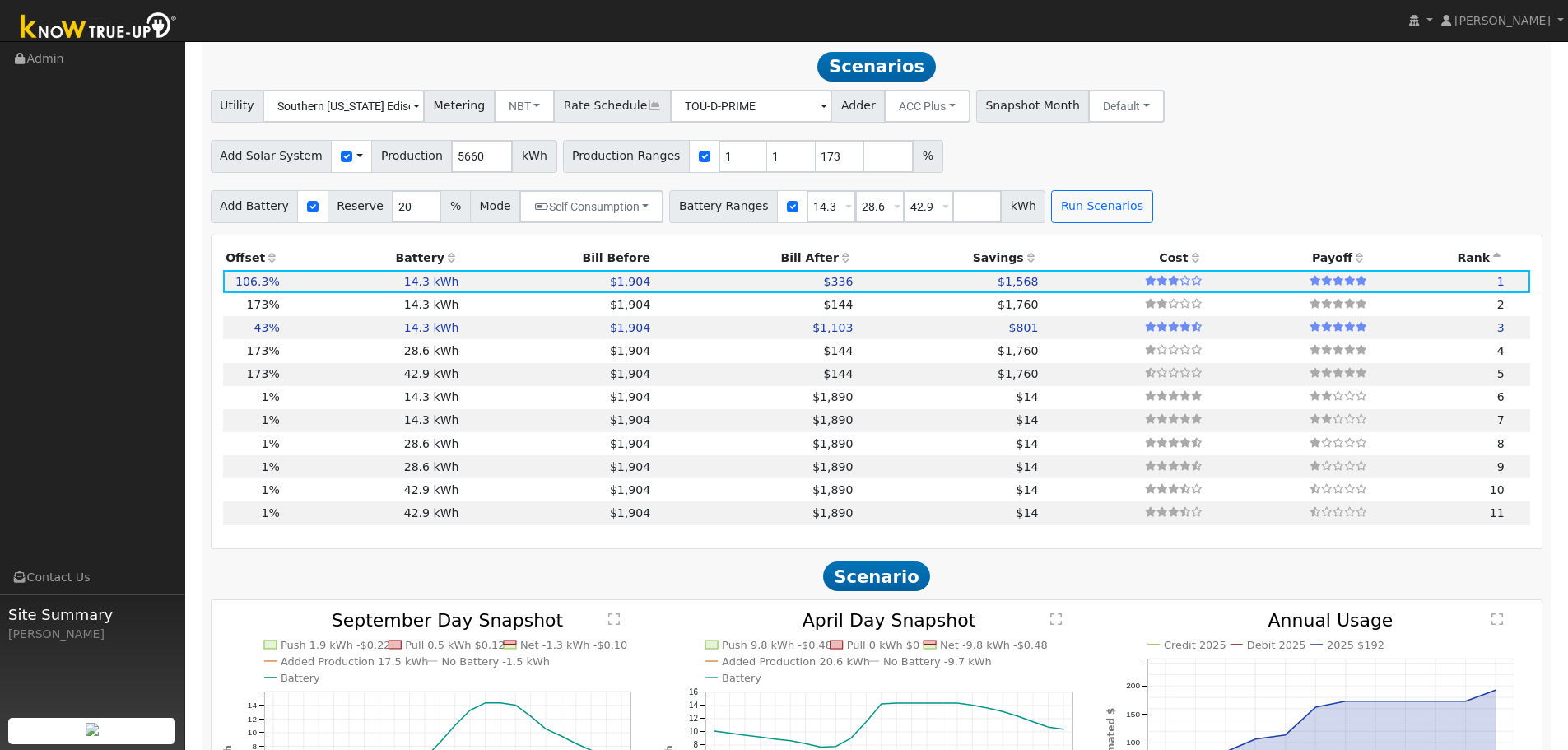
scroll to position [1459, 0]
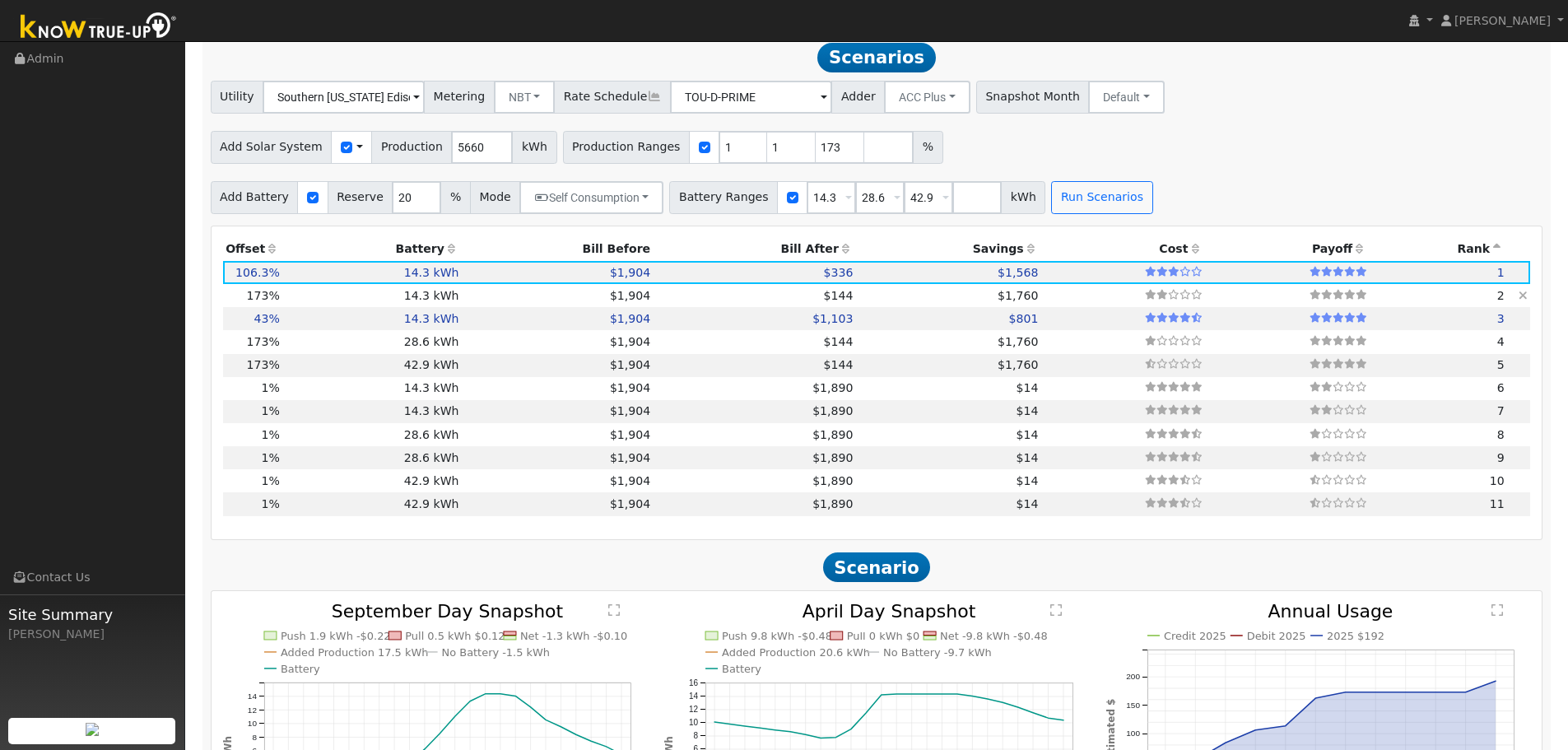
click at [574, 301] on td "$1,904" at bounding box center [558, 295] width 191 height 23
type input "6.5"
type input "$22,130"
type input "$8,291"
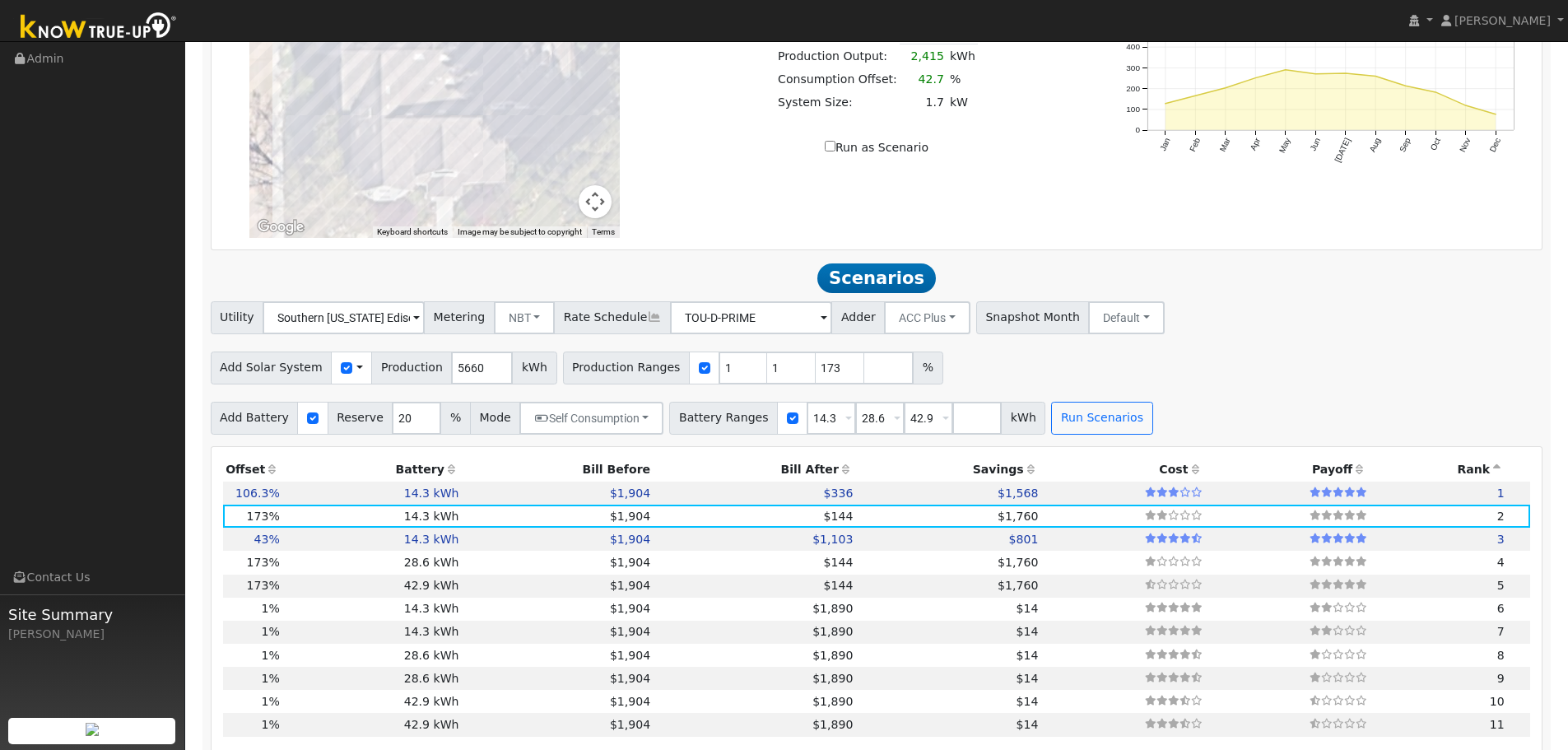
scroll to position [1048, 0]
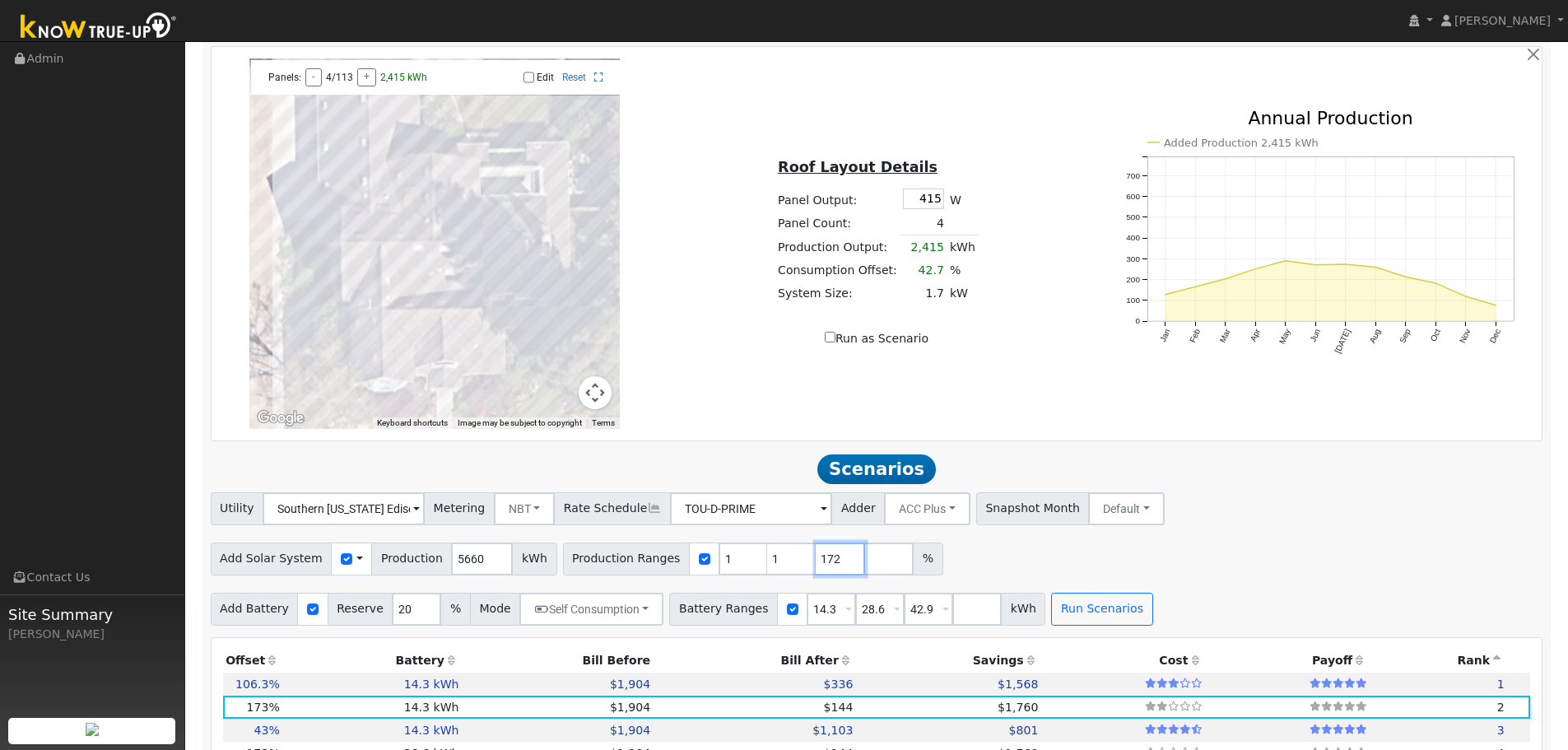
click at [822, 569] on input "172" at bounding box center [840, 559] width 50 height 33
click at [821, 572] on input "171" at bounding box center [840, 559] width 50 height 33
type input "170"
click at [821, 572] on input "170" at bounding box center [840, 559] width 50 height 33
click at [1051, 607] on button "Run Scenarios" at bounding box center [1102, 608] width 101 height 33
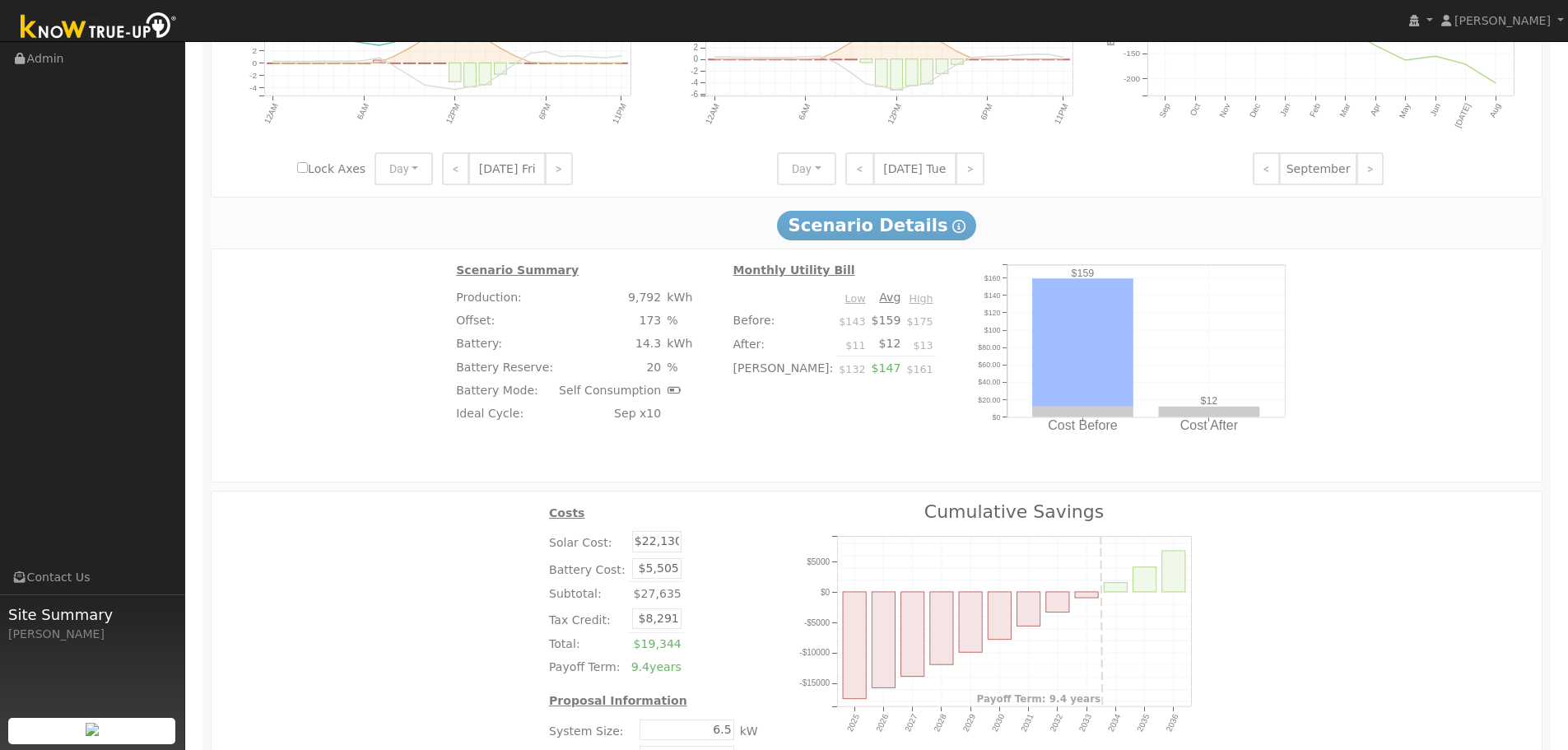
scroll to position [2341, 0]
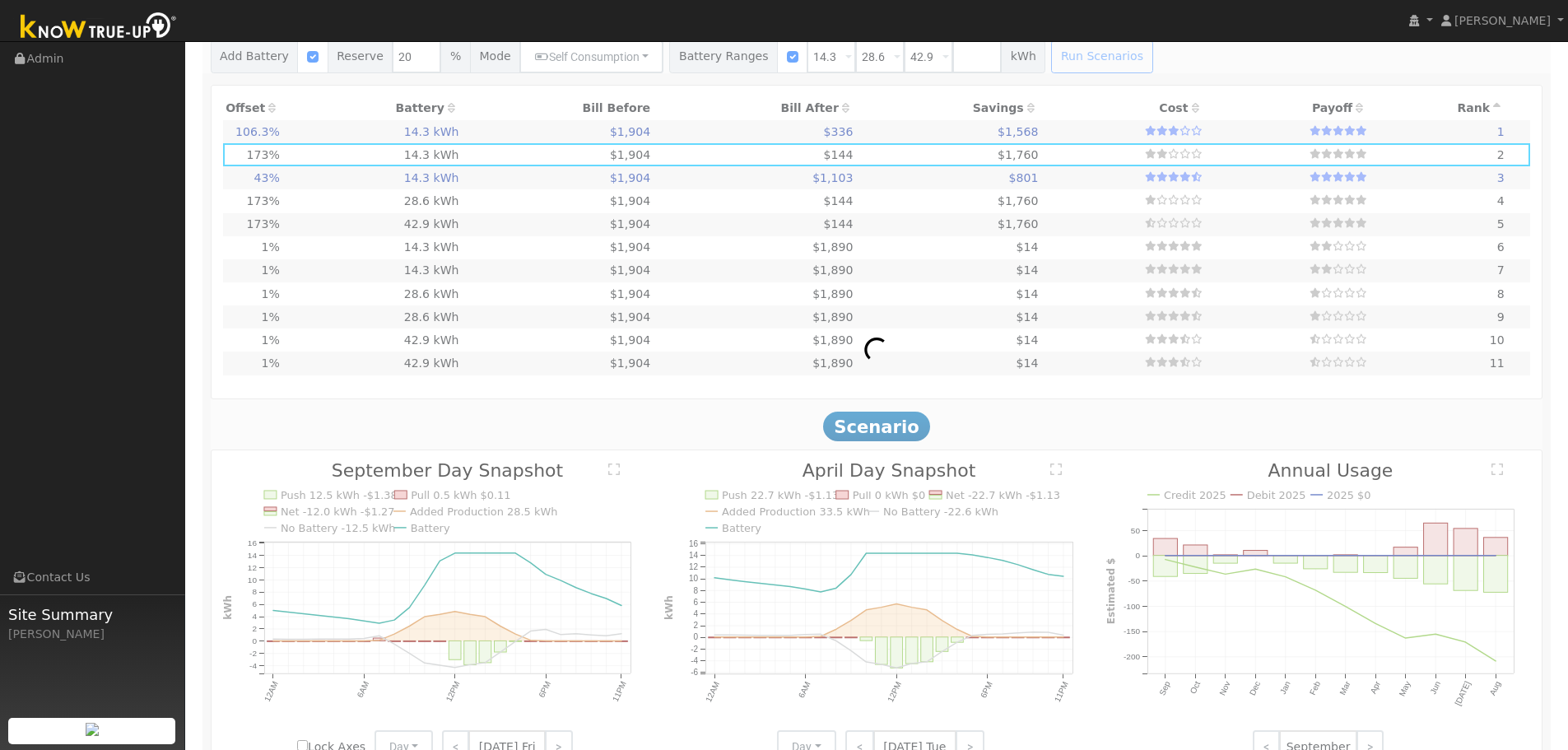
type input "4.0"
type input "$13,592"
type input "$5,729"
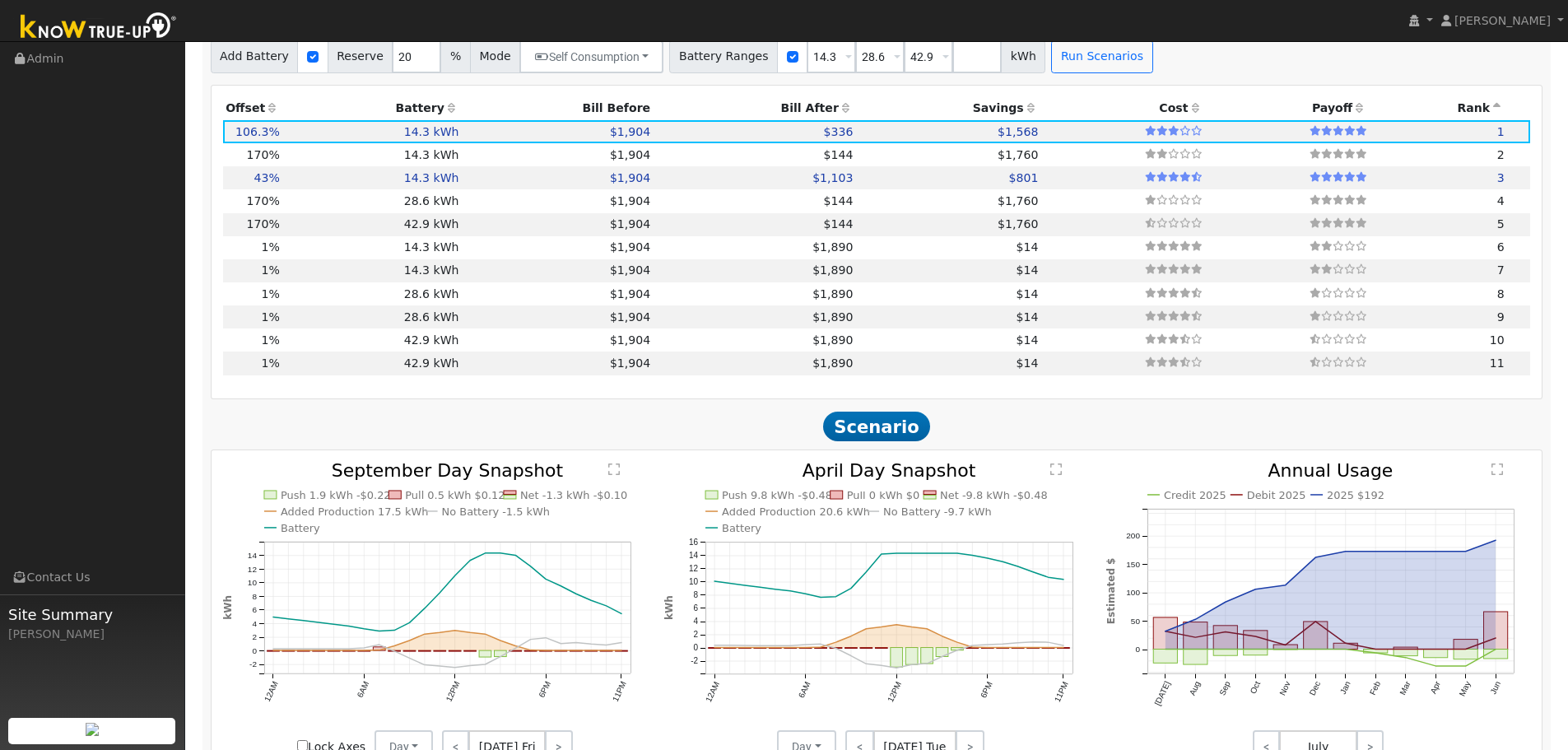
scroll to position [1176, 0]
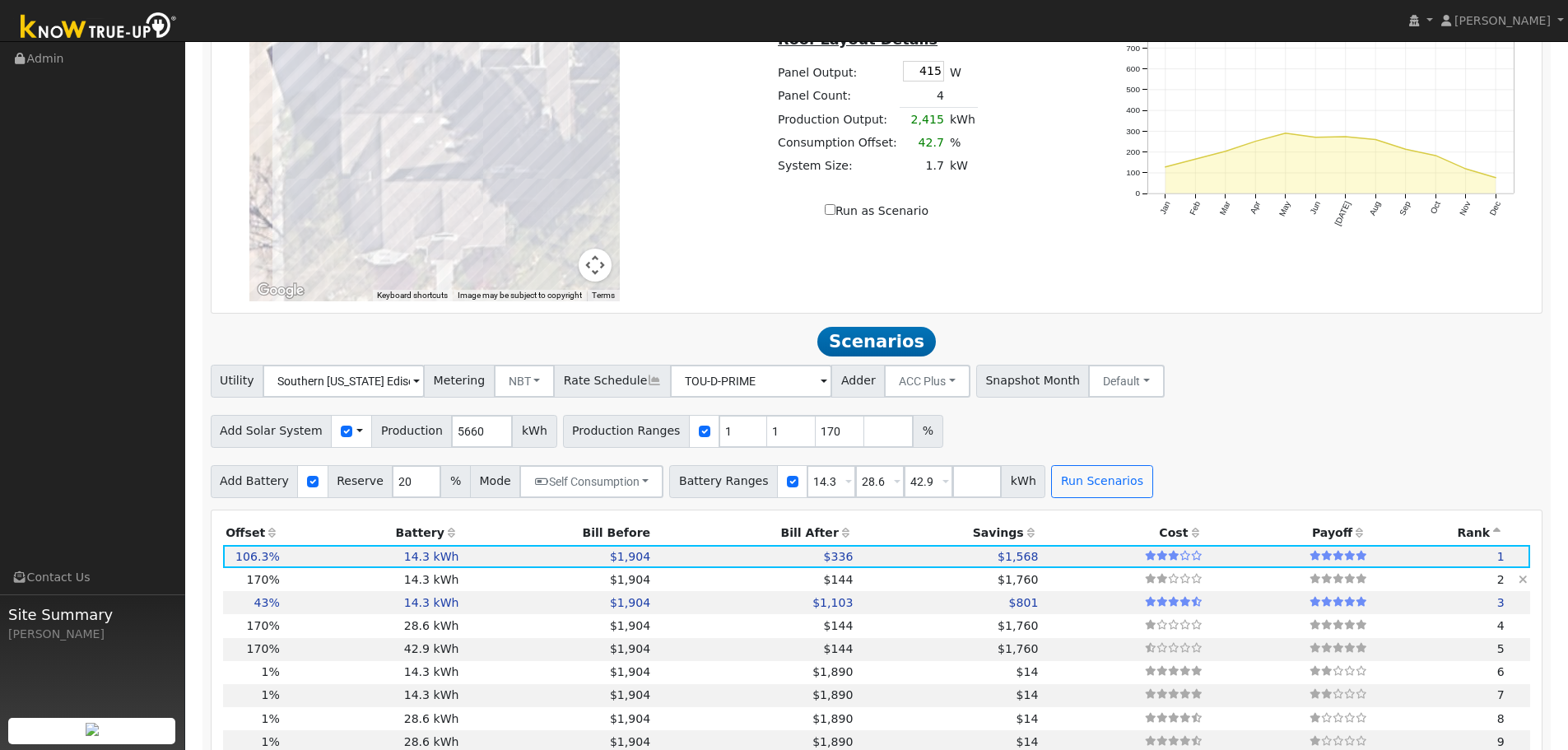
click at [508, 590] on td "$1,904" at bounding box center [558, 580] width 191 height 23
type input "6.4"
type input "$21,746"
type input "$8,175"
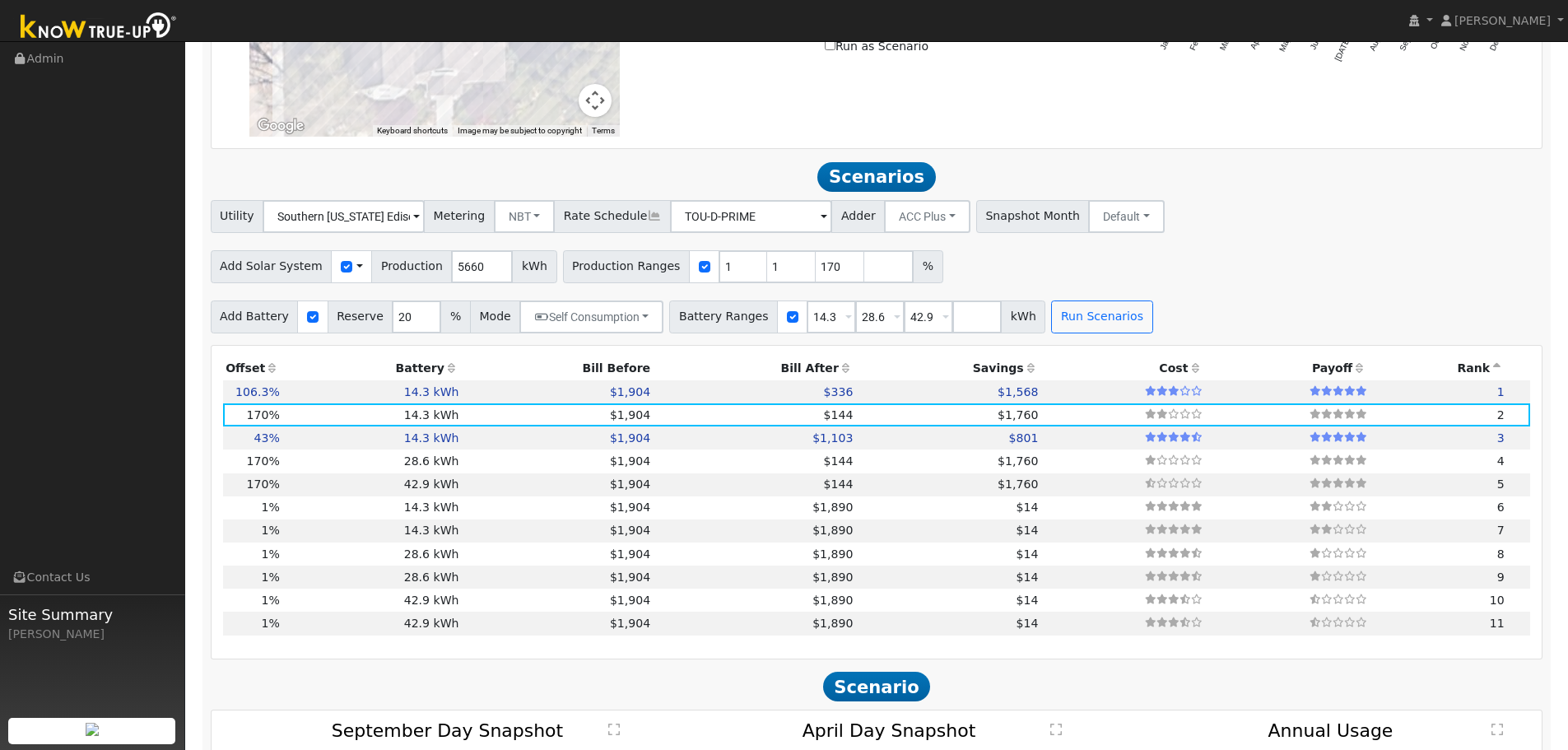
scroll to position [1093, 0]
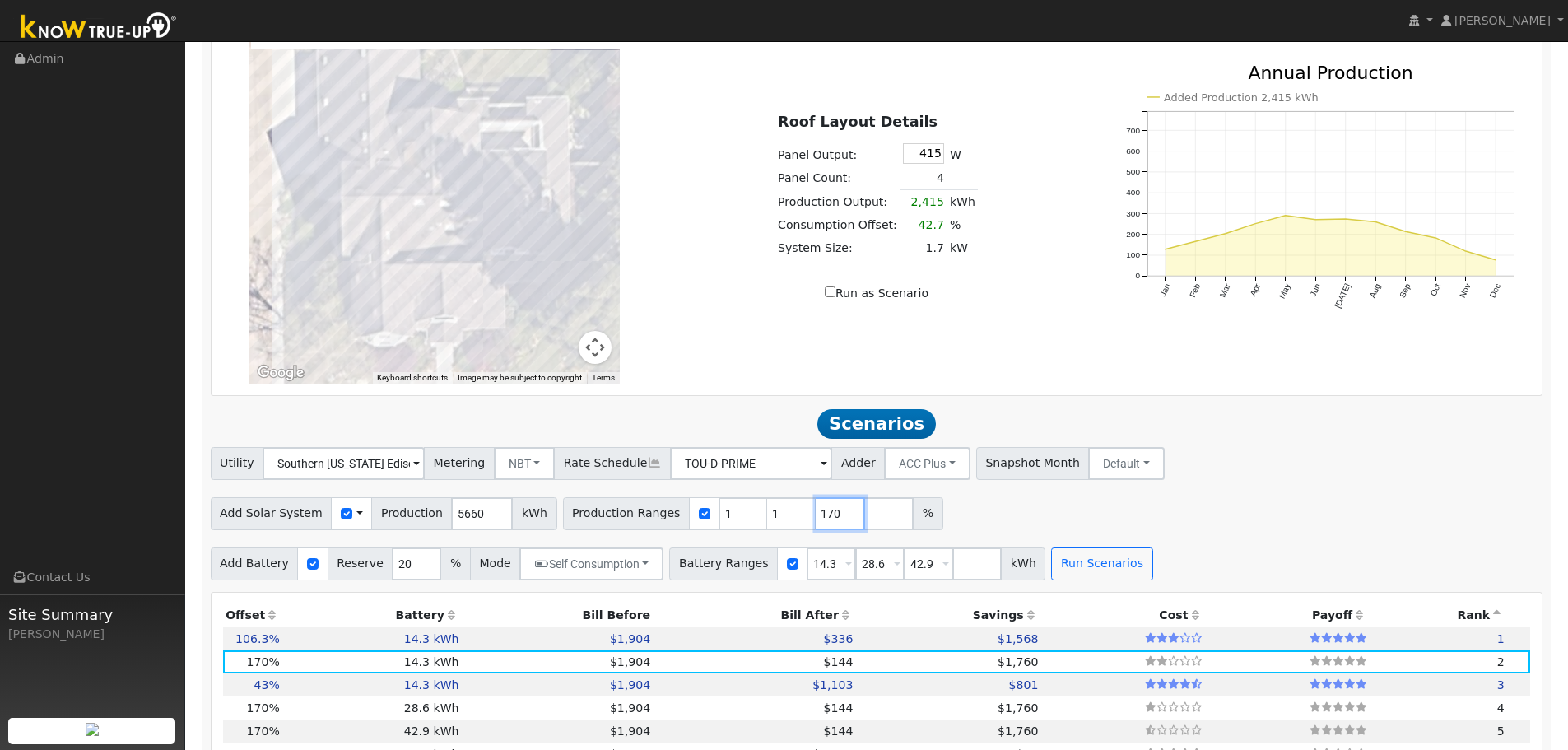
click at [827, 529] on input "170" at bounding box center [840, 513] width 50 height 33
click at [825, 530] on input "170" at bounding box center [840, 513] width 50 height 33
type input "169"
click at [1056, 580] on button "Run Scenarios" at bounding box center [1102, 563] width 101 height 33
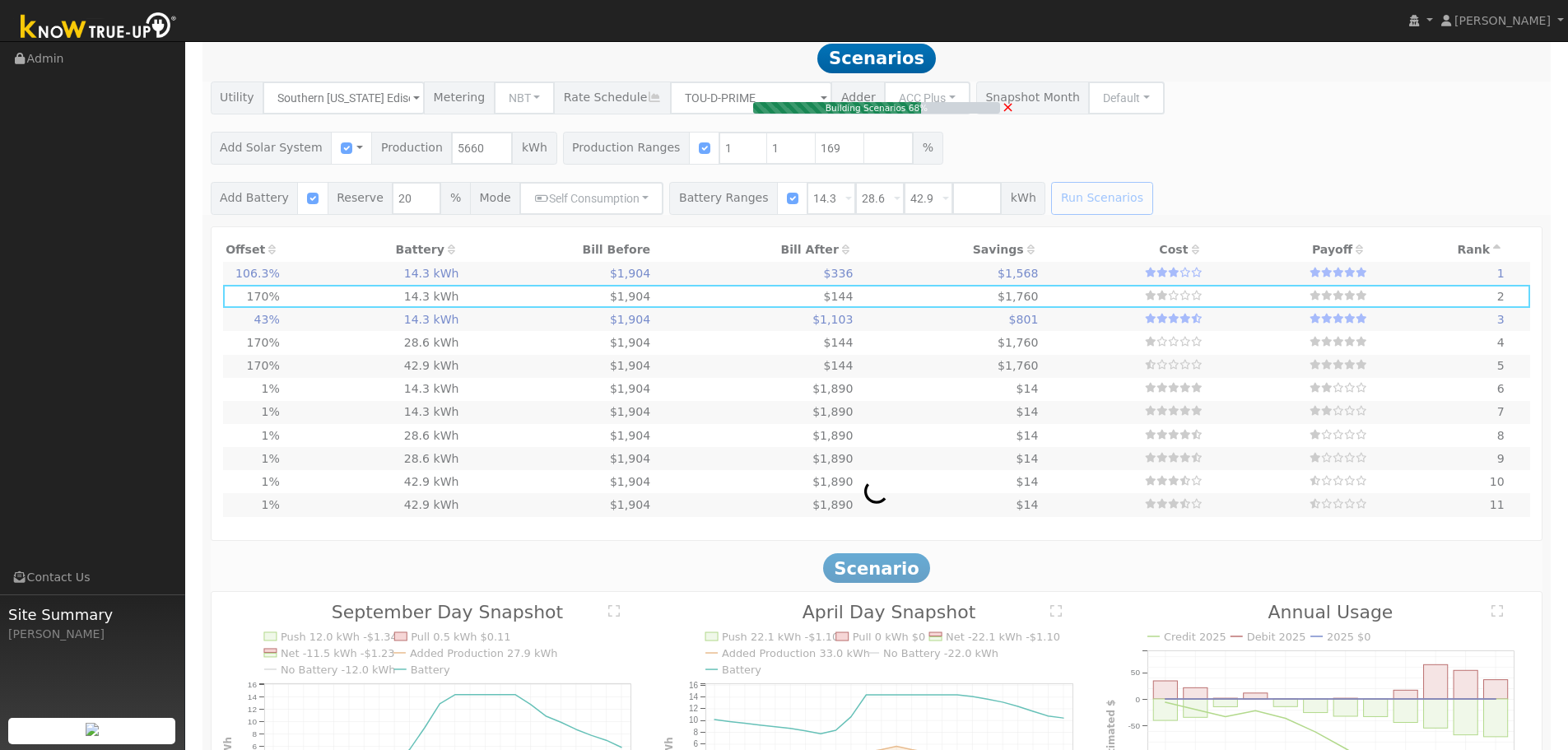
scroll to position [1422, 0]
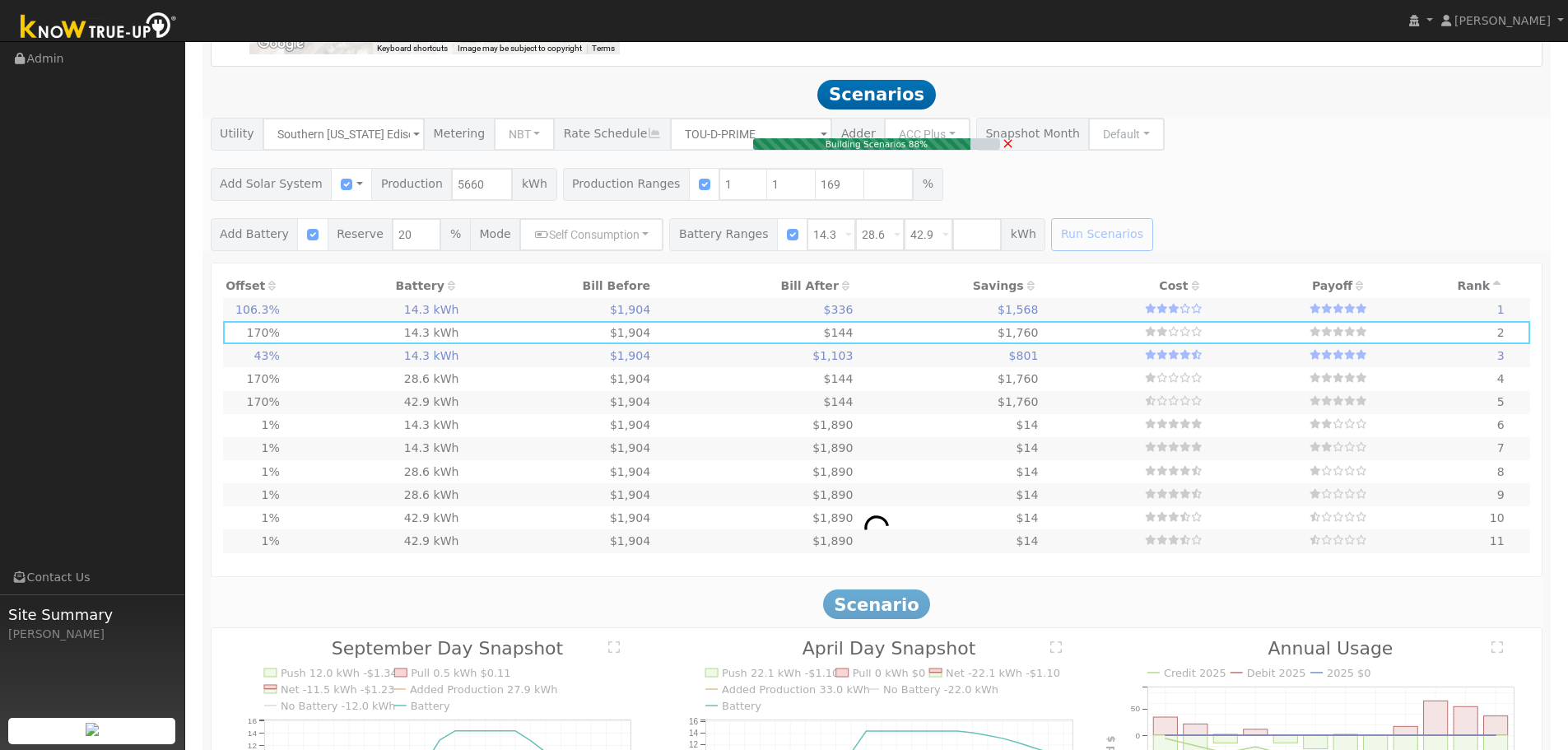
type input "4.0"
type input "$13,592"
type input "$5,729"
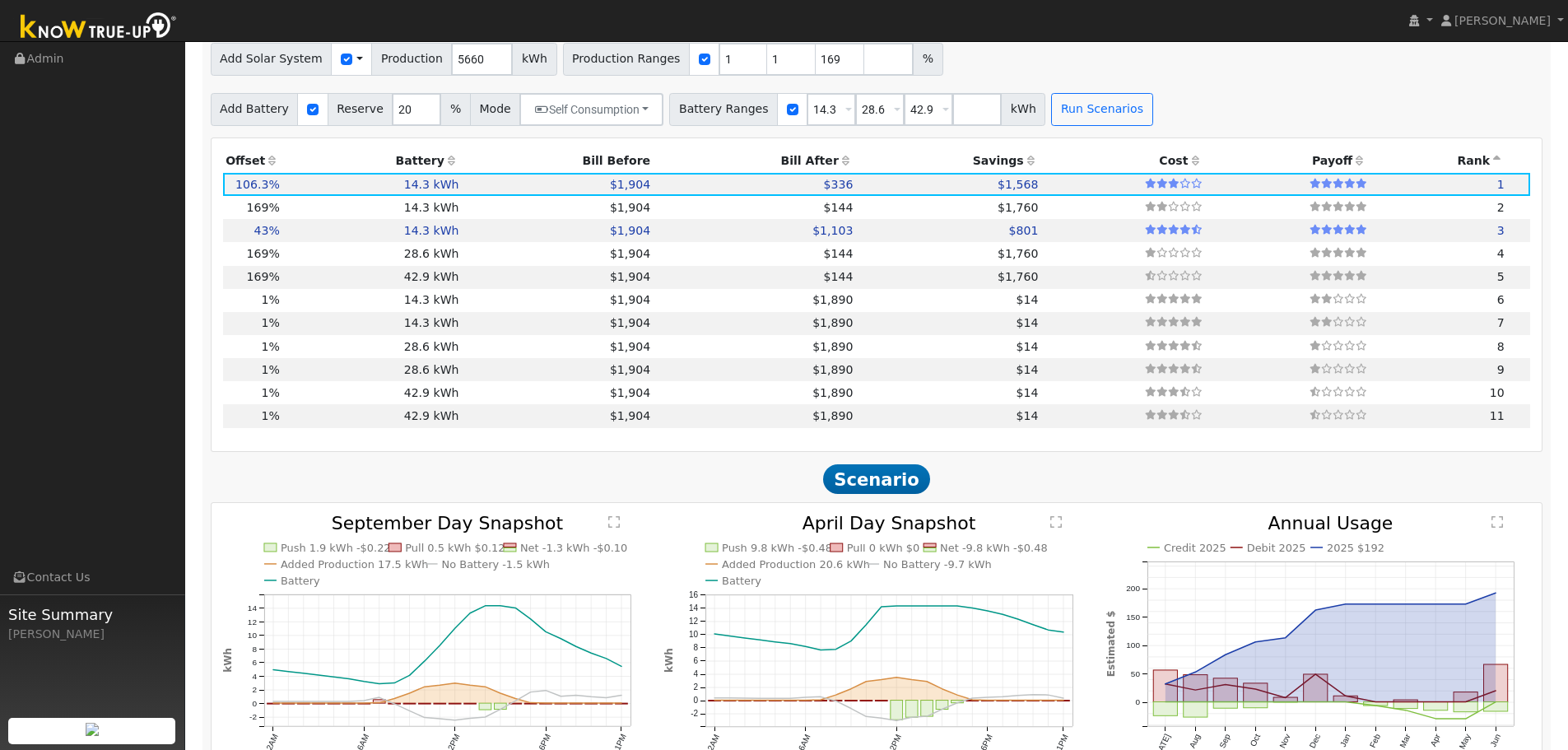
scroll to position [1271, 0]
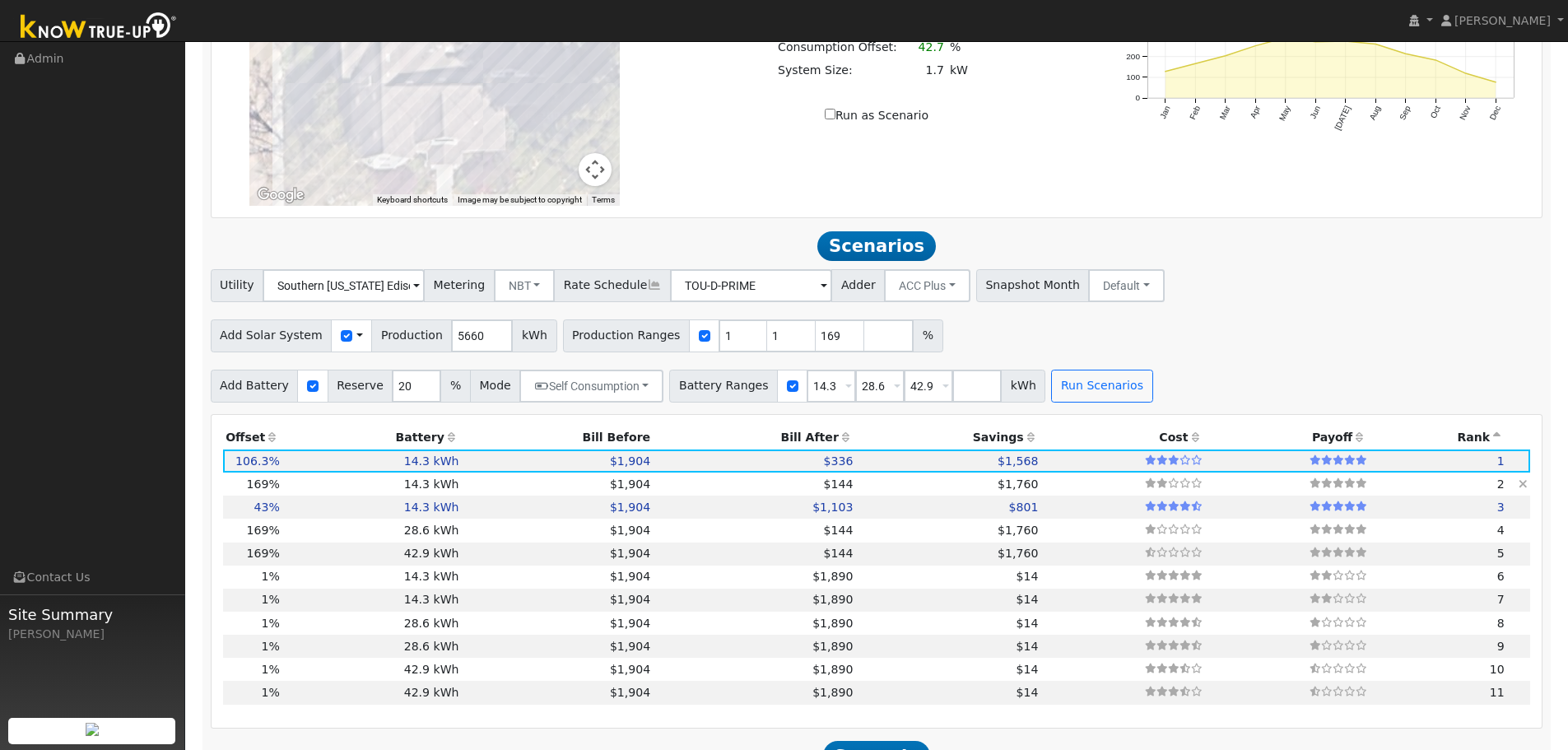
click at [481, 494] on td "$1,904" at bounding box center [558, 484] width 191 height 23
type input "6.4"
type input "$21,617"
type input "$8,137"
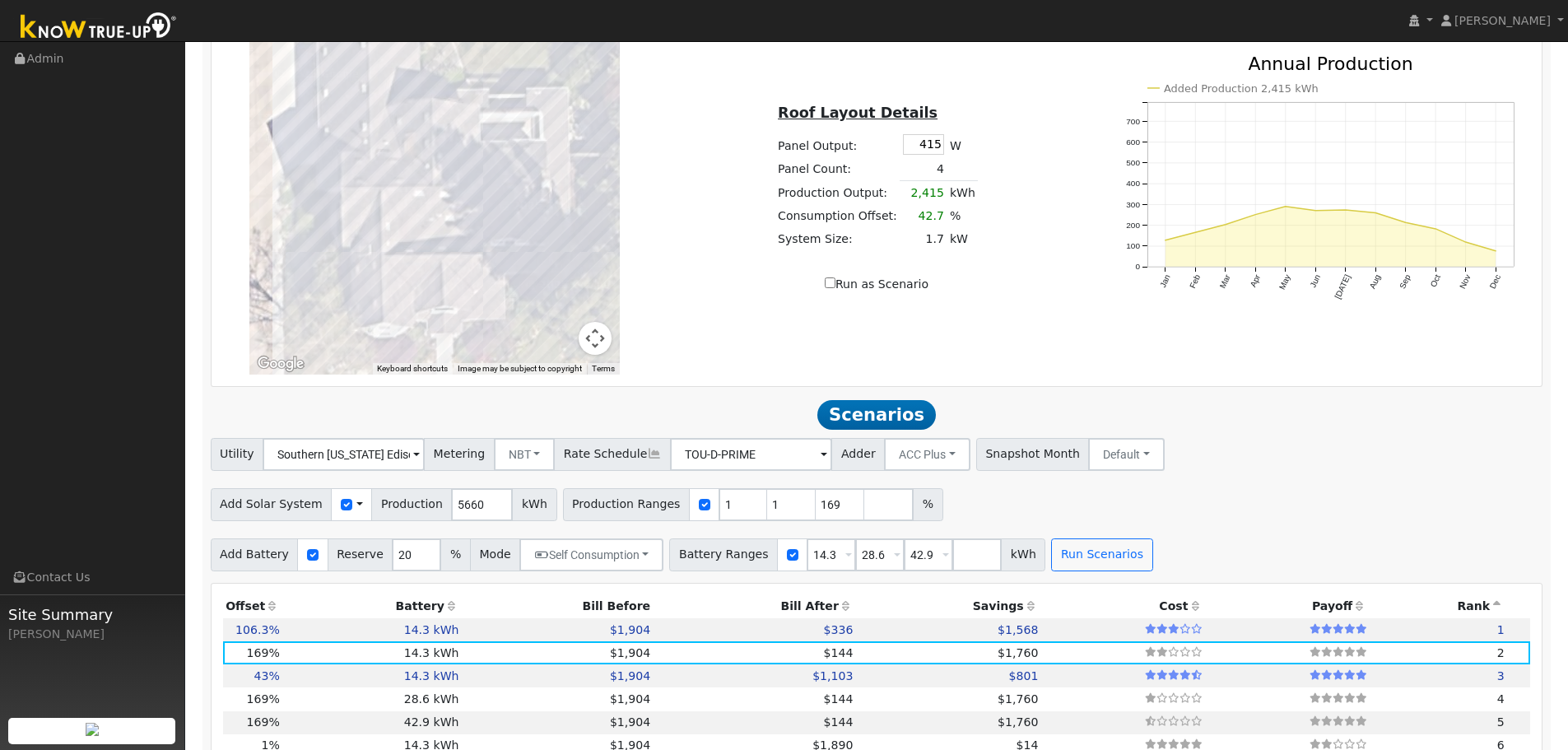
scroll to position [1106, 0]
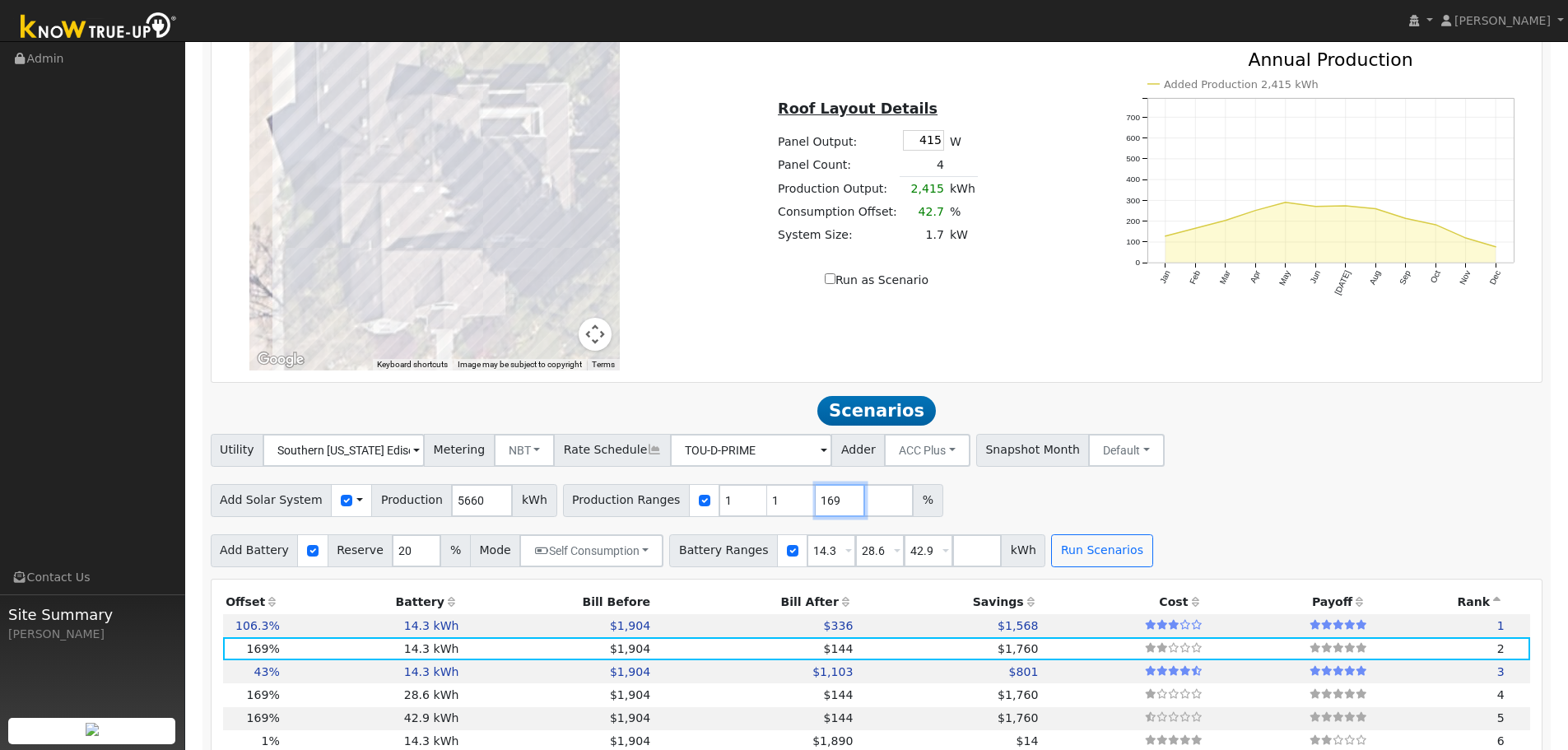
click at [826, 517] on input "169" at bounding box center [840, 500] width 50 height 33
click at [829, 517] on input "169" at bounding box center [840, 500] width 50 height 33
click at [825, 517] on input "169" at bounding box center [840, 500] width 50 height 33
click at [824, 517] on input "169" at bounding box center [840, 500] width 50 height 33
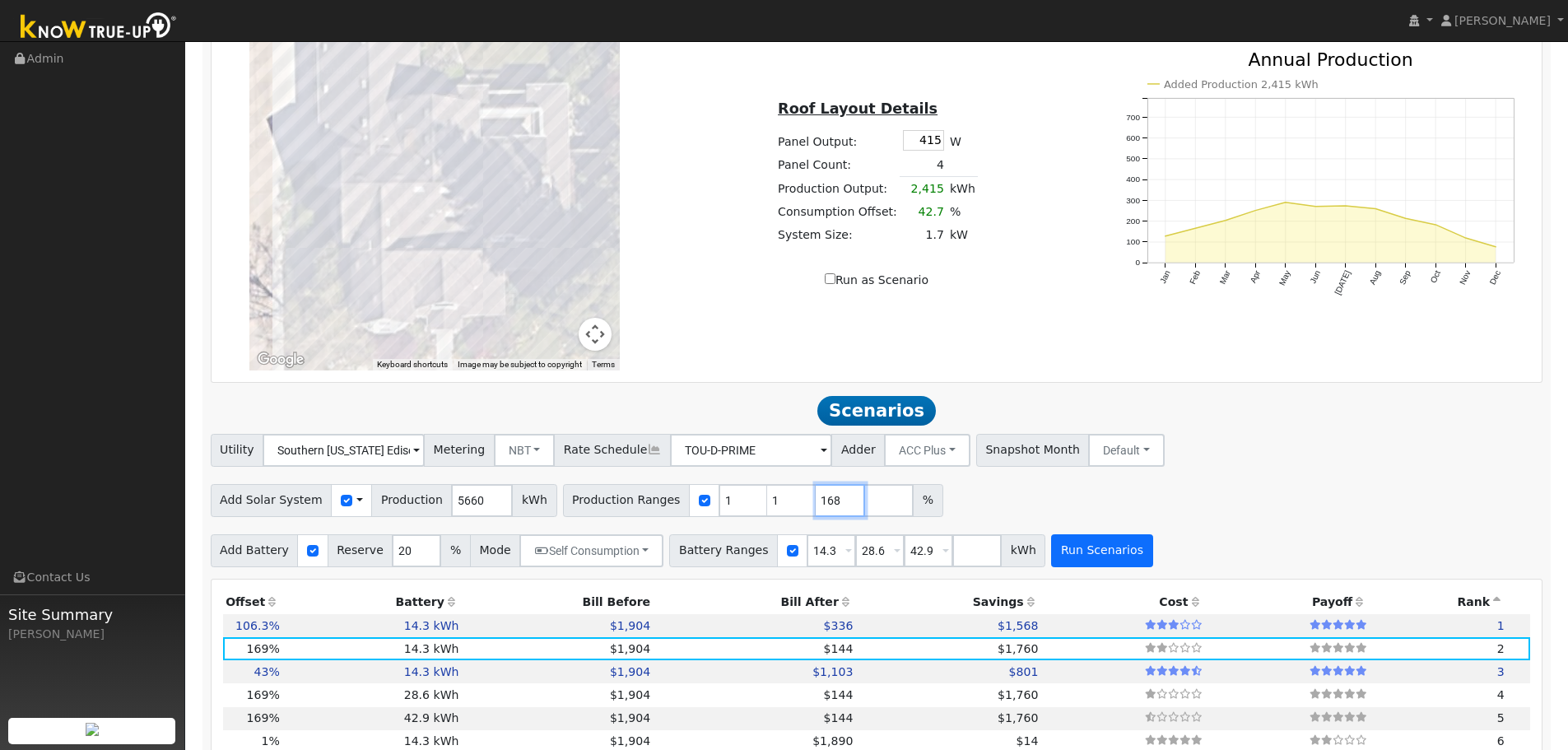
type input "168"
click at [1057, 567] on button "Run Scenarios" at bounding box center [1102, 551] width 101 height 33
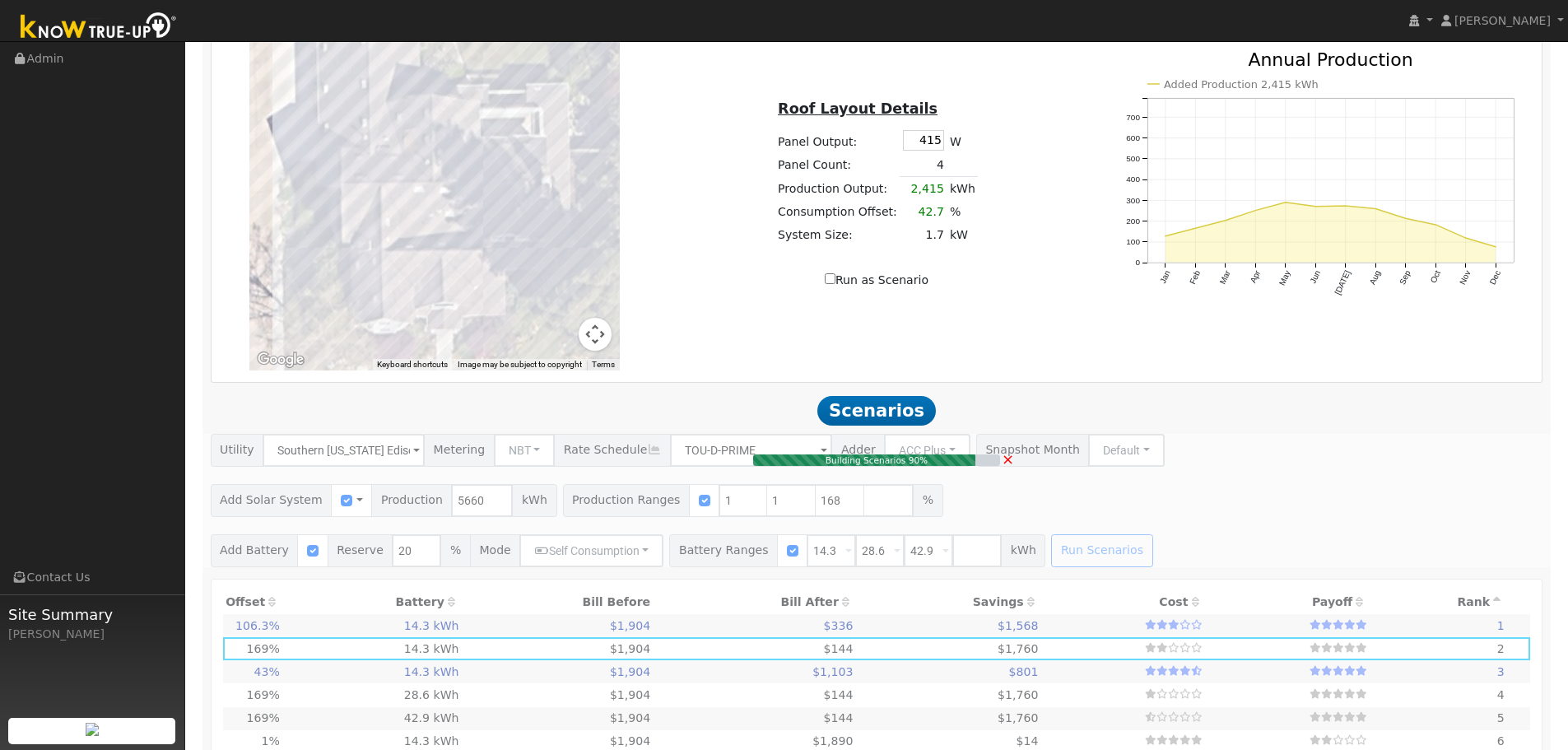
type input "4.0"
type input "$13,592"
type input "$5,729"
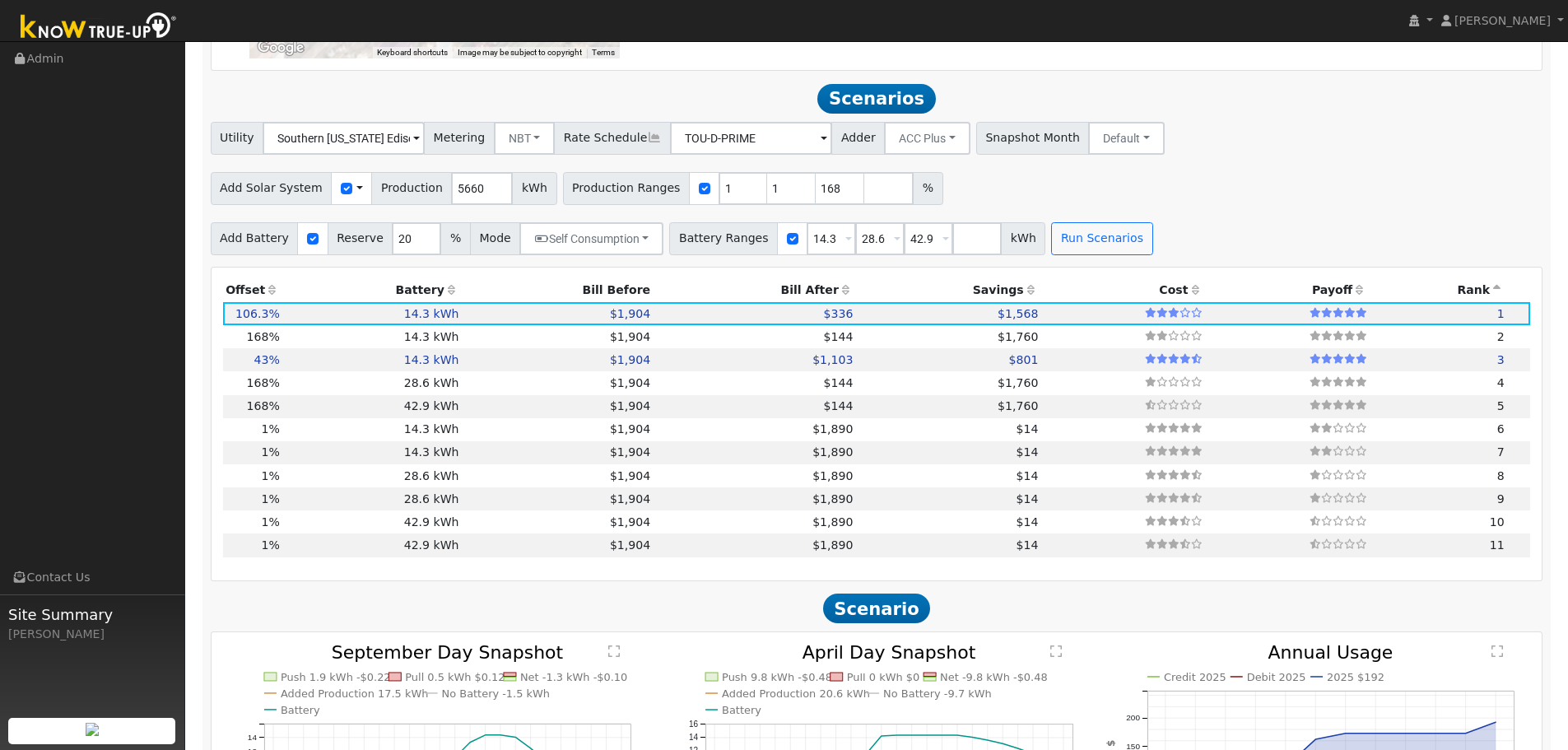
scroll to position [1459, 0]
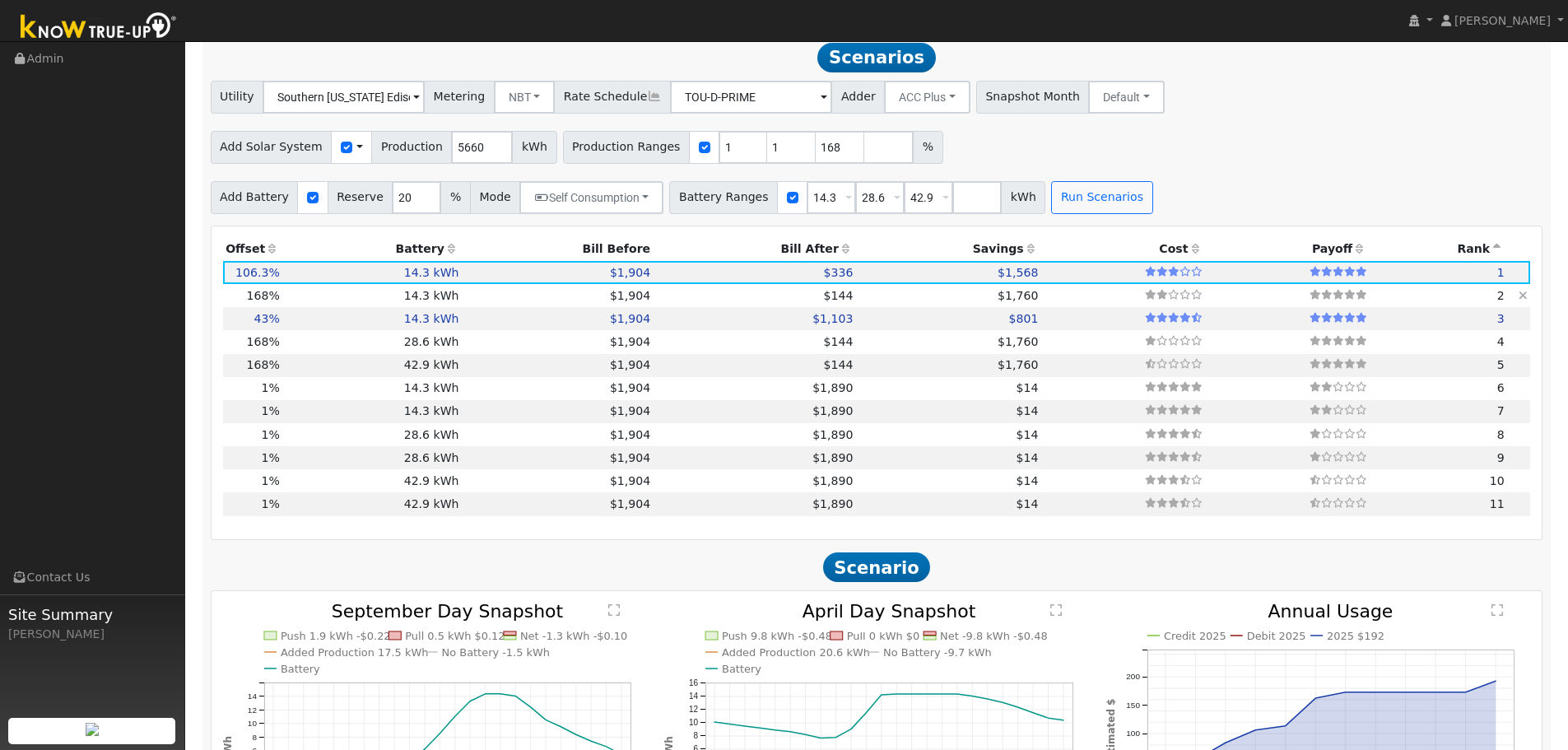
click at [653, 307] on td "$144" at bounding box center [754, 295] width 202 height 23
type input "6.3"
type input "$21,490"
type input "$8,099"
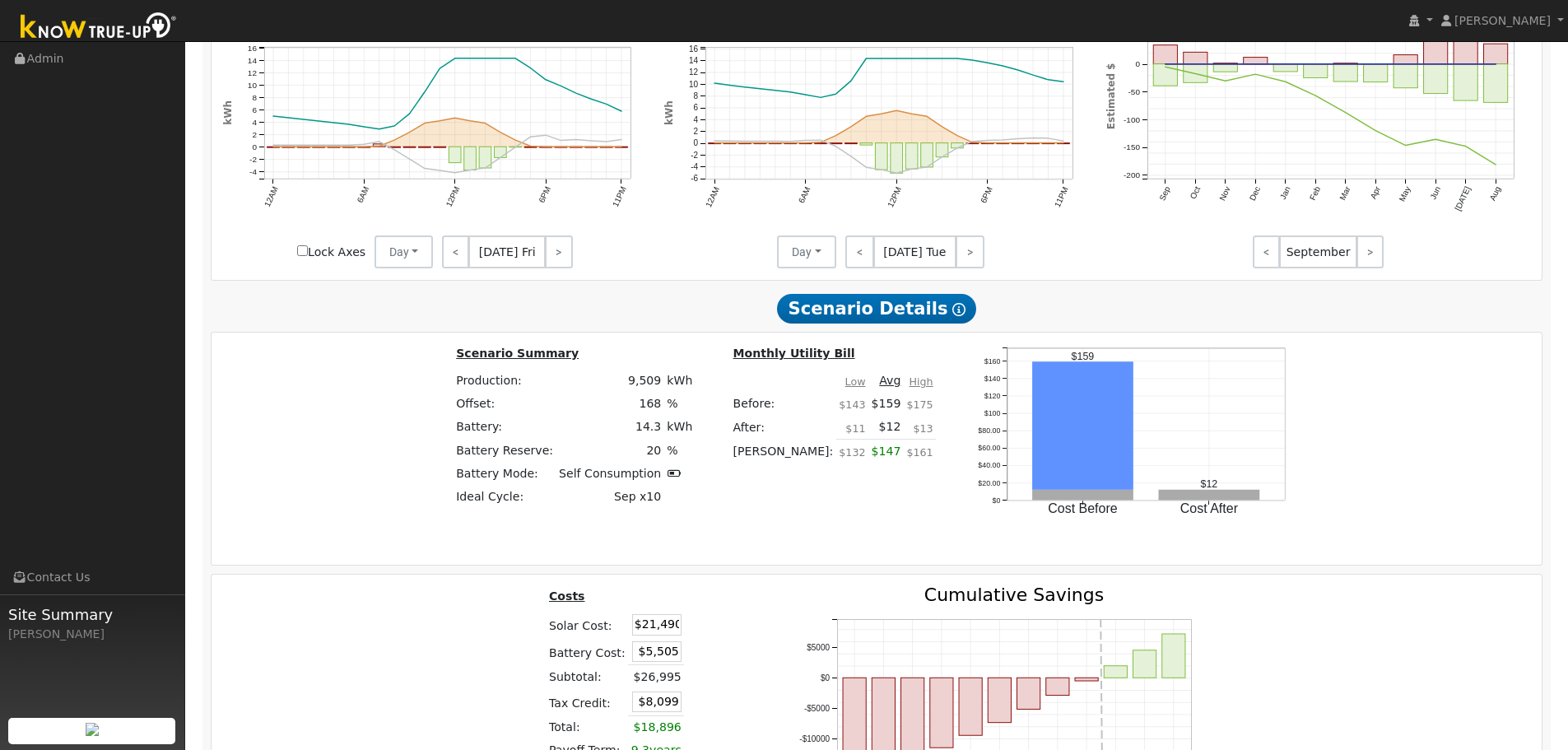
scroll to position [2341, 0]
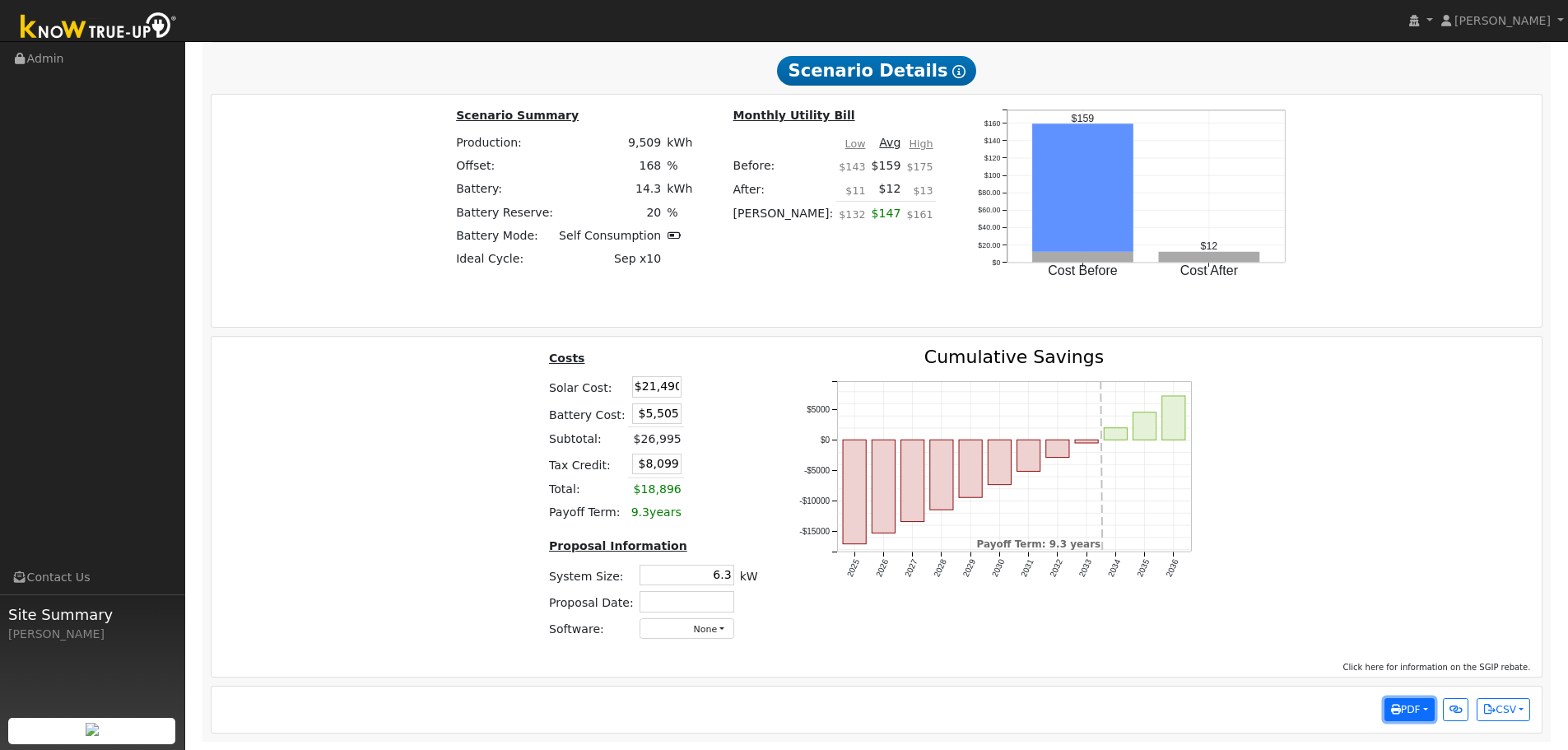
click at [1411, 714] on span "PDF" at bounding box center [1405, 709] width 29 height 12
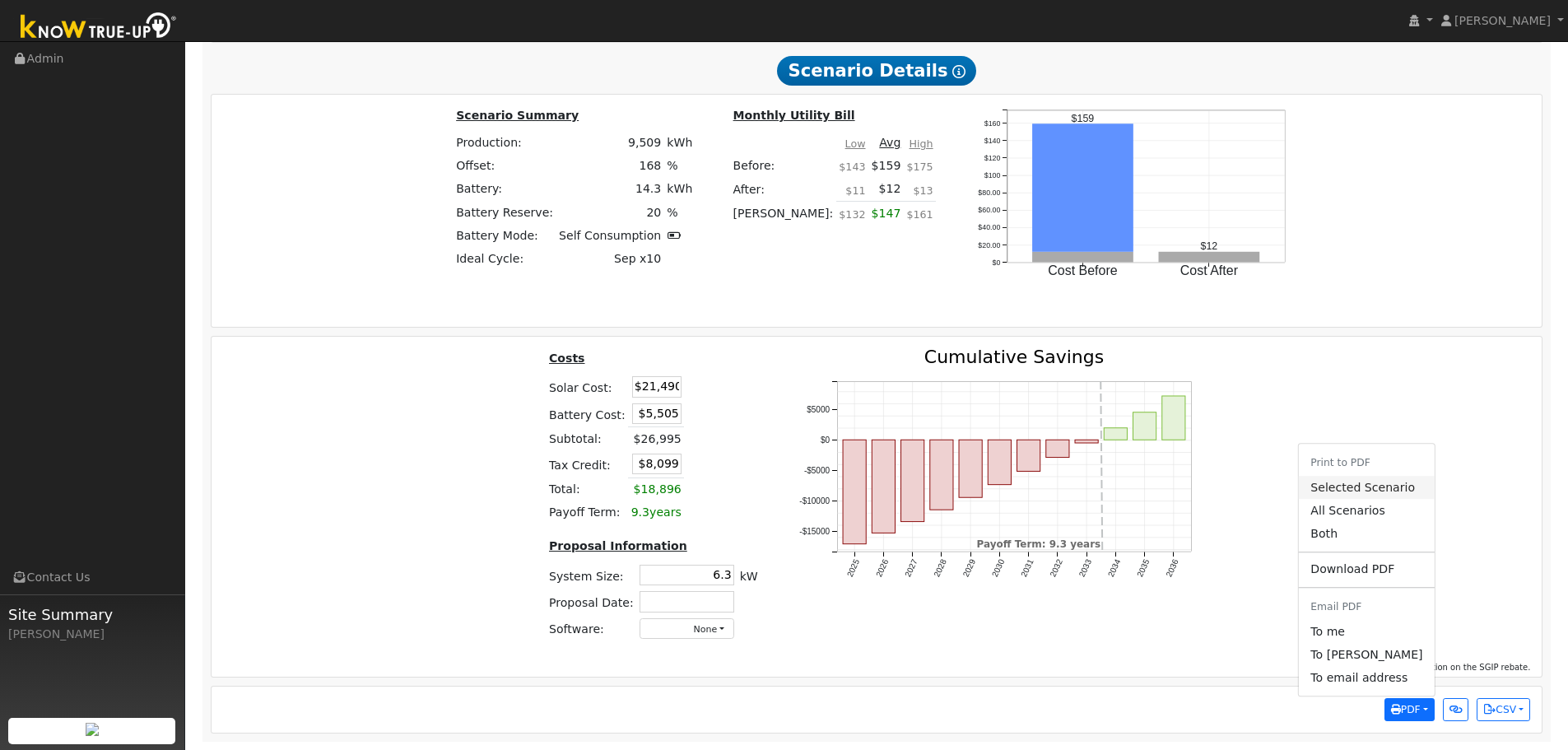
click at [1393, 493] on link "Selected Scenario" at bounding box center [1366, 488] width 135 height 23
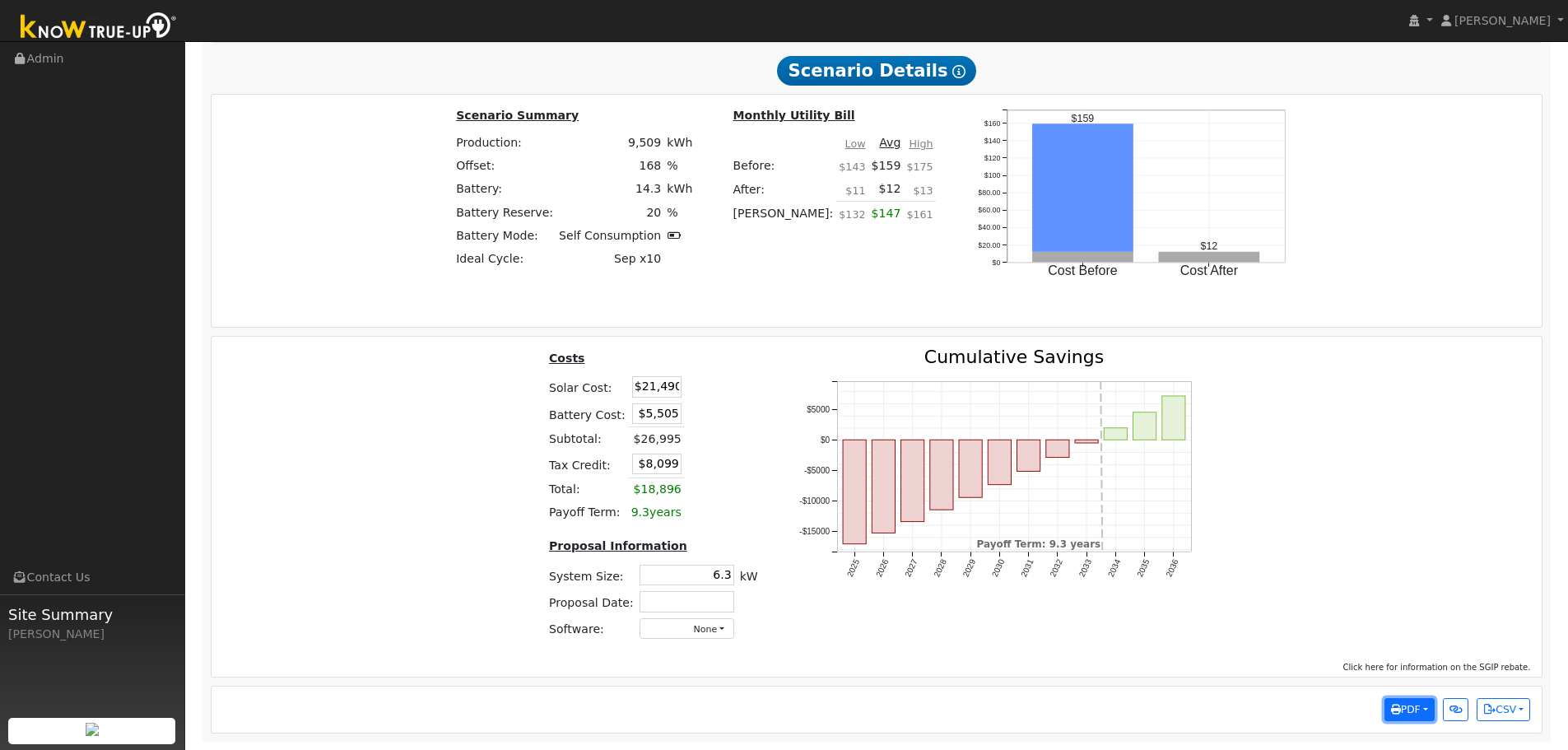
click at [1419, 708] on span "PDF" at bounding box center [1405, 709] width 29 height 12
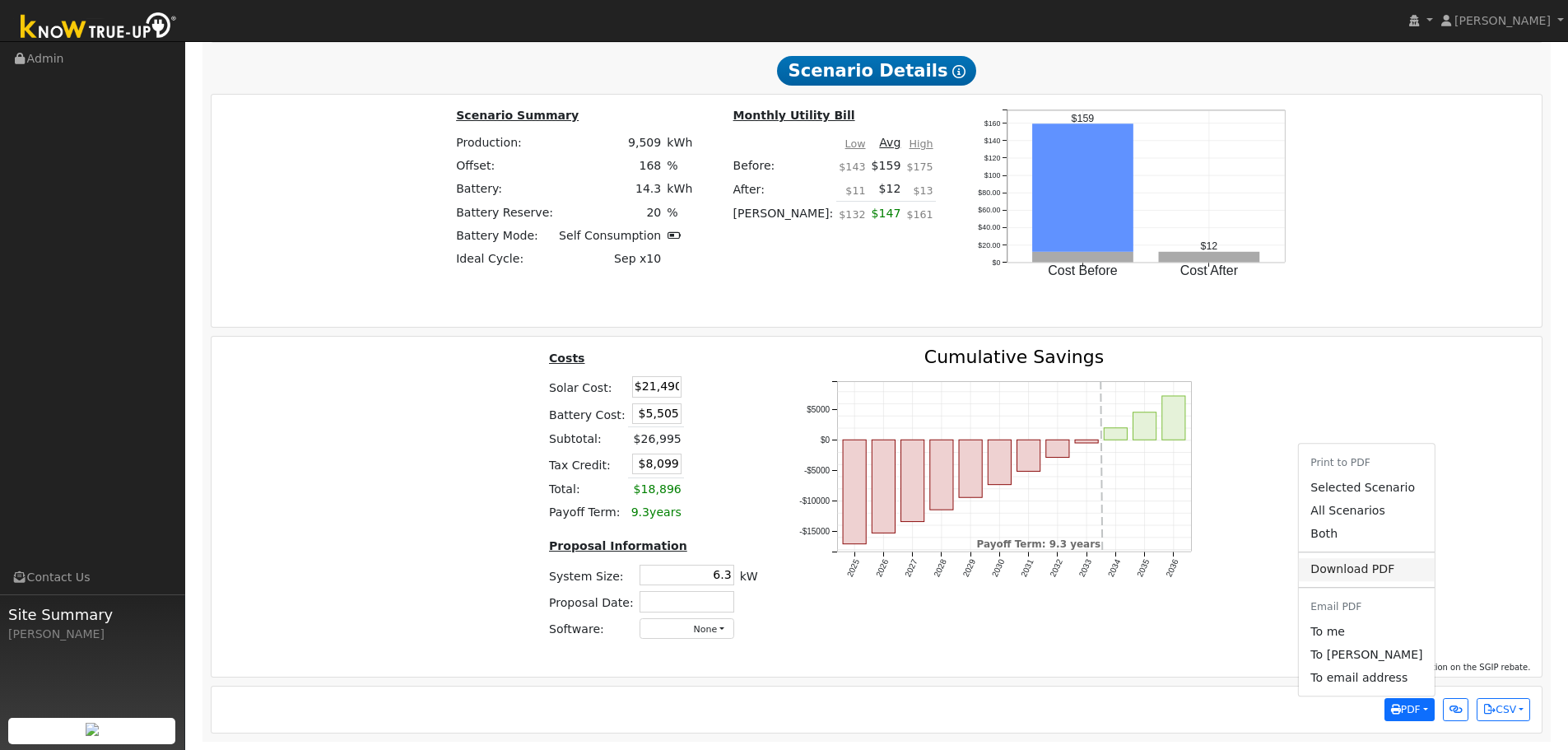
click at [1386, 569] on link "Download PDF" at bounding box center [1366, 569] width 135 height 23
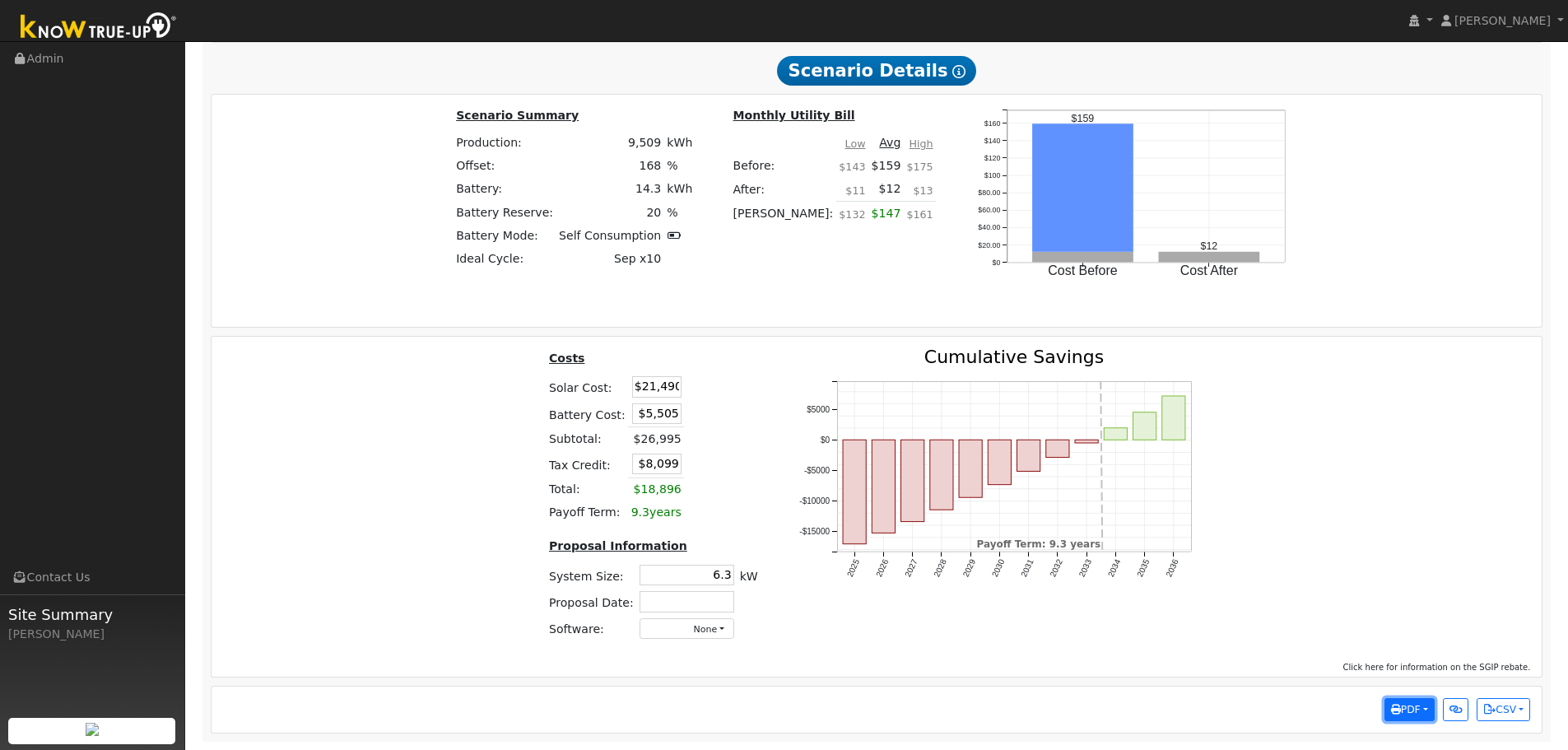
click at [1419, 711] on span "PDF" at bounding box center [1405, 709] width 29 height 12
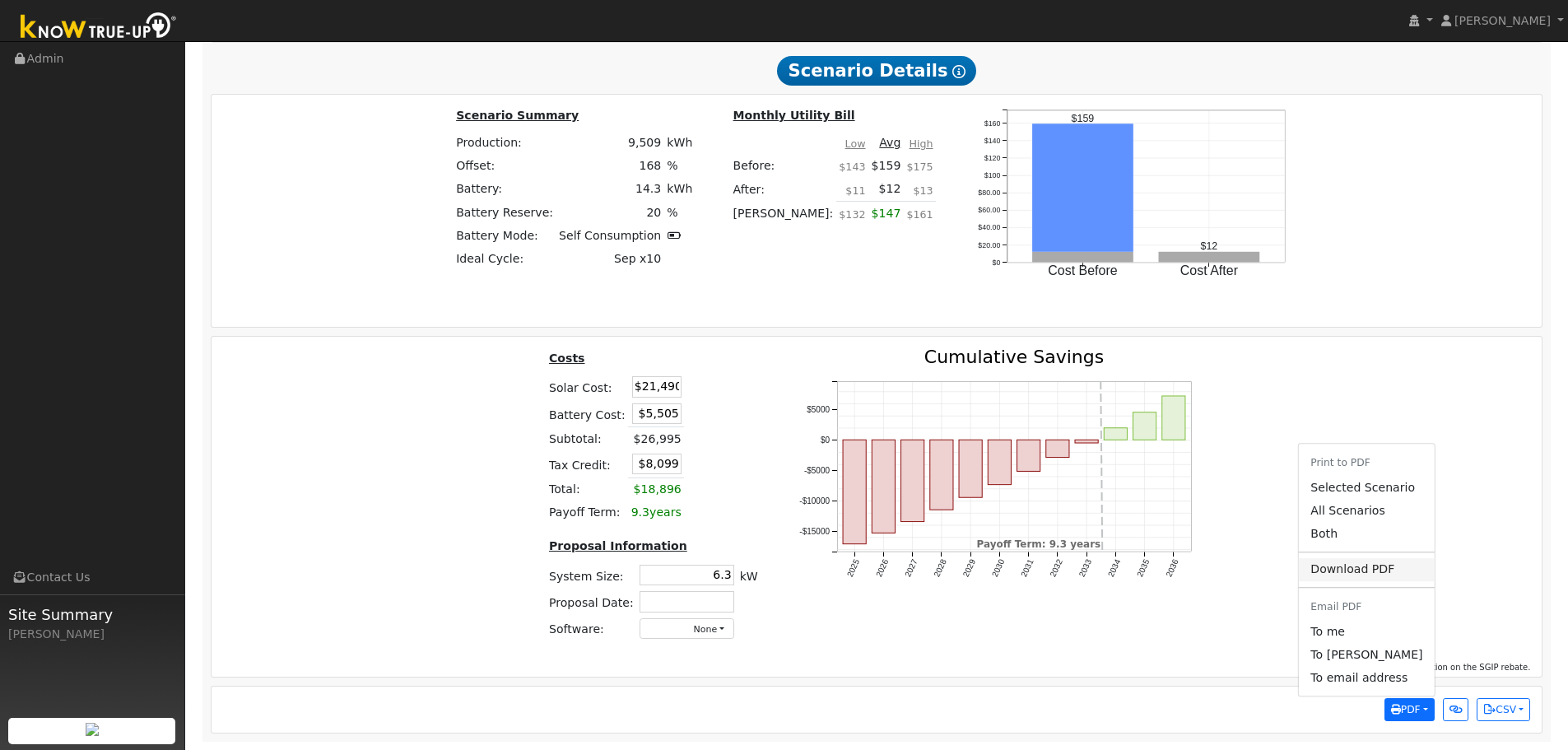
click at [1375, 564] on link "Download PDF" at bounding box center [1366, 569] width 135 height 23
